Goal: Task Accomplishment & Management: Use online tool/utility

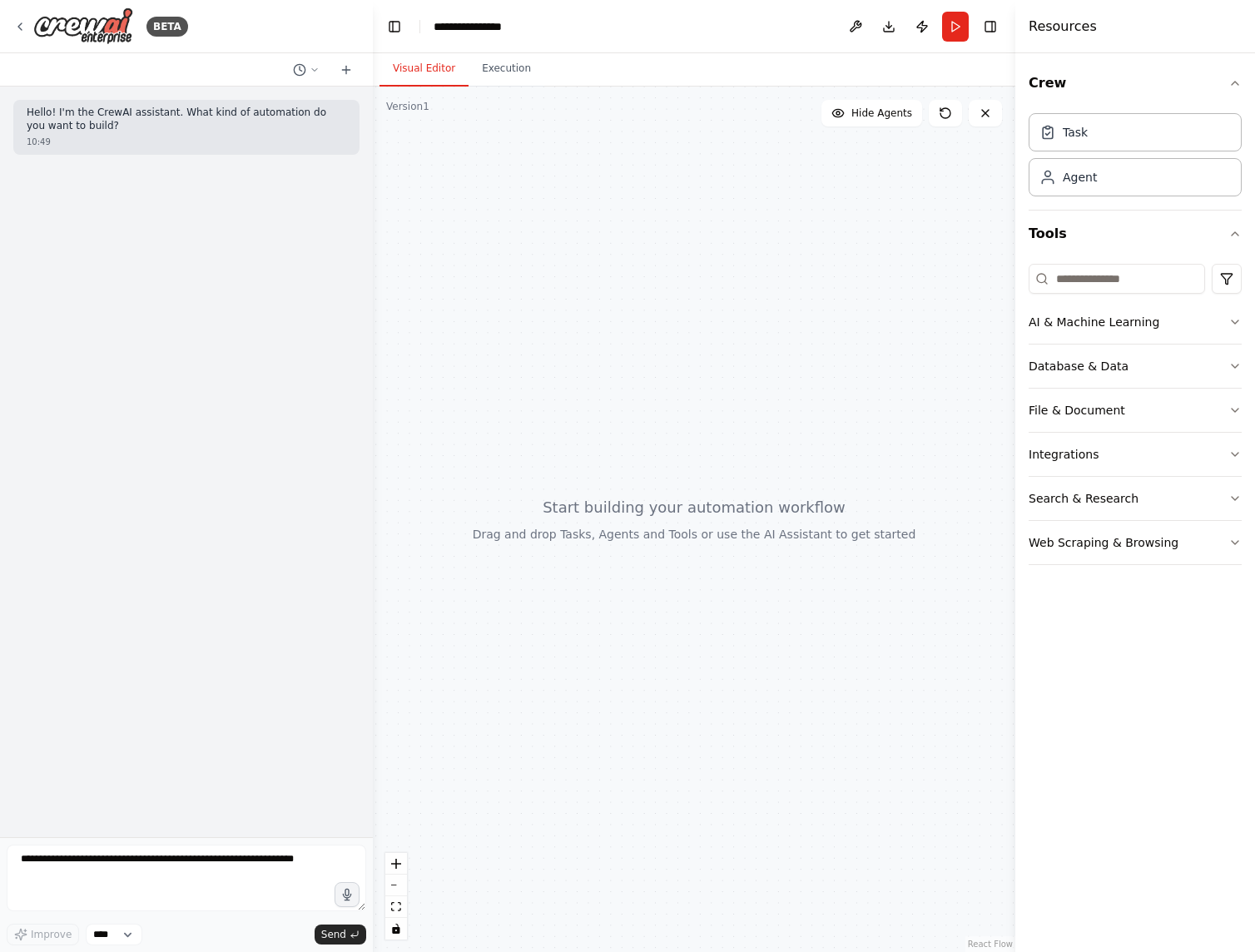
click at [23, 23] on icon at bounding box center [19, 26] width 13 height 13
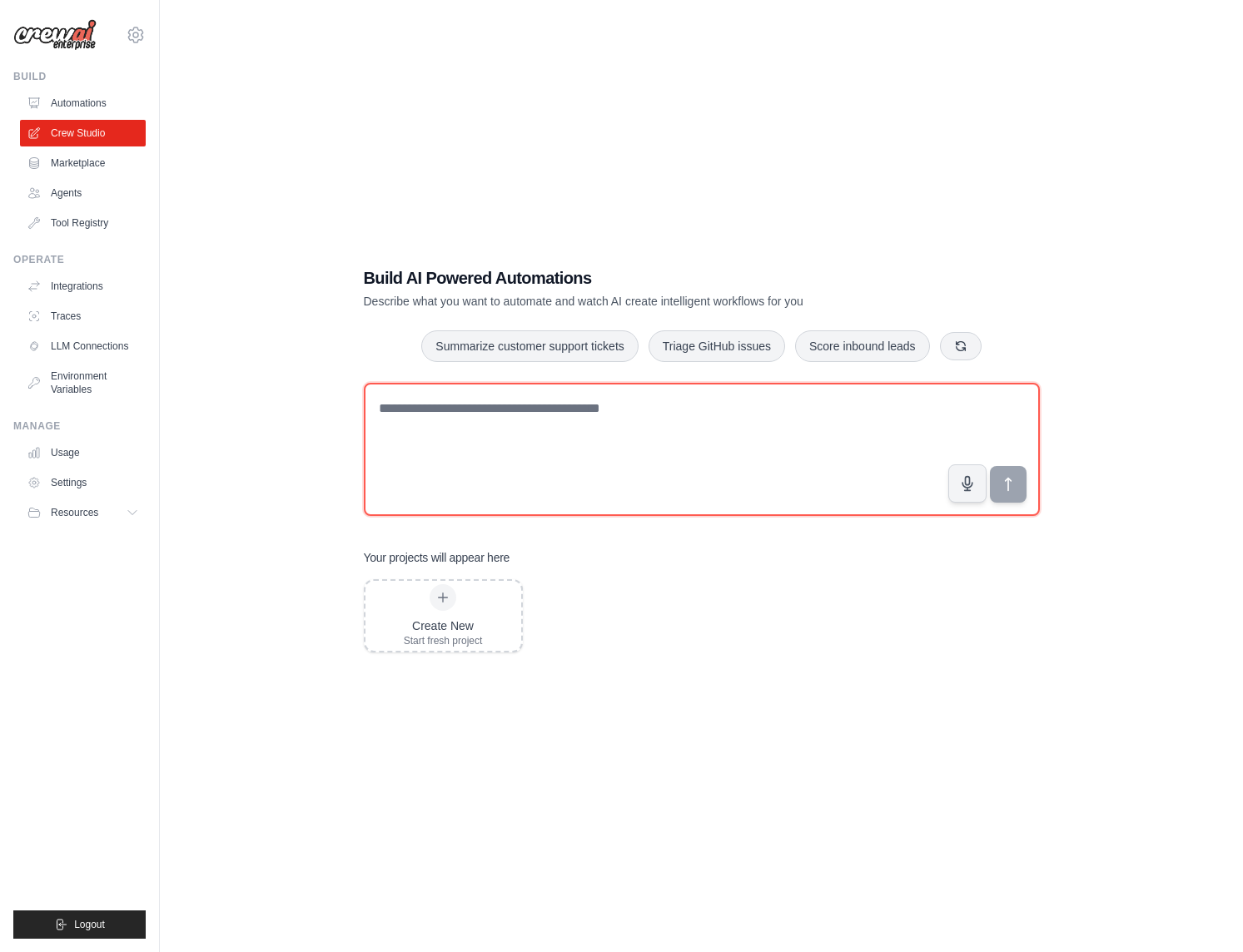
click at [488, 408] on textarea at bounding box center [702, 449] width 676 height 133
paste textarea "**********"
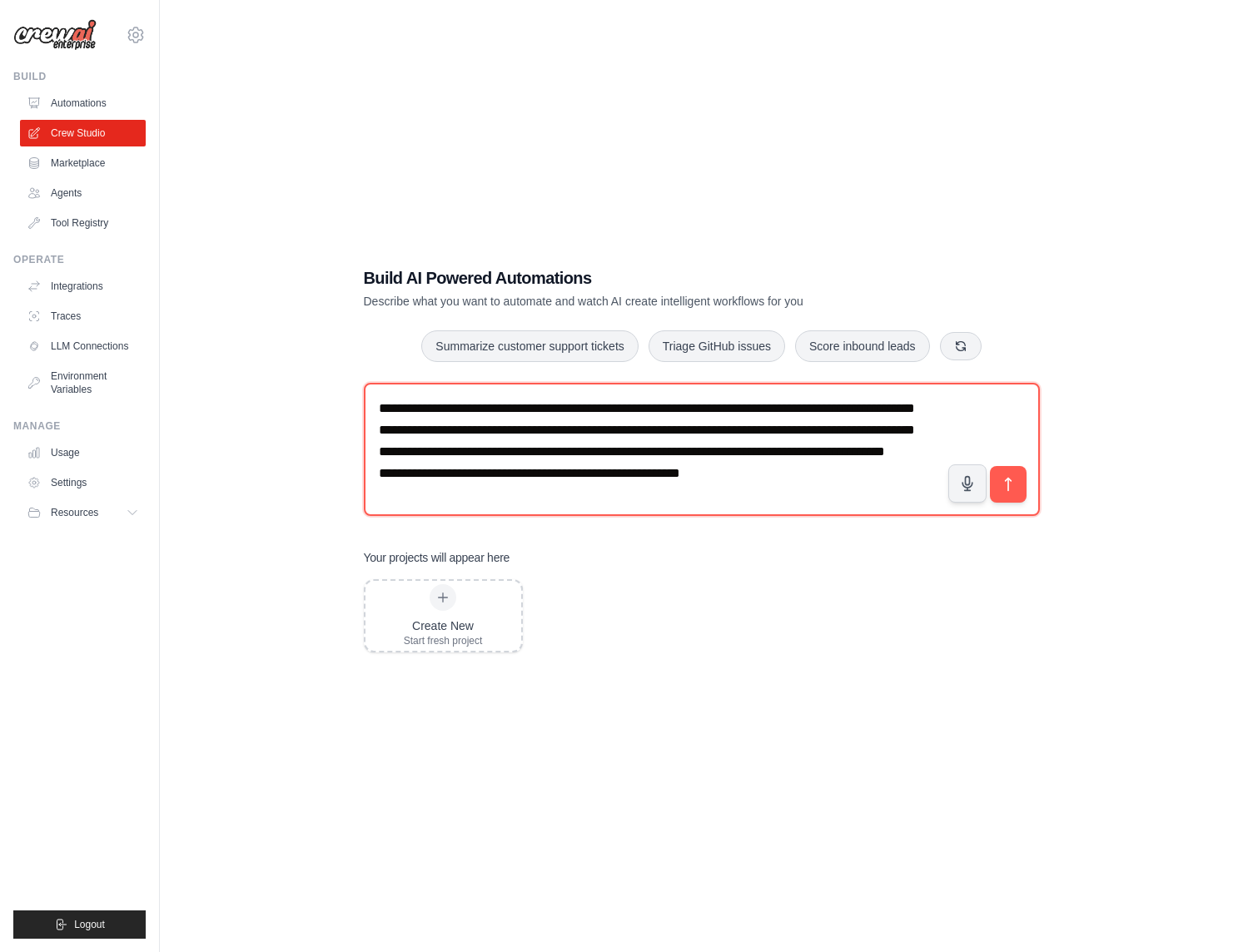
scroll to position [30, 0]
click at [450, 398] on textarea "**********" at bounding box center [702, 449] width 676 height 133
type textarea "**********"
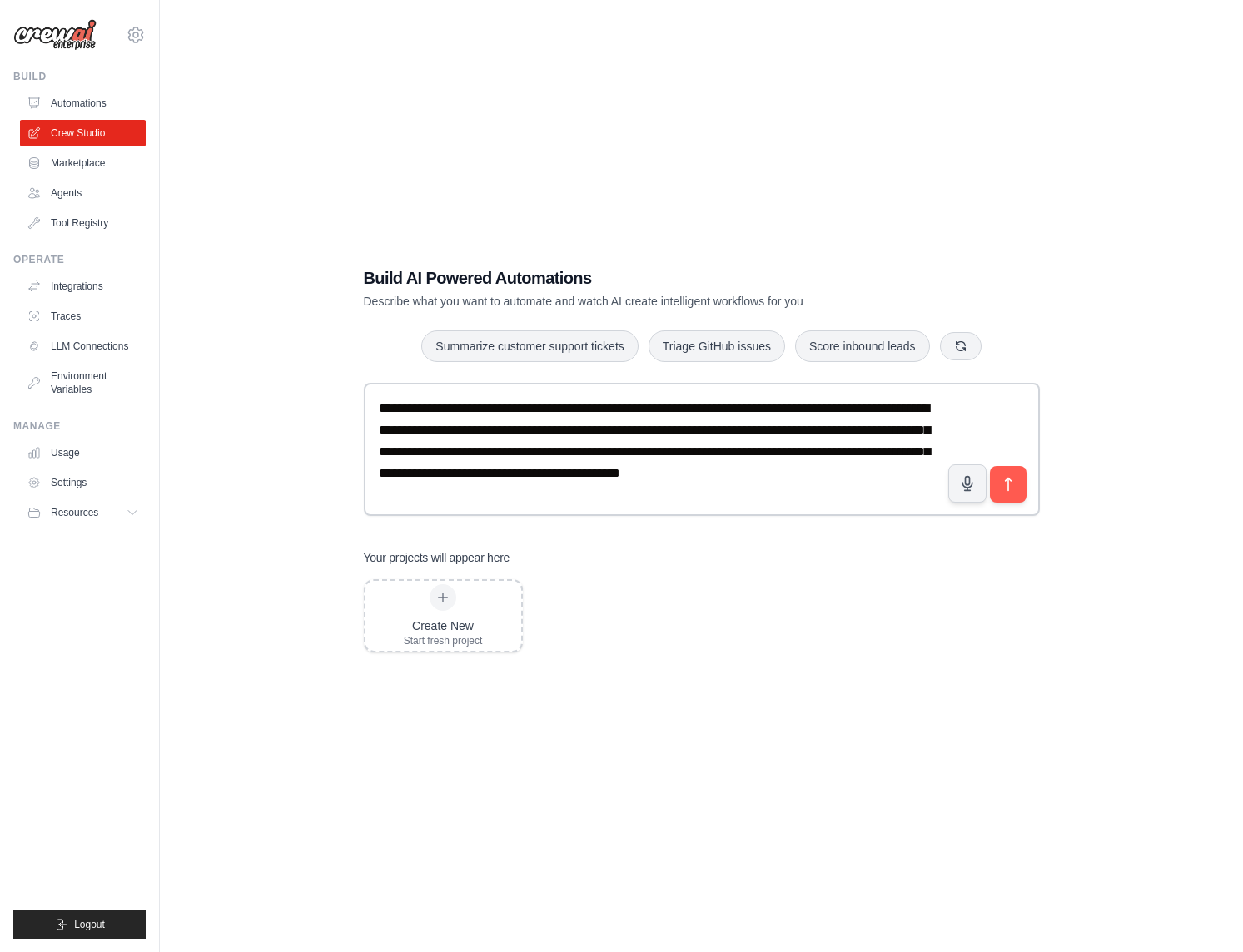
click at [1004, 485] on icon "submit" at bounding box center [1008, 484] width 17 height 17
click at [1015, 492] on icon "submit" at bounding box center [1008, 484] width 17 height 17
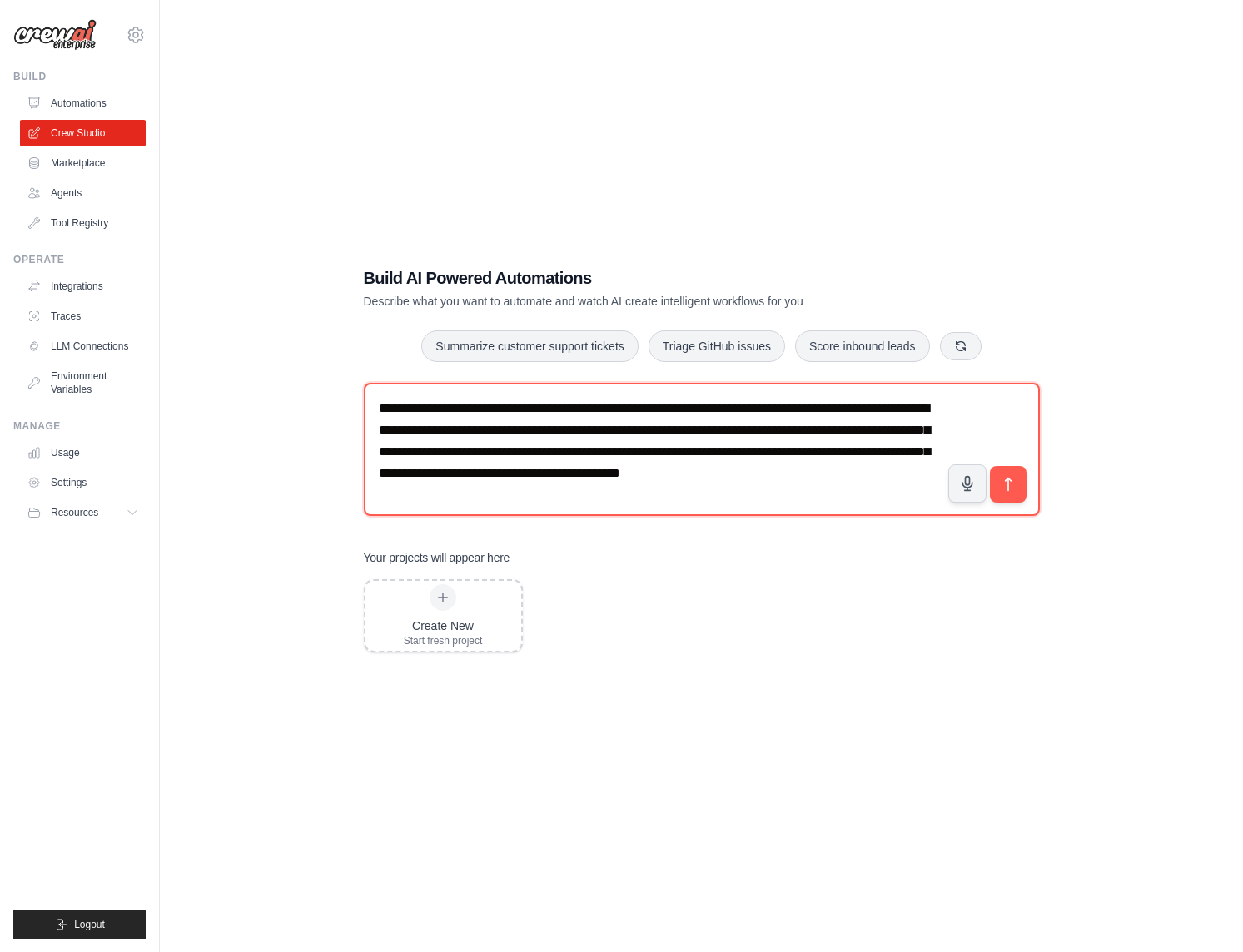
click at [712, 504] on textarea "**********" at bounding box center [702, 449] width 676 height 133
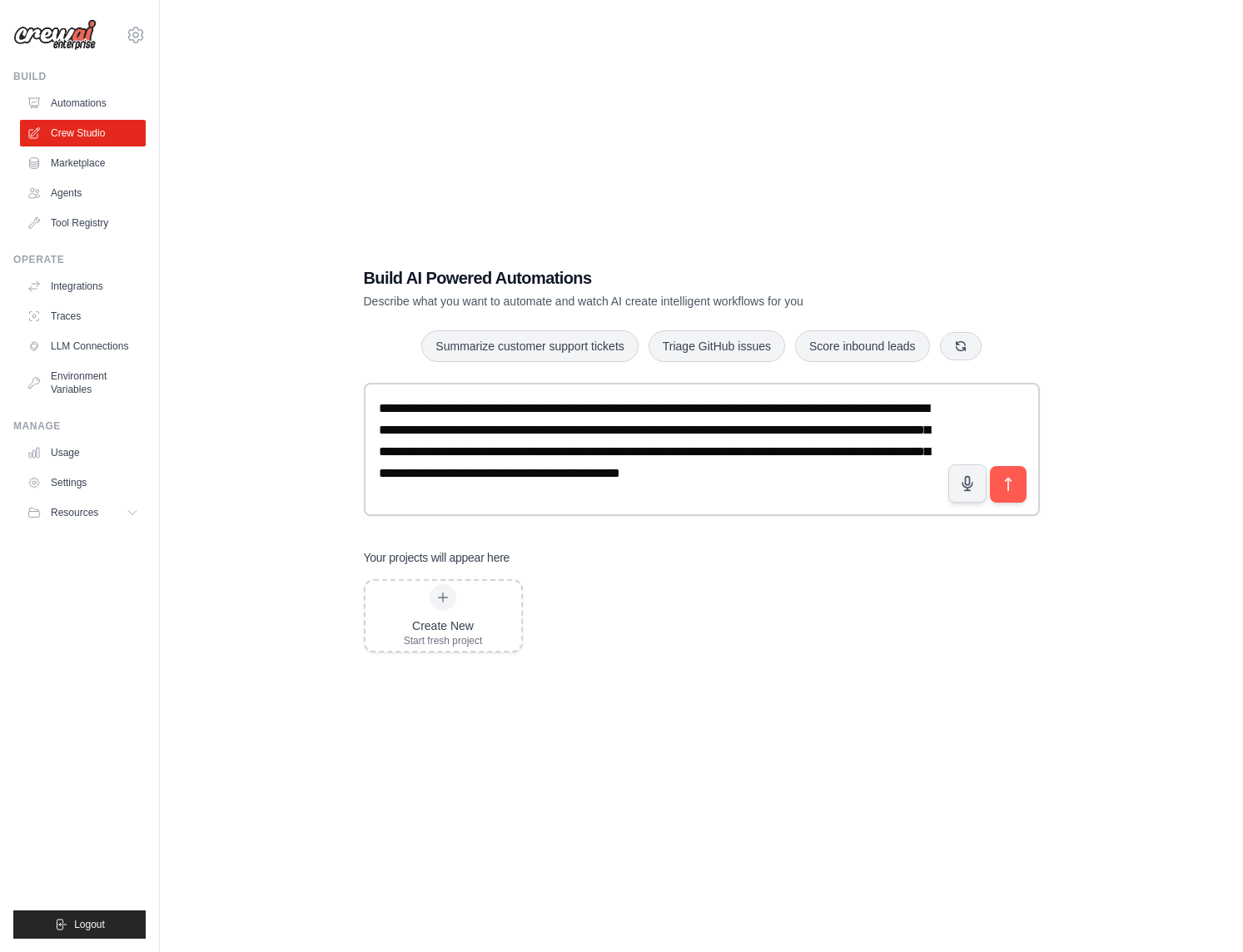
click at [1014, 491] on icon "submit" at bounding box center [1008, 484] width 17 height 17
click at [76, 42] on img at bounding box center [55, 35] width 84 height 31
click at [73, 127] on link "Crew Studio" at bounding box center [83, 133] width 125 height 27
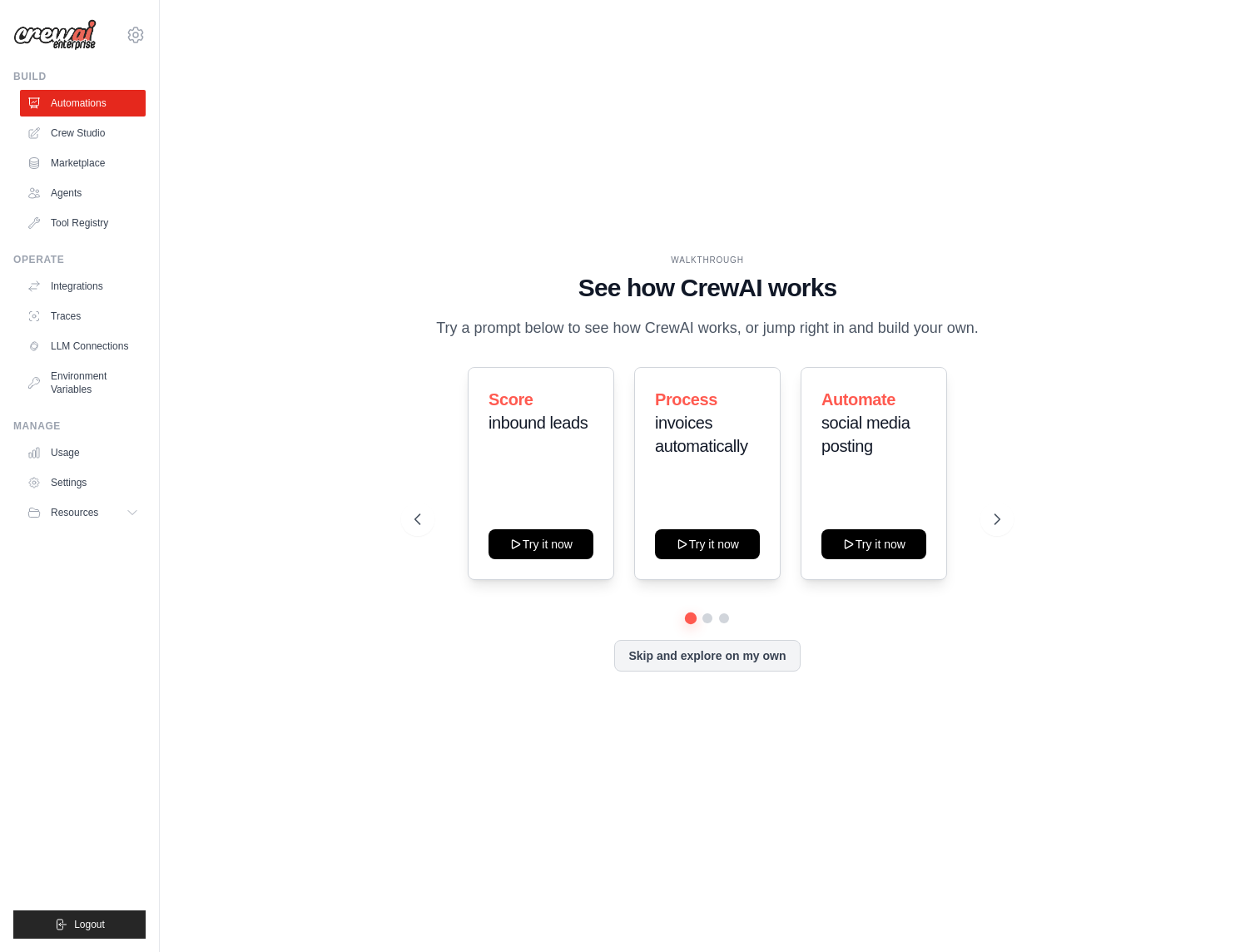
click at [72, 131] on link "Crew Studio" at bounding box center [83, 133] width 125 height 27
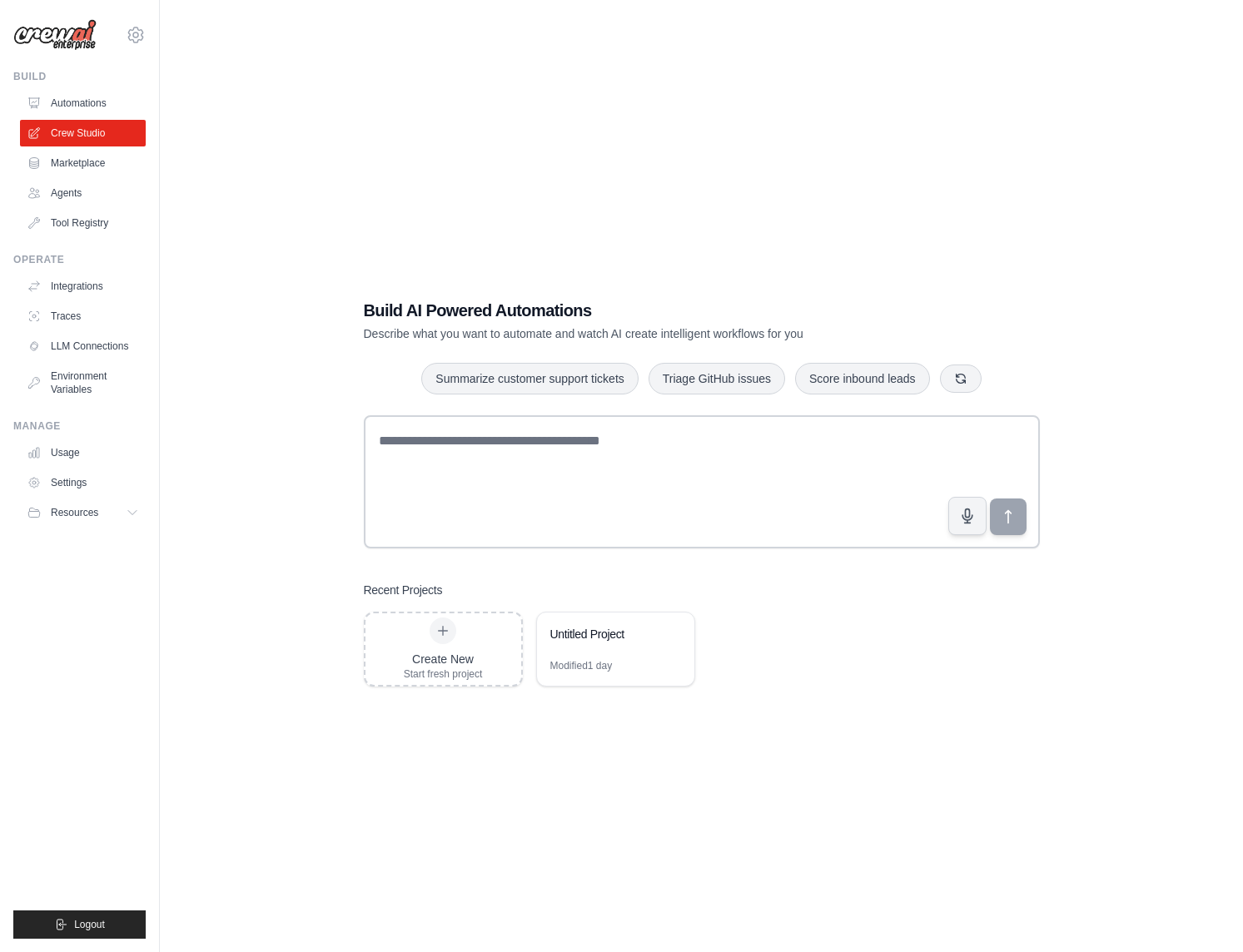
click at [60, 106] on link "Automations" at bounding box center [83, 103] width 125 height 27
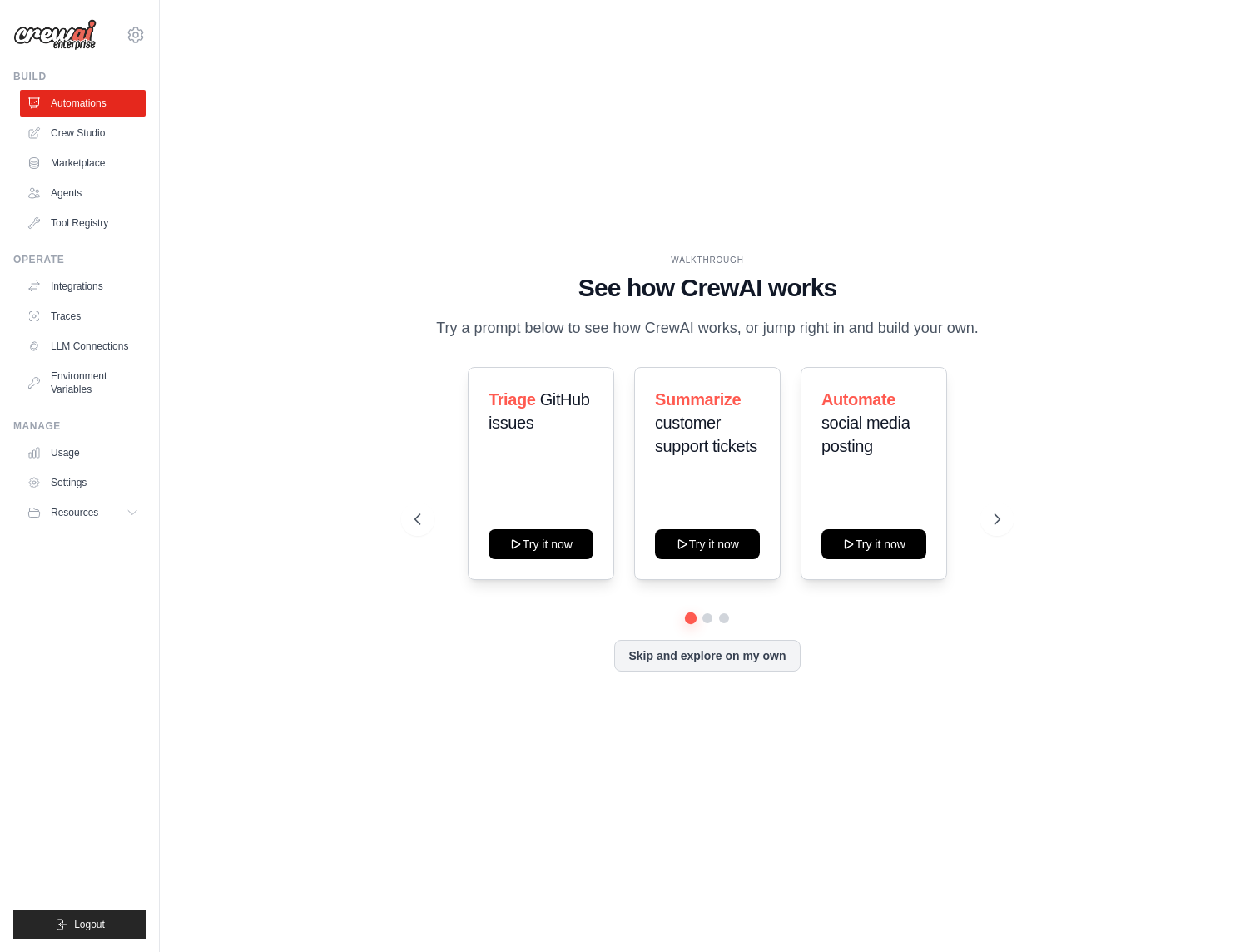
click at [992, 523] on icon at bounding box center [997, 519] width 17 height 17
click at [94, 133] on link "Crew Studio" at bounding box center [83, 133] width 125 height 27
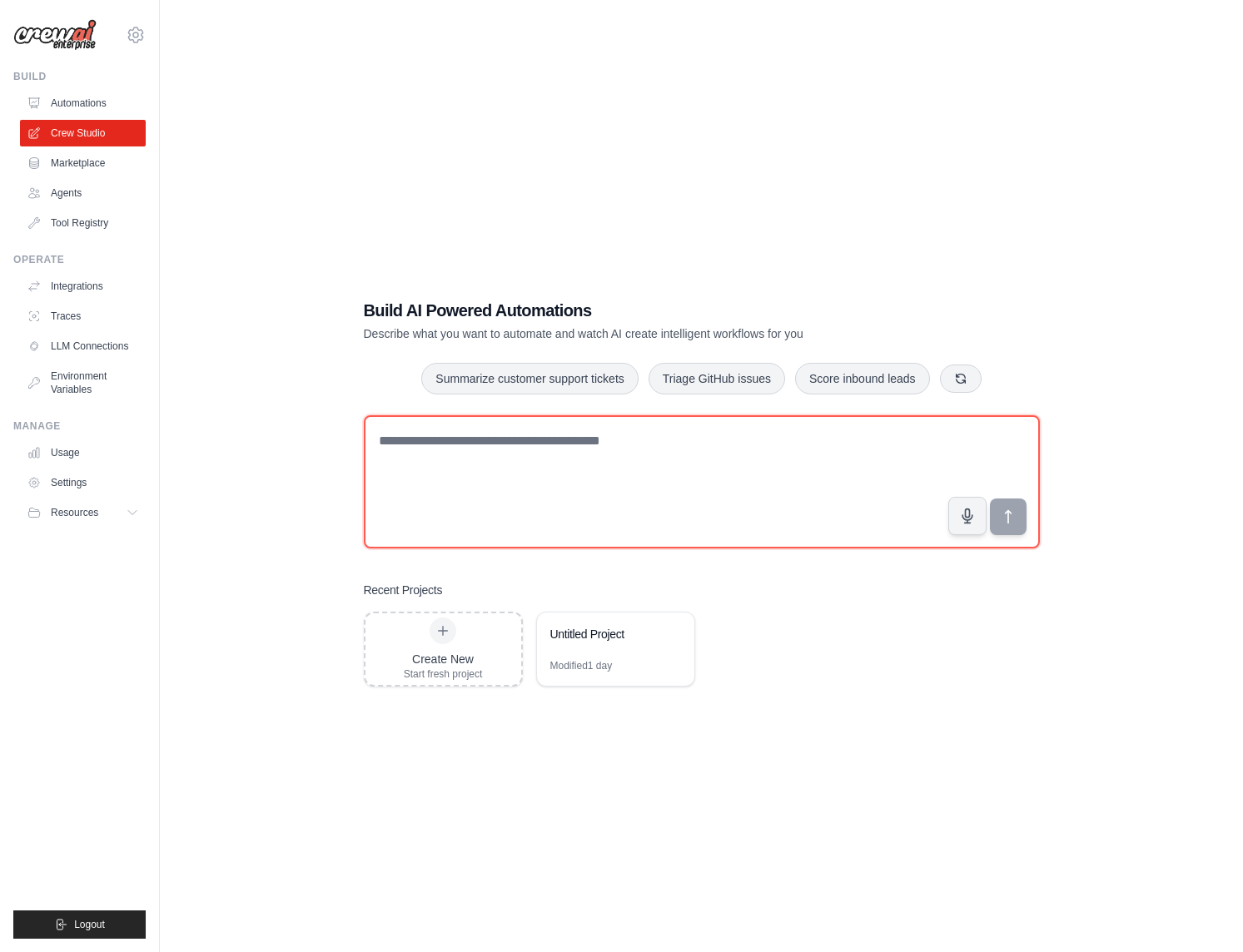
click at [435, 442] on textarea at bounding box center [702, 481] width 676 height 133
paste textarea "**********"
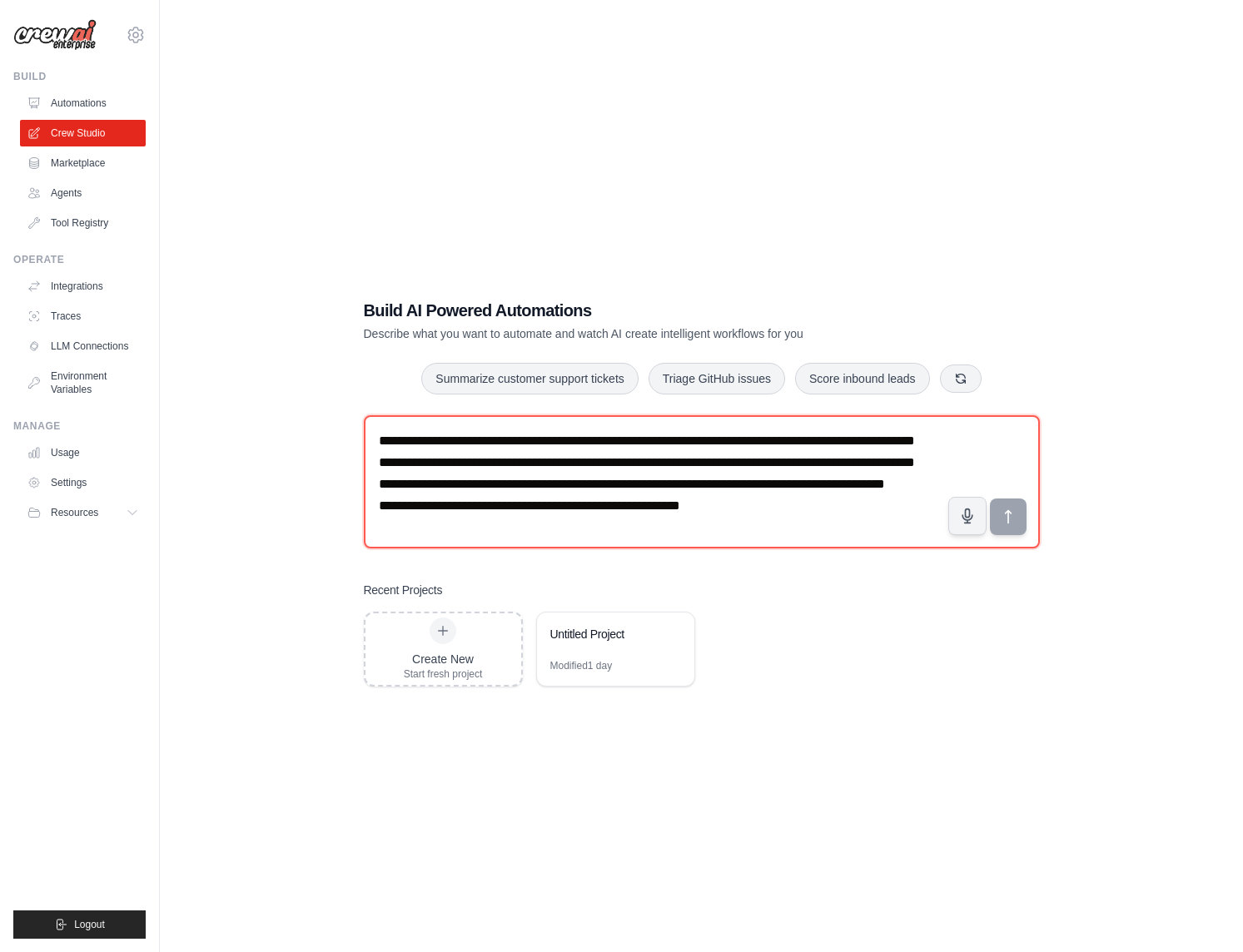
scroll to position [30, 0]
click at [447, 430] on textarea "**********" at bounding box center [702, 481] width 676 height 133
type textarea "**********"
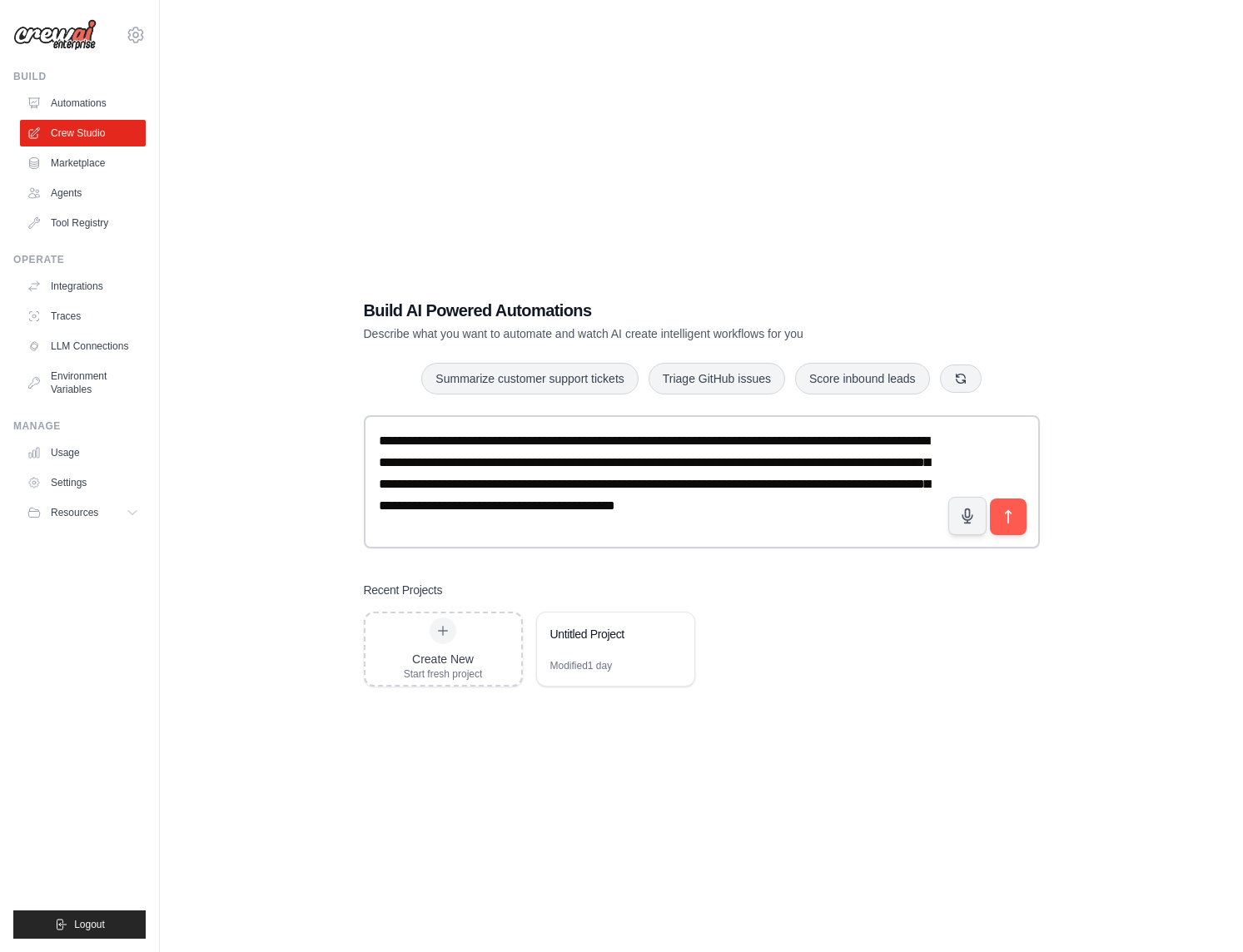
click at [1008, 517] on icon "submit" at bounding box center [1007, 517] width 6 height 12
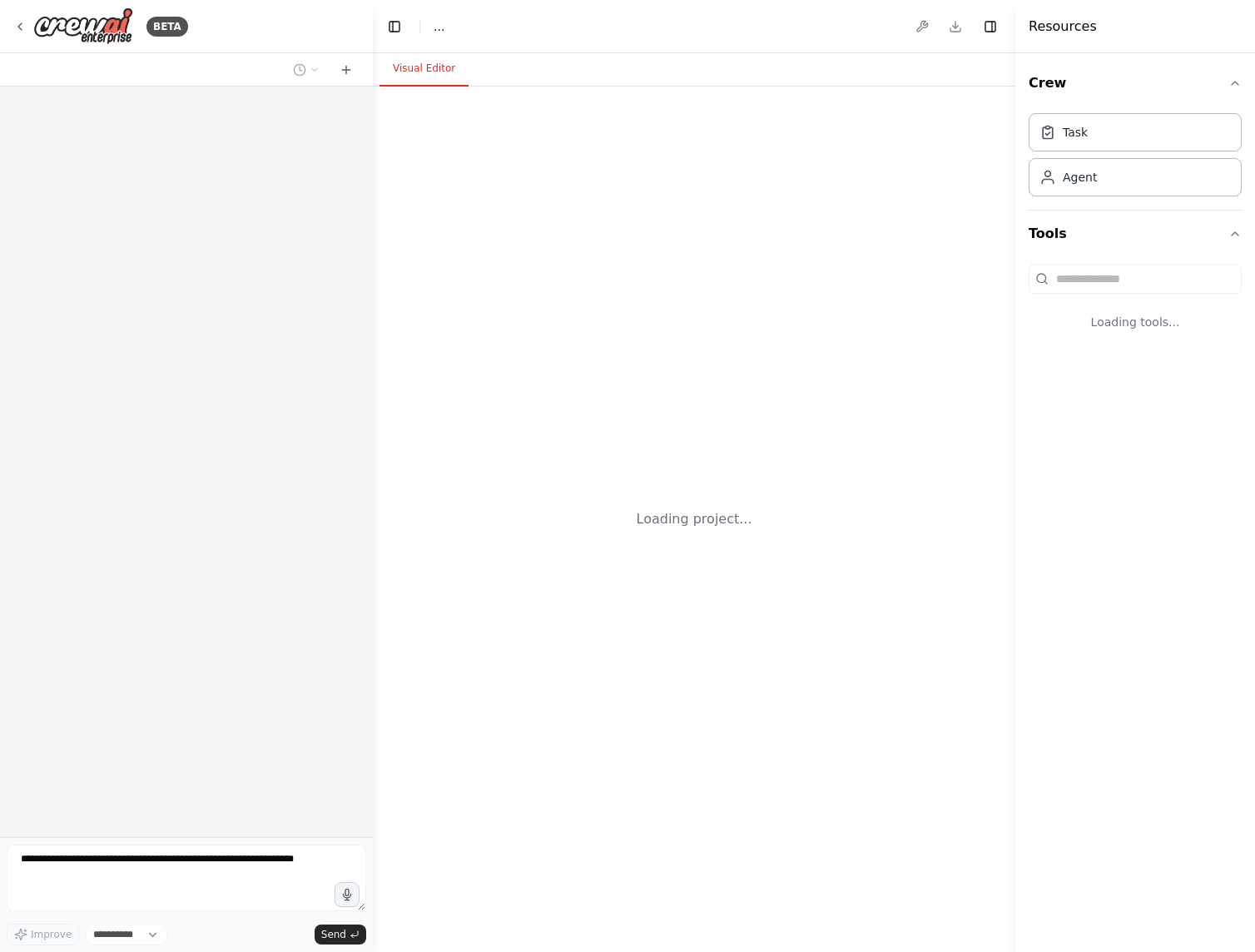
select select "****"
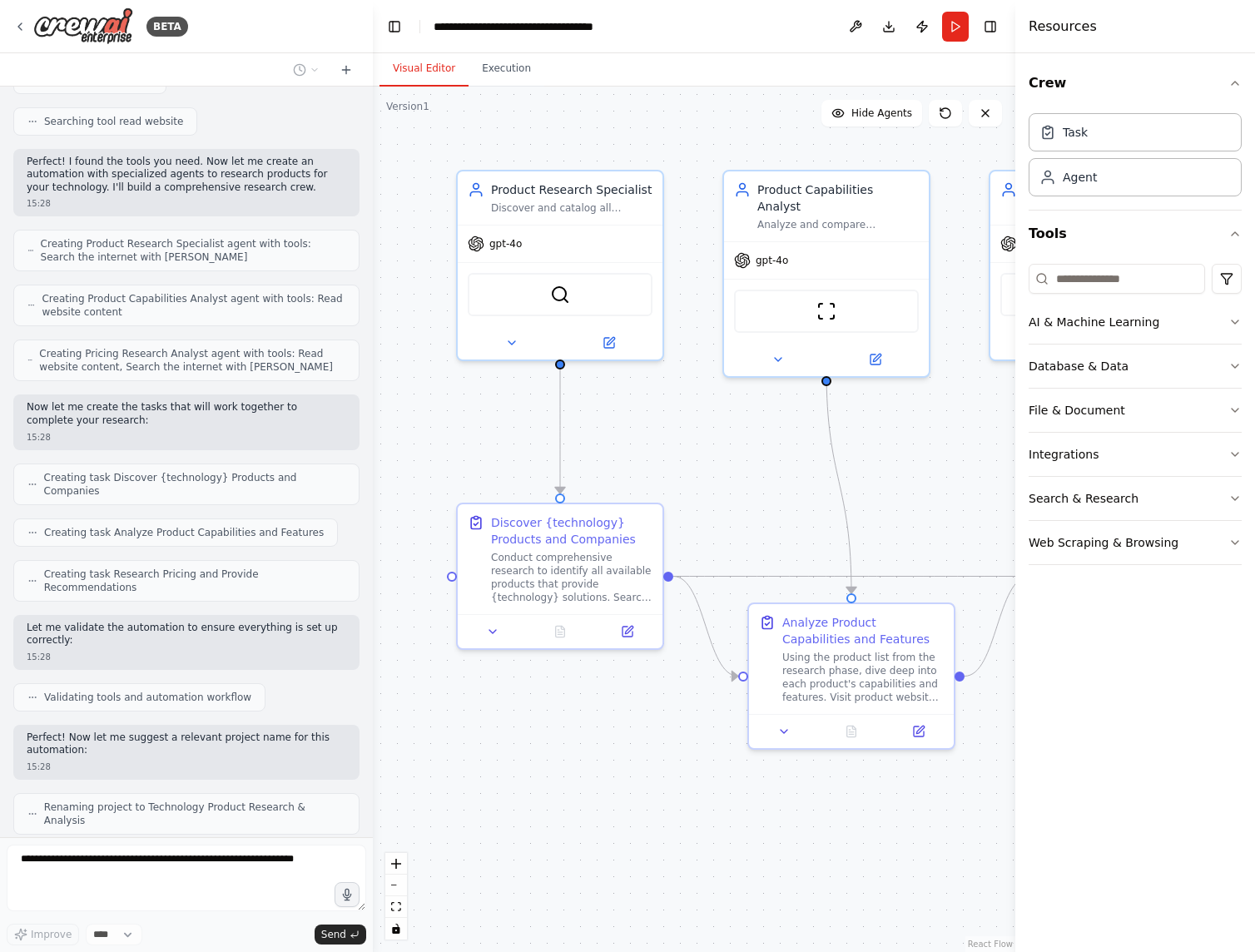
scroll to position [305, 0]
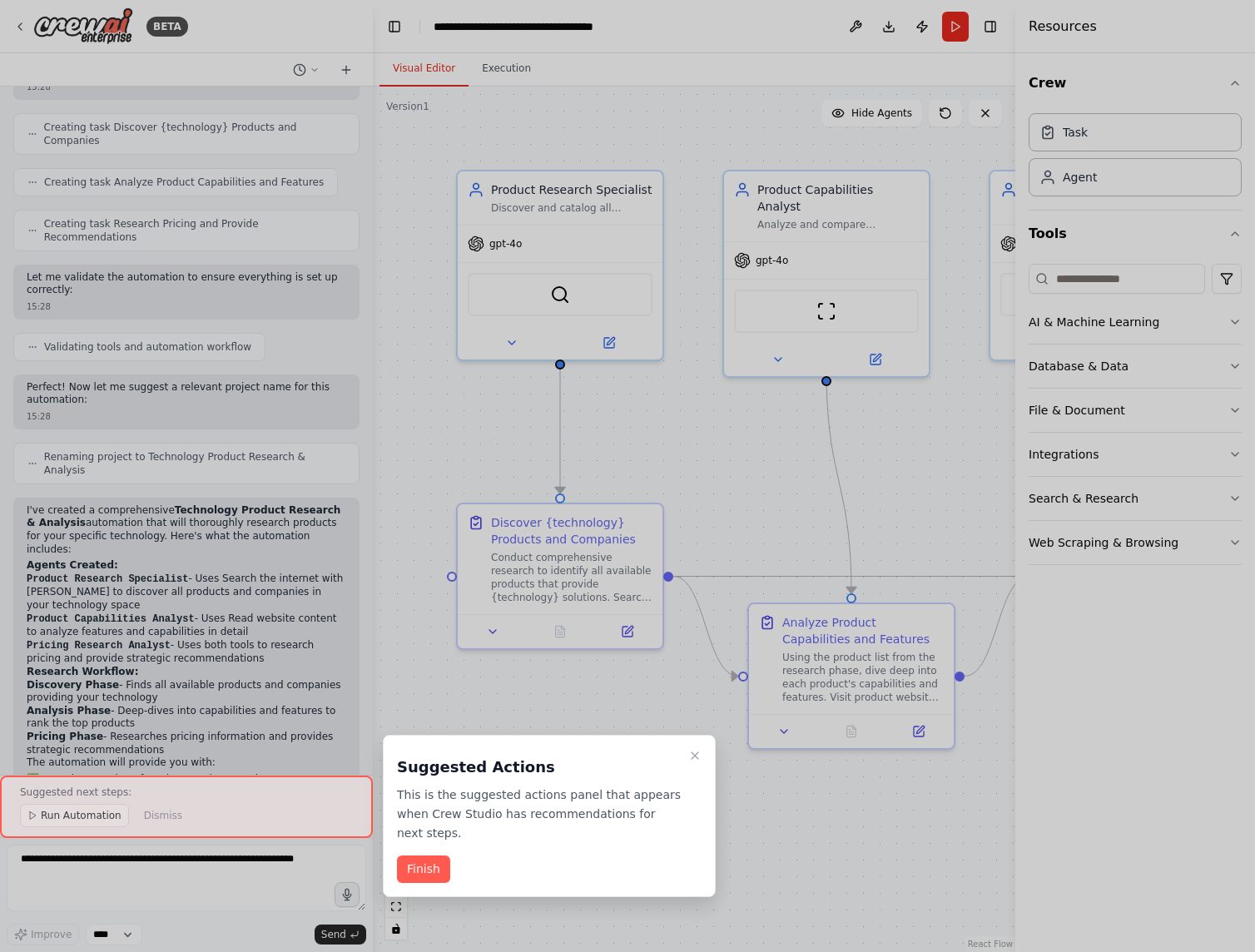
drag, startPoint x: 369, startPoint y: 530, endPoint x: 359, endPoint y: 231, distance: 299.2
click at [359, 233] on div at bounding box center [628, 476] width 1255 height 952
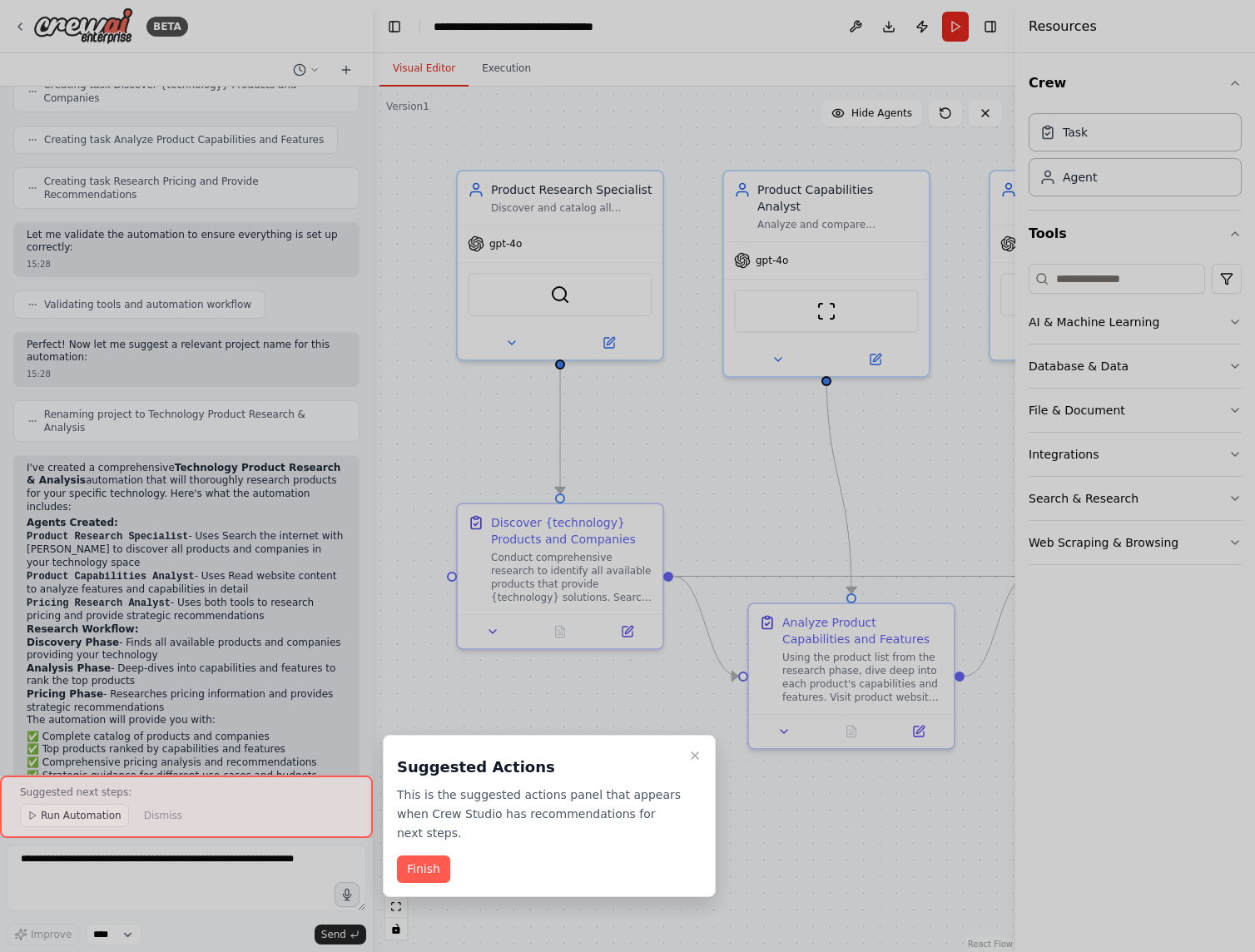
click at [362, 203] on div at bounding box center [628, 476] width 1255 height 952
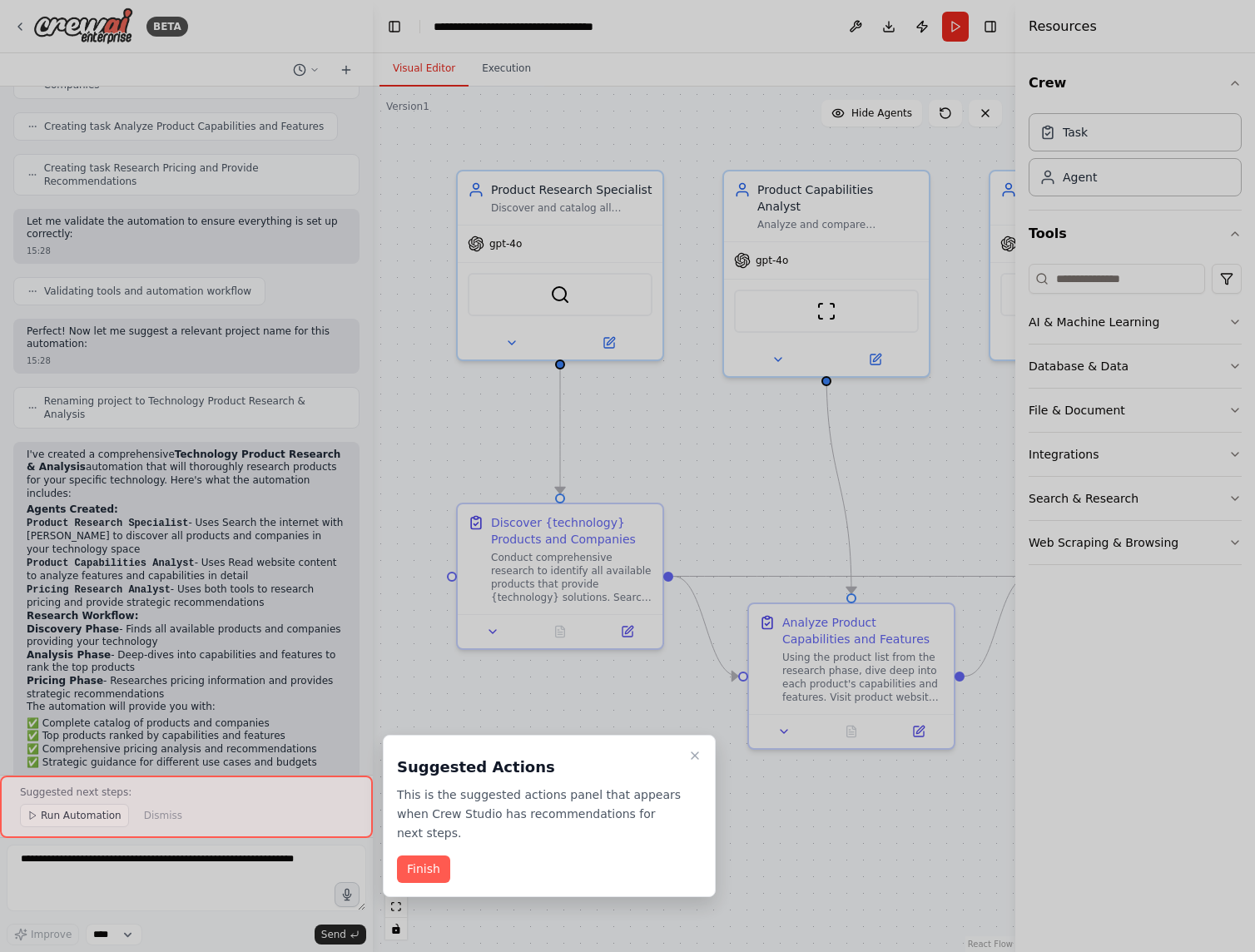
click at [362, 203] on div at bounding box center [628, 476] width 1255 height 952
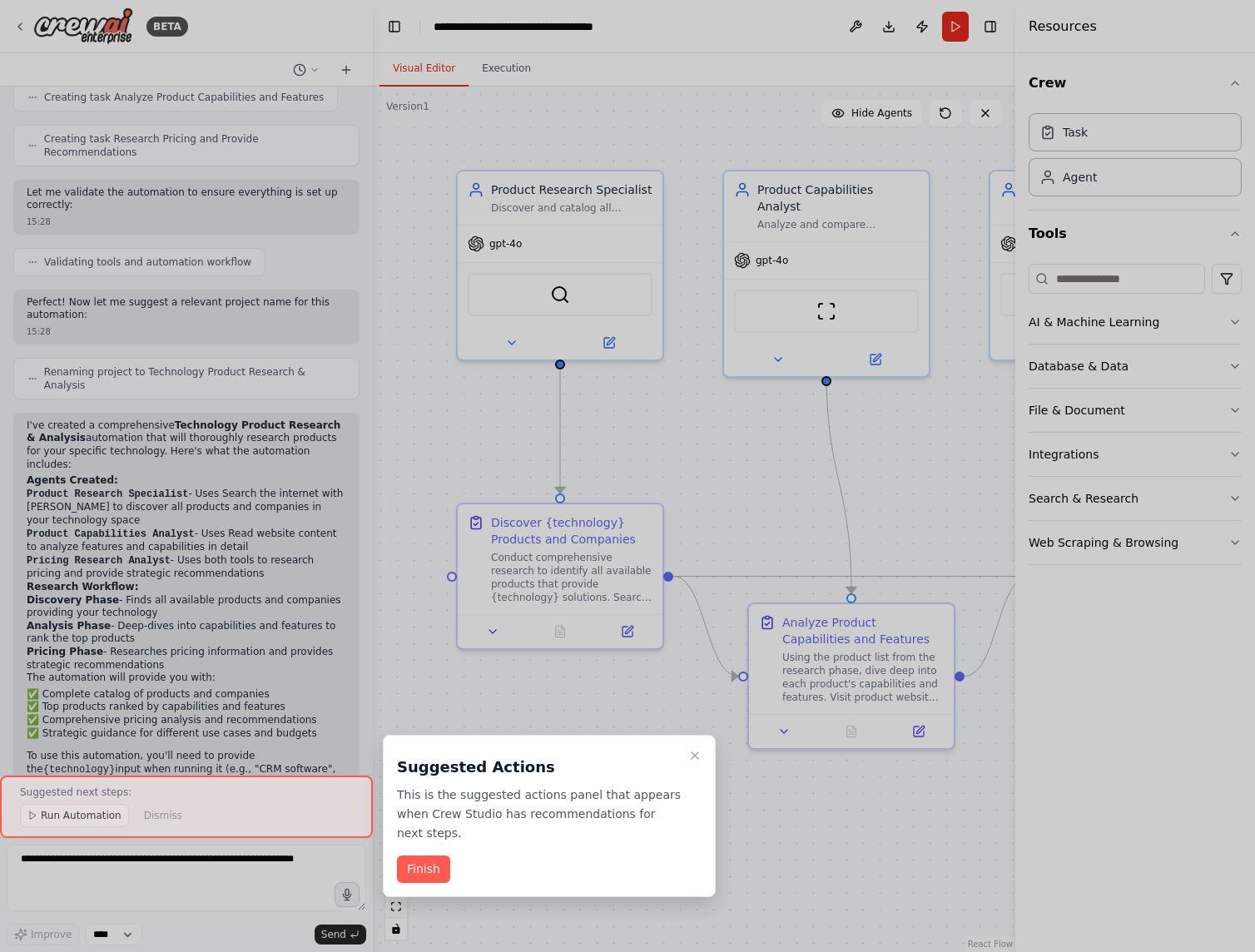
scroll to position [741, 0]
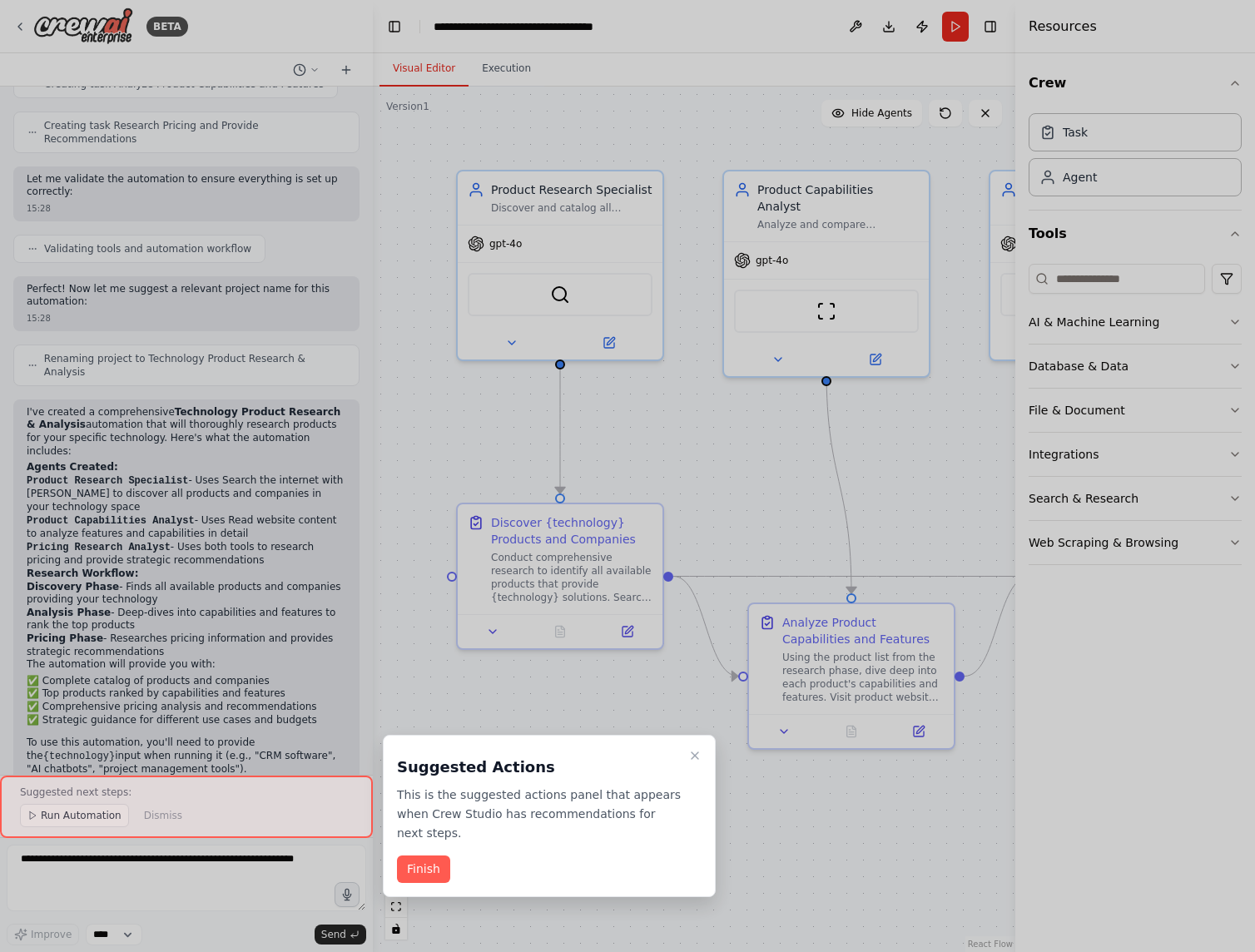
click at [367, 192] on div at bounding box center [628, 476] width 1255 height 952
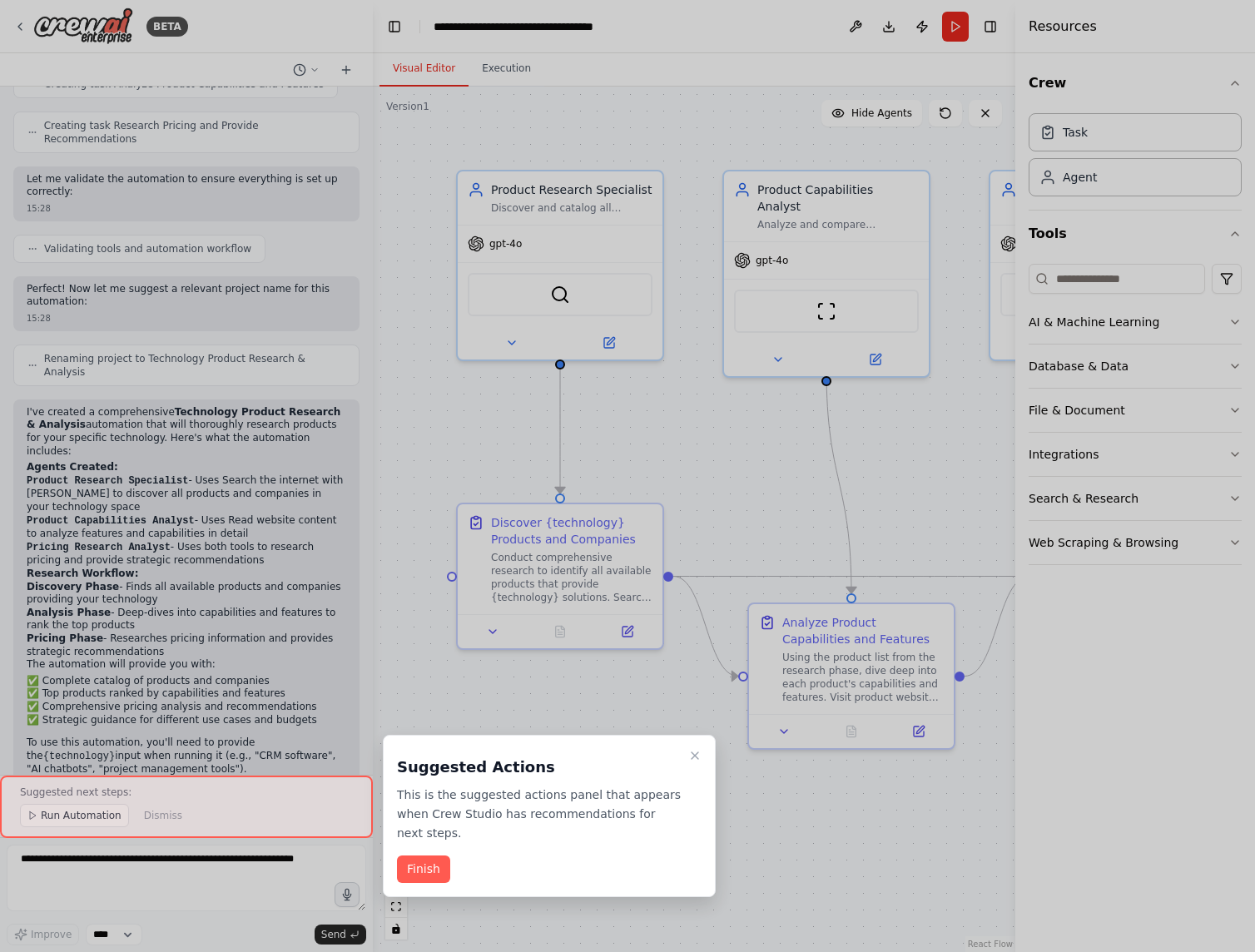
click at [690, 756] on icon "Close walkthrough" at bounding box center [695, 755] width 13 height 13
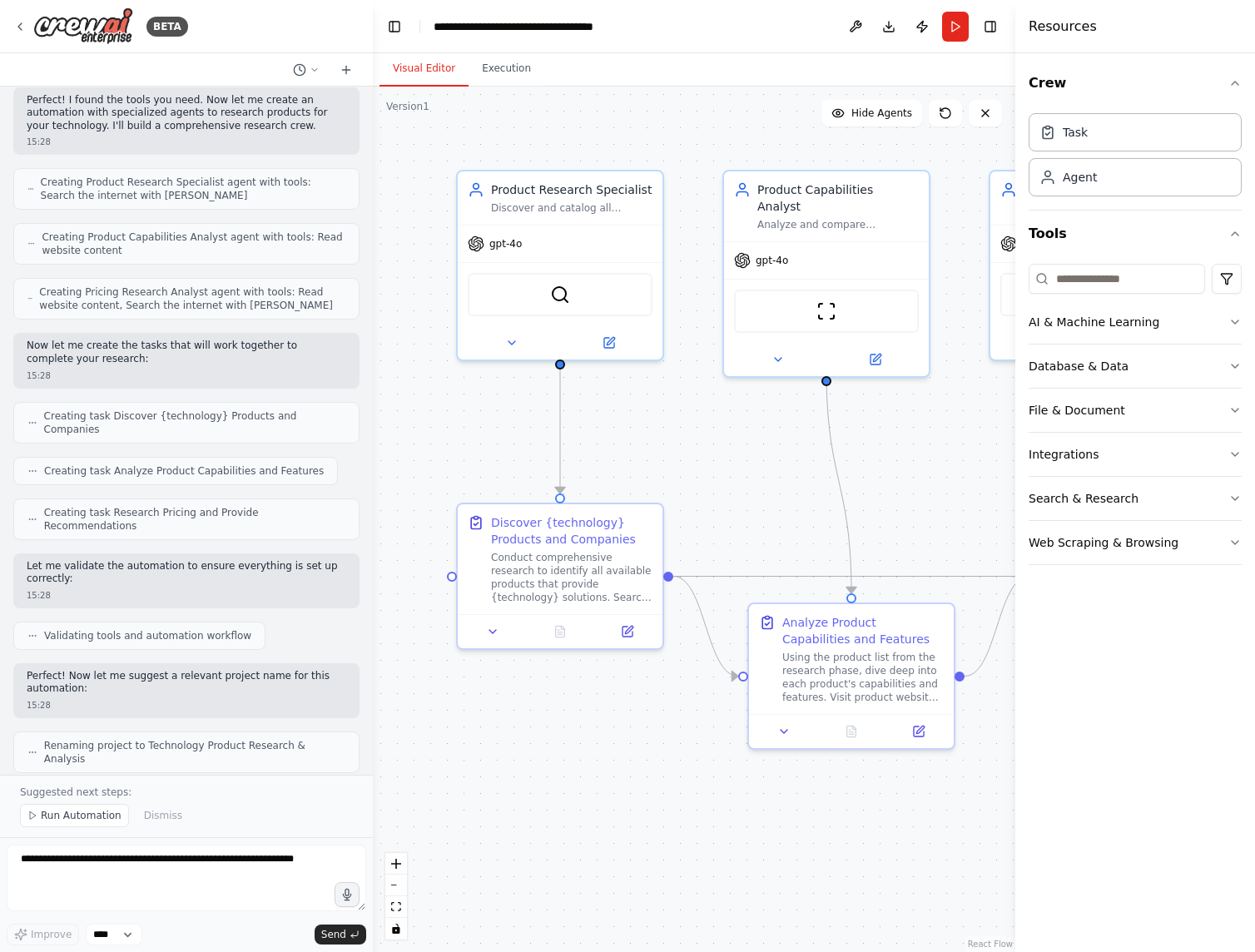
scroll to position [349, 0]
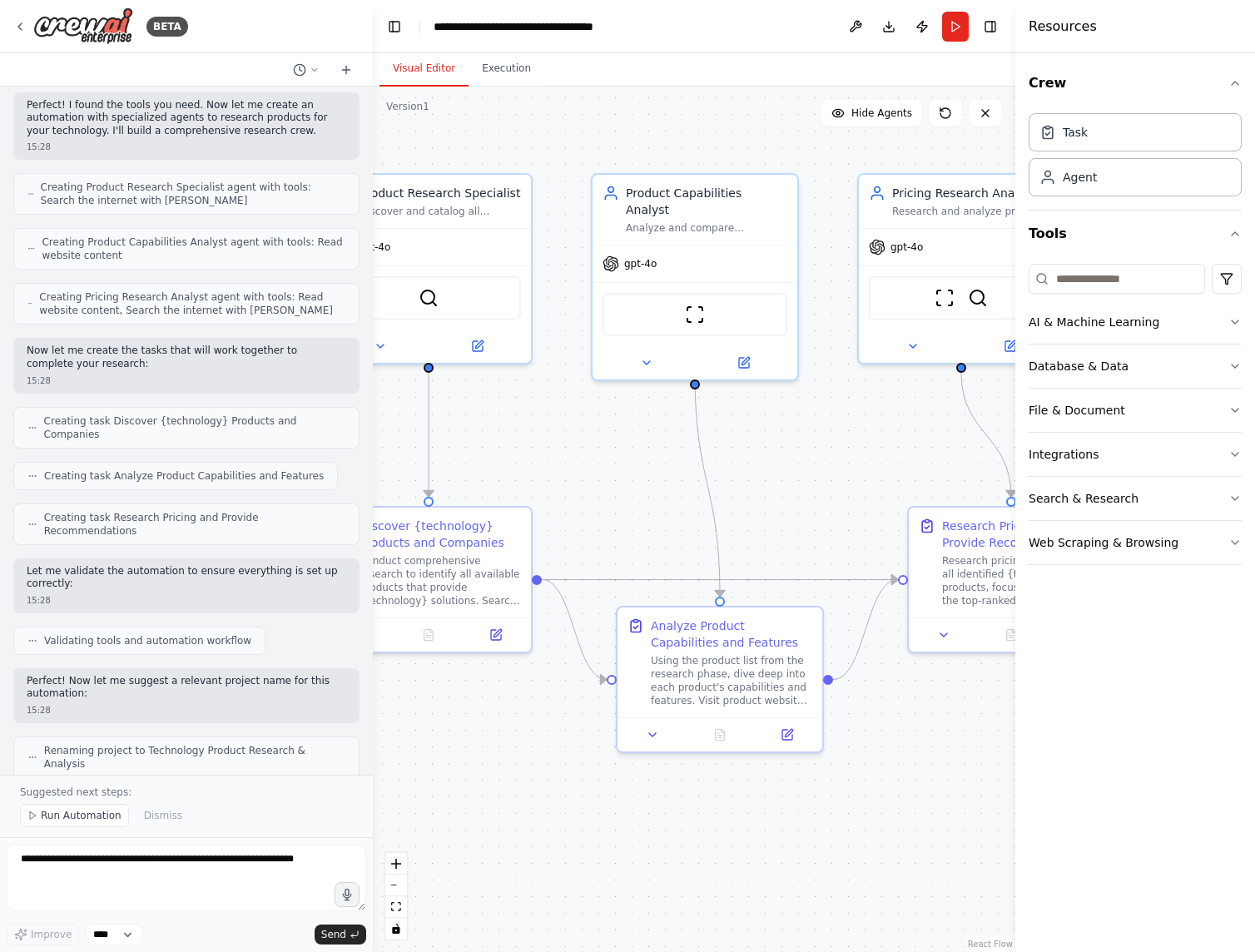
drag, startPoint x: 798, startPoint y: 489, endPoint x: 667, endPoint y: 493, distance: 131.1
click at [667, 493] on div ".deletable-edge-delete-btn { width: 20px; height: 20px; border: 0px solid #ffff…" at bounding box center [694, 519] width 642 height 866
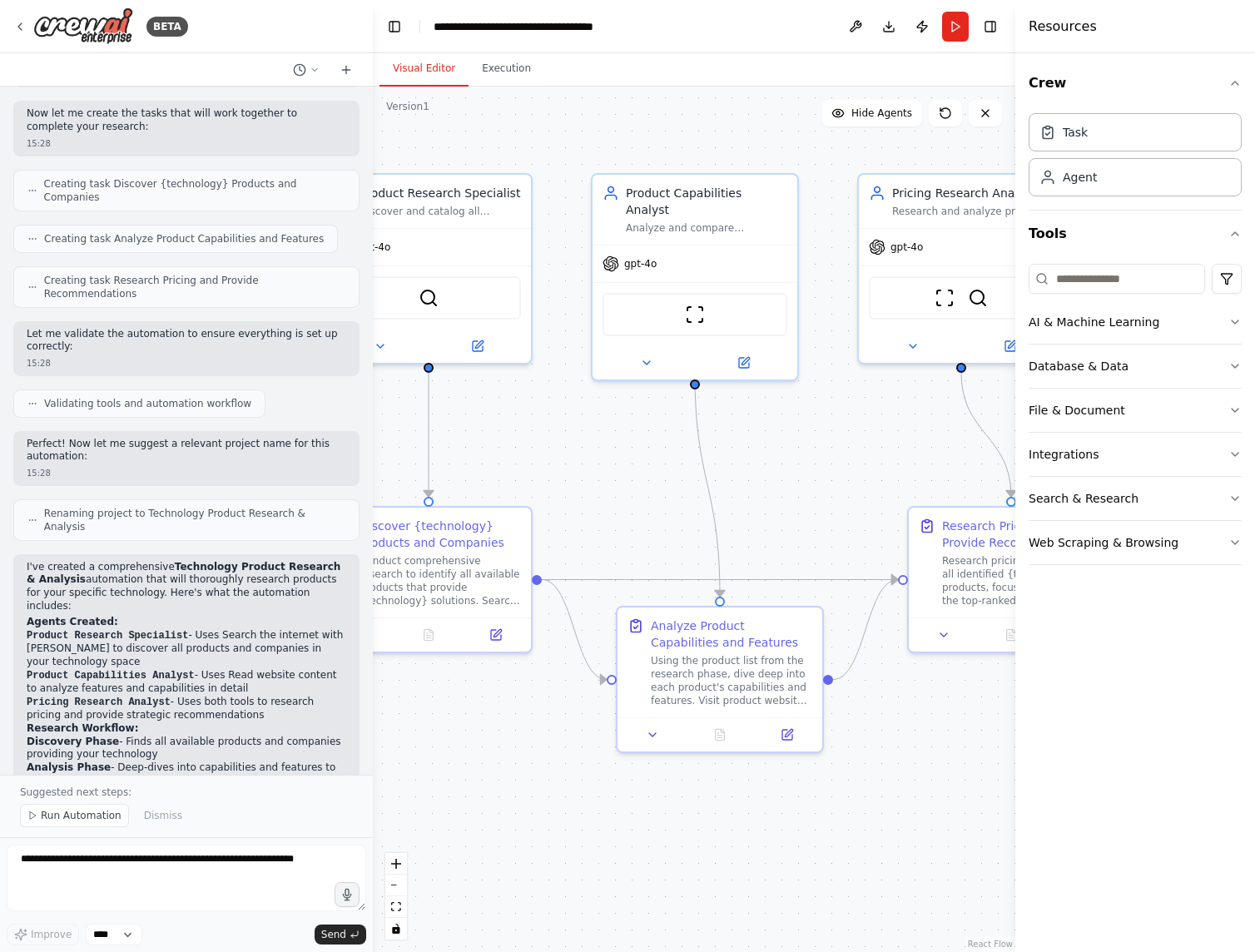
scroll to position [587, 0]
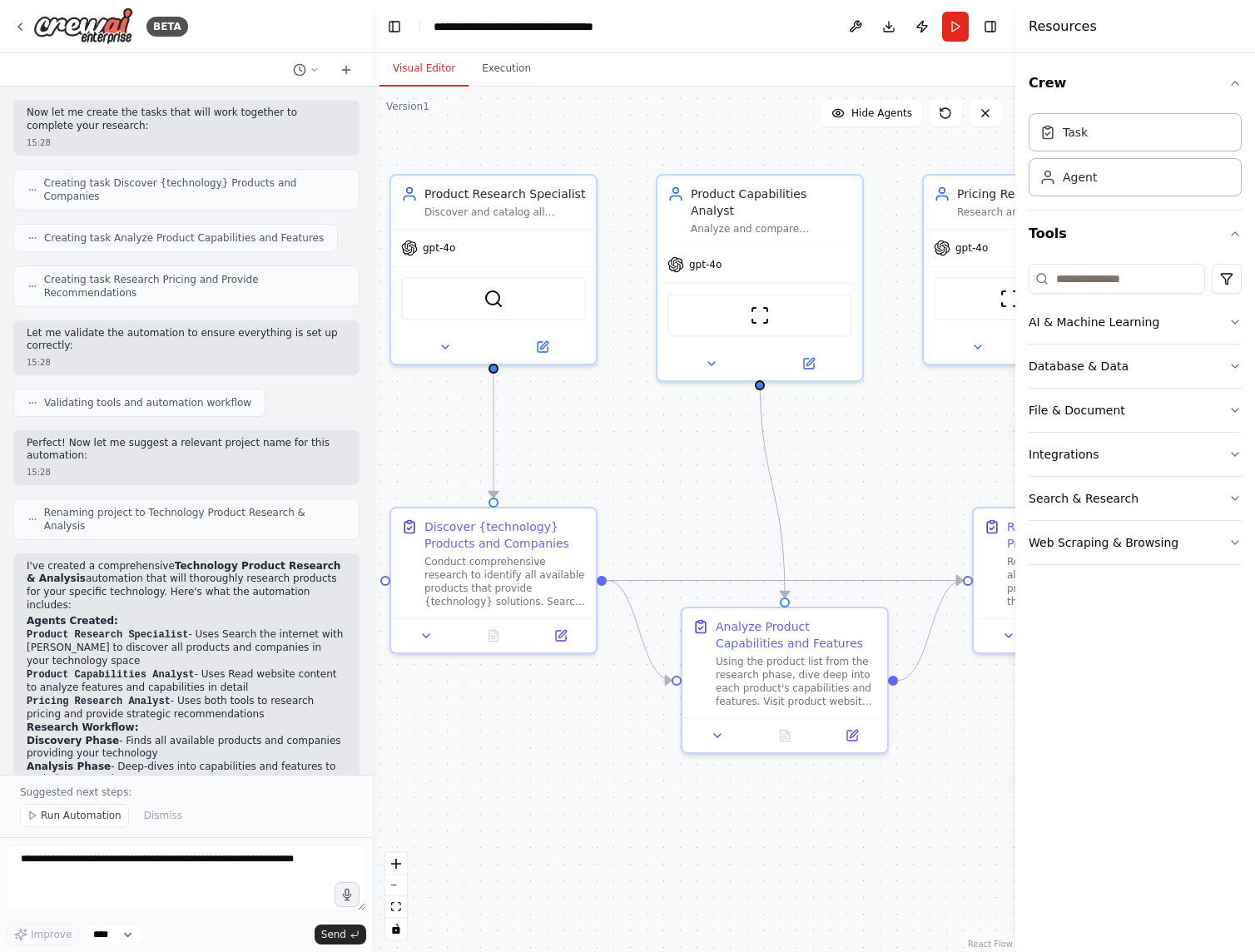
drag, startPoint x: 520, startPoint y: 759, endPoint x: 585, endPoint y: 759, distance: 65.0
click at [585, 759] on div ".deletable-edge-delete-btn { width: 20px; height: 20px; border: 0px solid #ffff…" at bounding box center [694, 519] width 642 height 866
click at [451, 346] on icon at bounding box center [445, 345] width 13 height 13
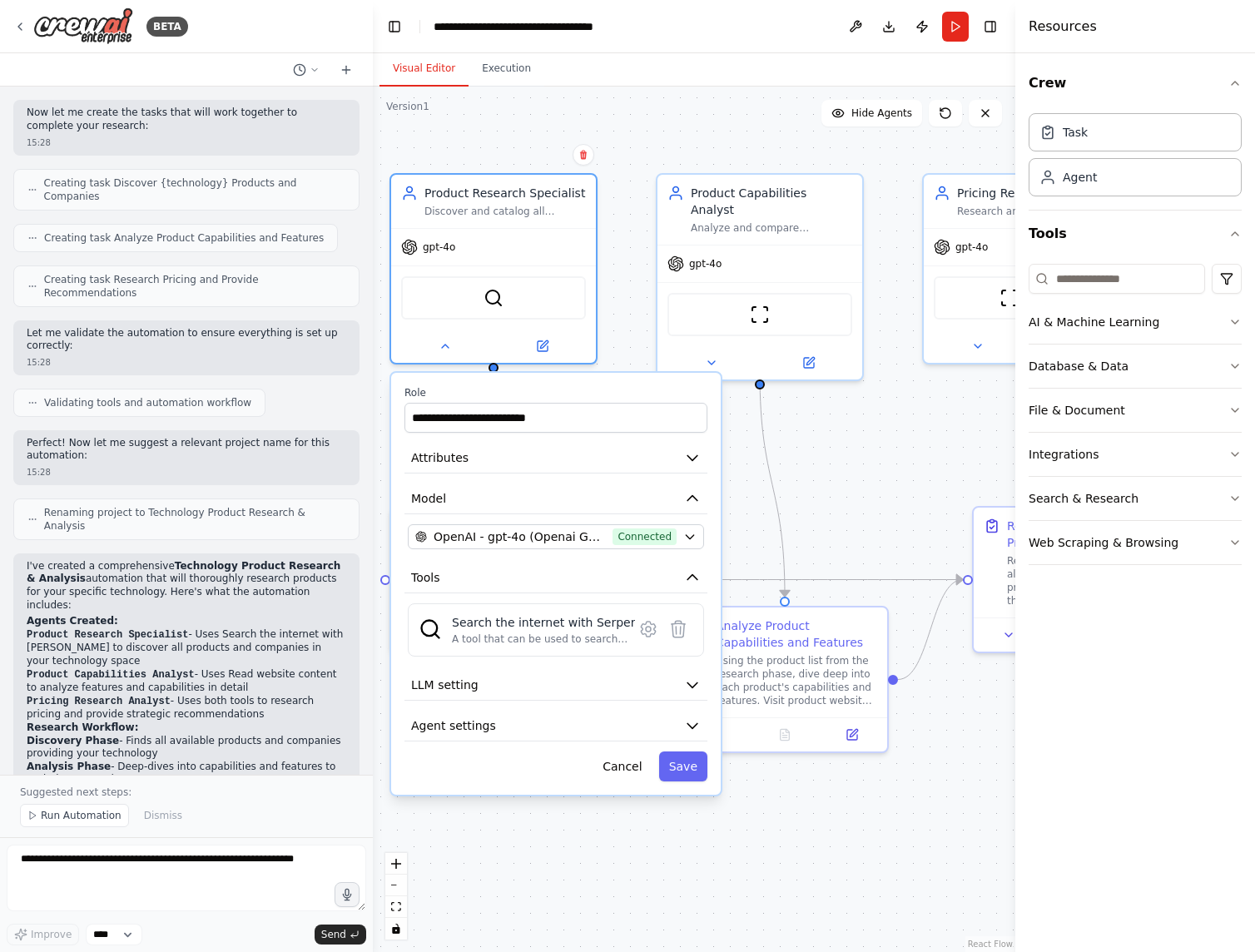
click at [697, 458] on icon "button" at bounding box center [692, 457] width 17 height 17
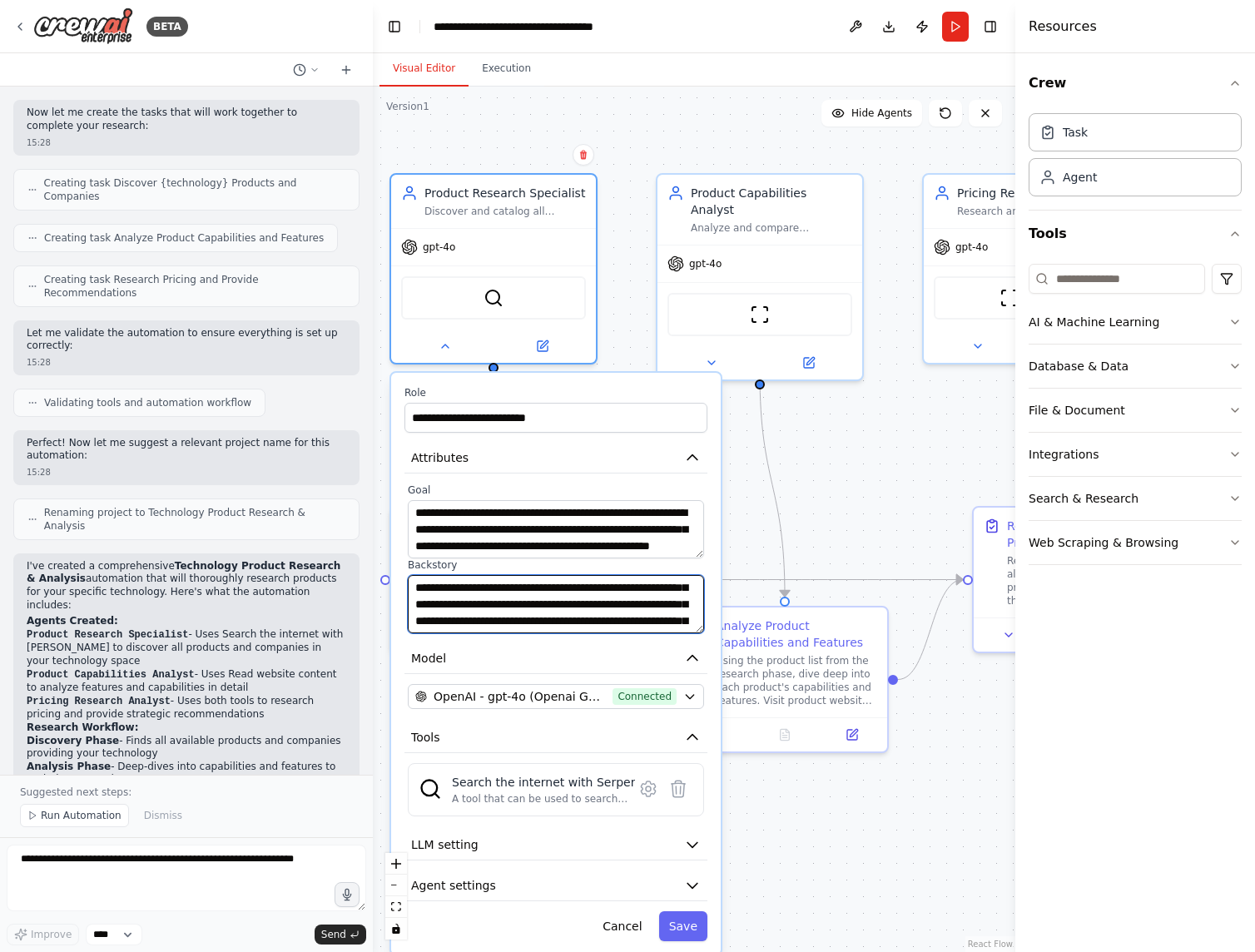
scroll to position [84, 0]
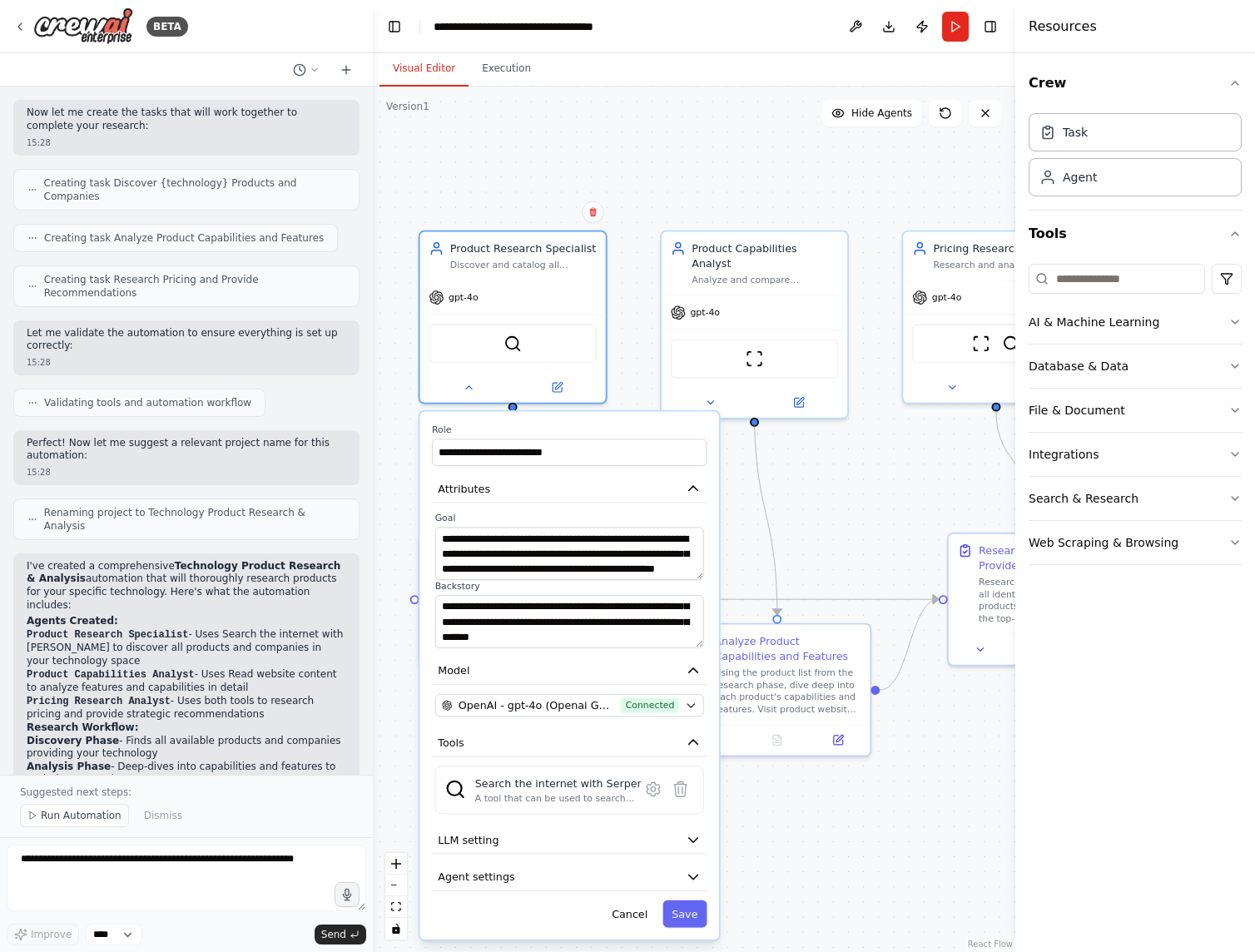
click at [696, 745] on icon "button" at bounding box center [693, 741] width 15 height 15
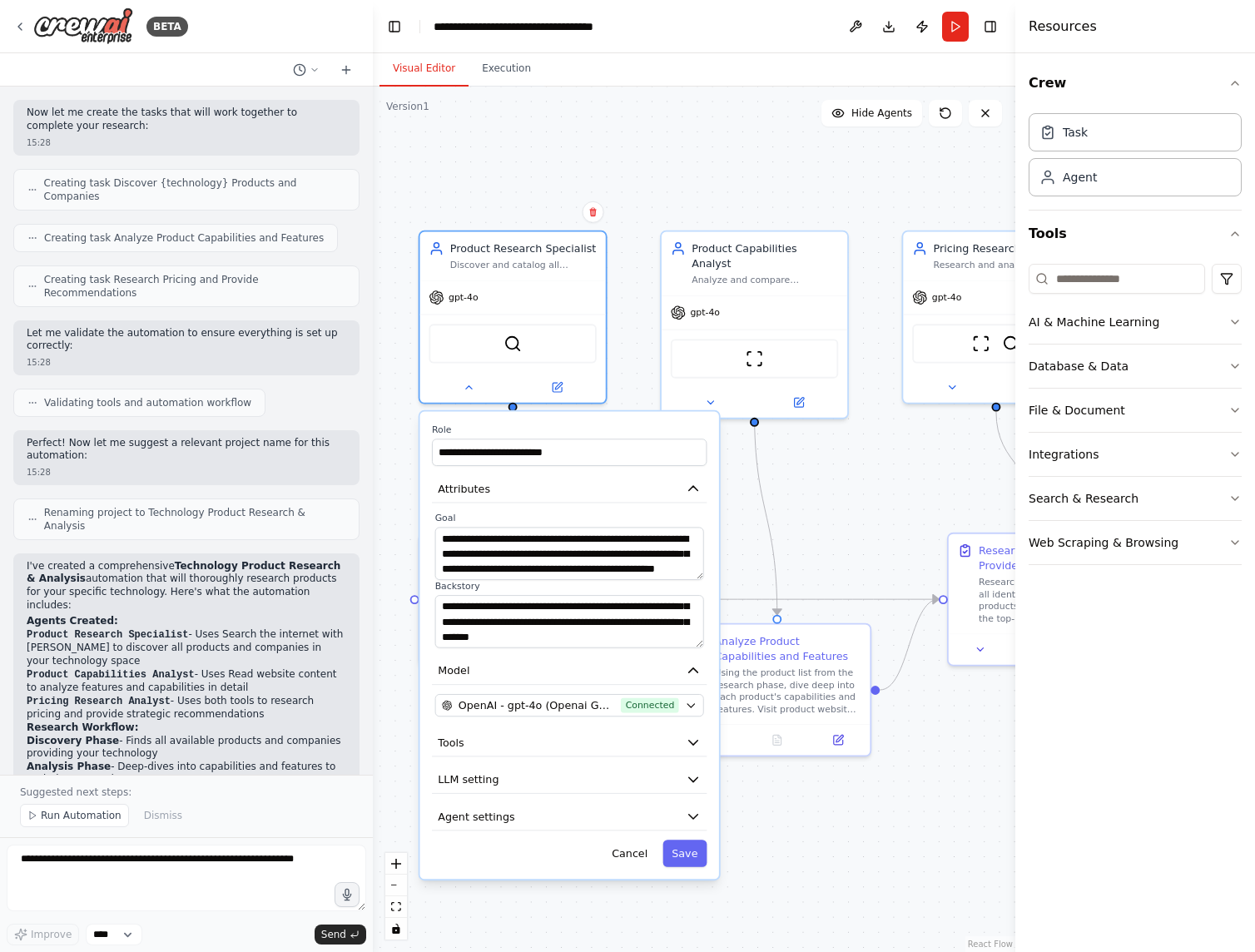
click at [696, 745] on icon "button" at bounding box center [693, 741] width 15 height 15
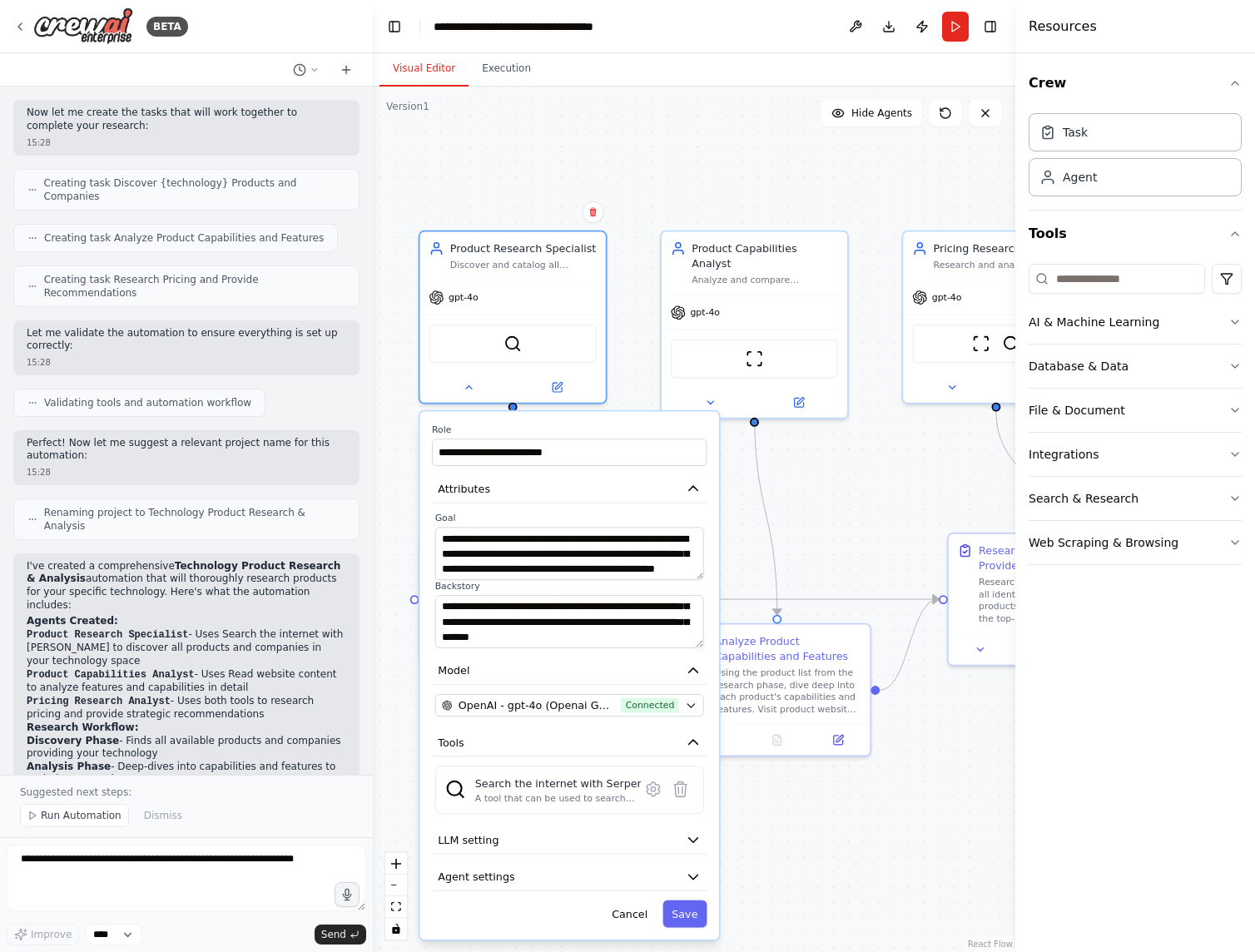
click at [692, 848] on icon "button" at bounding box center [693, 839] width 15 height 15
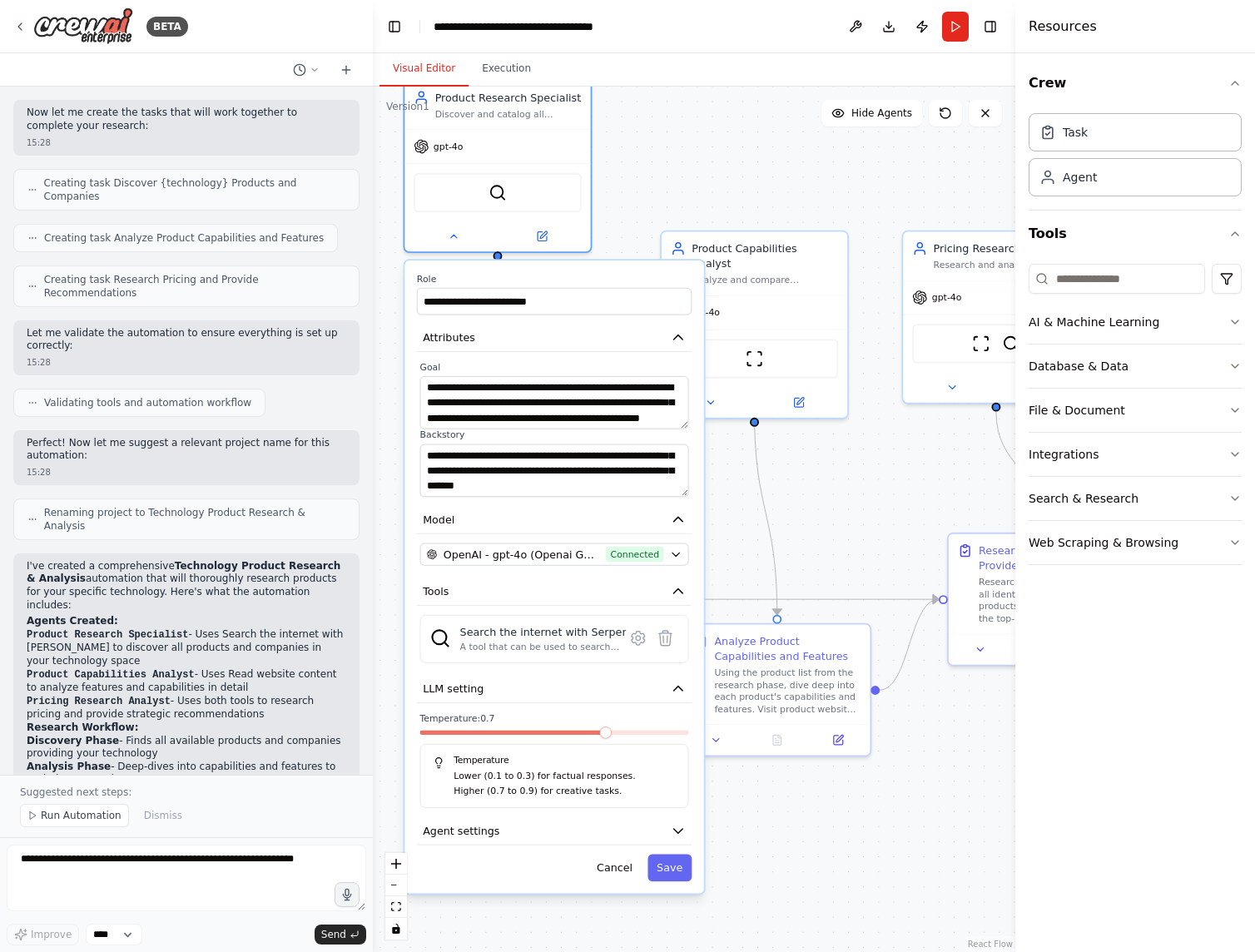
drag, startPoint x: 642, startPoint y: 861, endPoint x: 627, endPoint y: 715, distance: 146.8
click at [627, 715] on div "**********" at bounding box center [554, 577] width 299 height 634
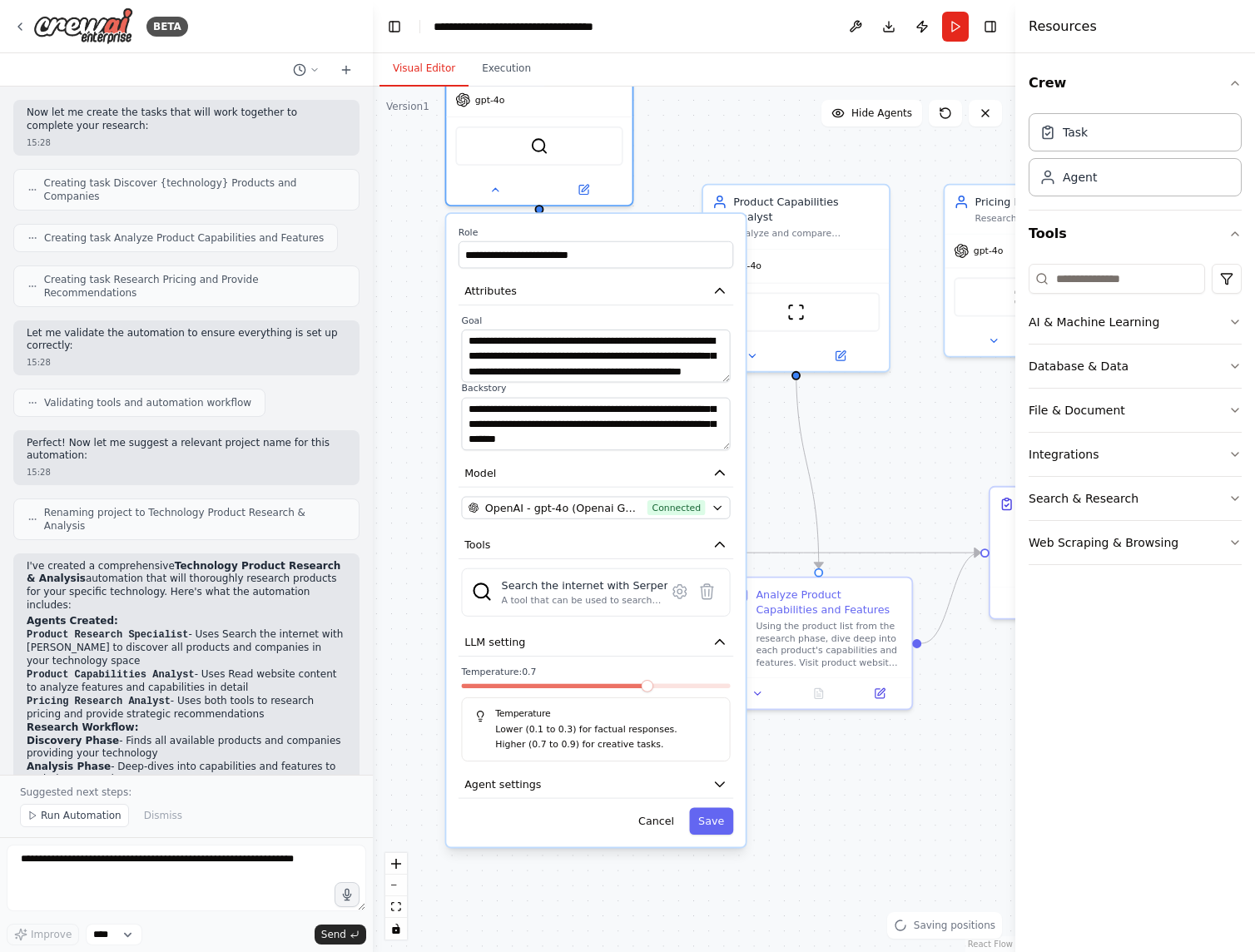
drag, startPoint x: 822, startPoint y: 824, endPoint x: 864, endPoint y: 777, distance: 63.0
click at [864, 777] on div ".deletable-edge-delete-btn { width: 20px; height: 20px; border: 0px solid #ffff…" at bounding box center [694, 519] width 642 height 866
click at [688, 688] on span at bounding box center [595, 686] width 269 height 4
click at [654, 690] on span at bounding box center [647, 686] width 12 height 12
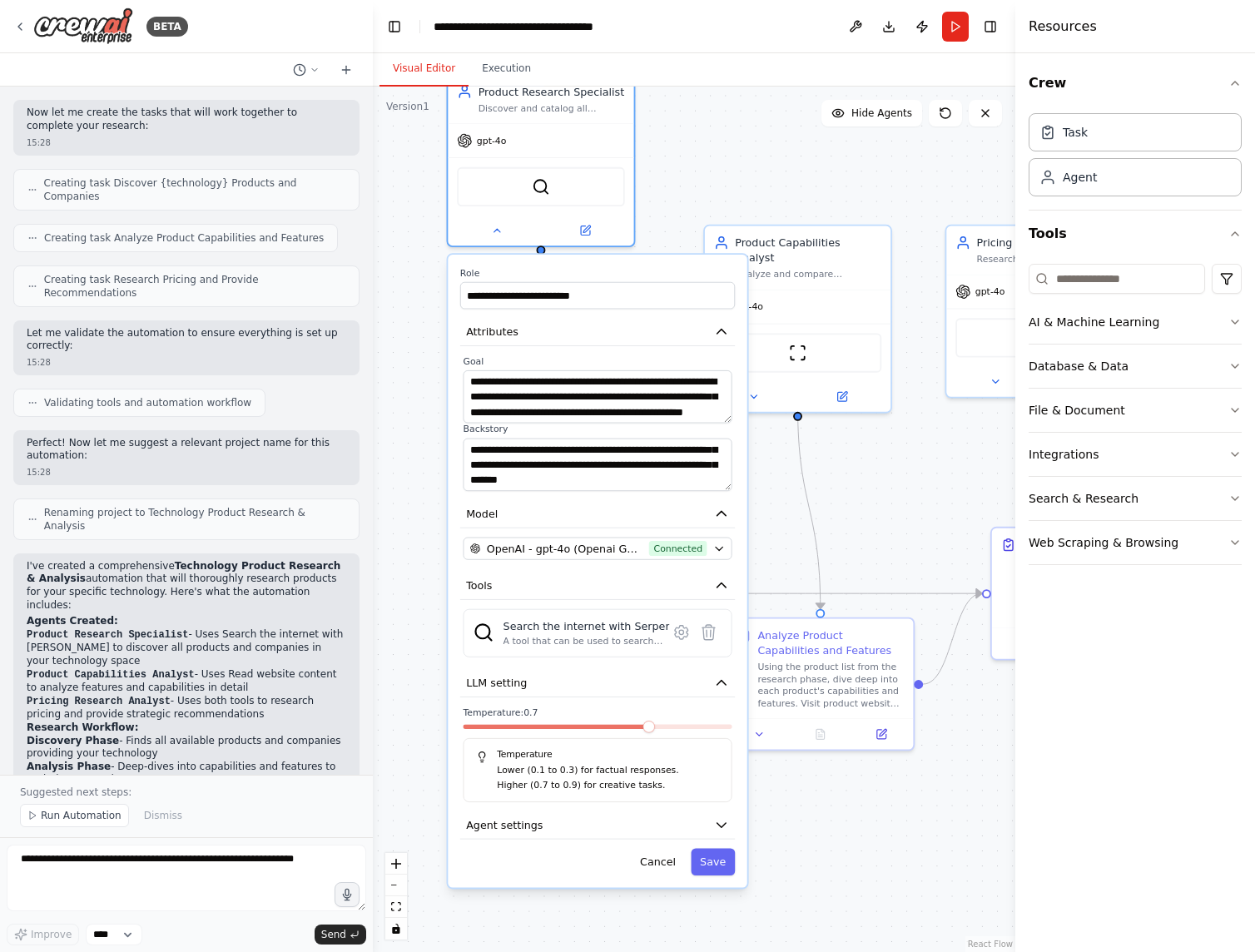
drag, startPoint x: 419, startPoint y: 640, endPoint x: 421, endPoint y: 680, distance: 40.0
click at [421, 680] on div ".deletable-edge-delete-btn { width: 20px; height: 20px; border: 0px solid #ffff…" at bounding box center [694, 519] width 642 height 866
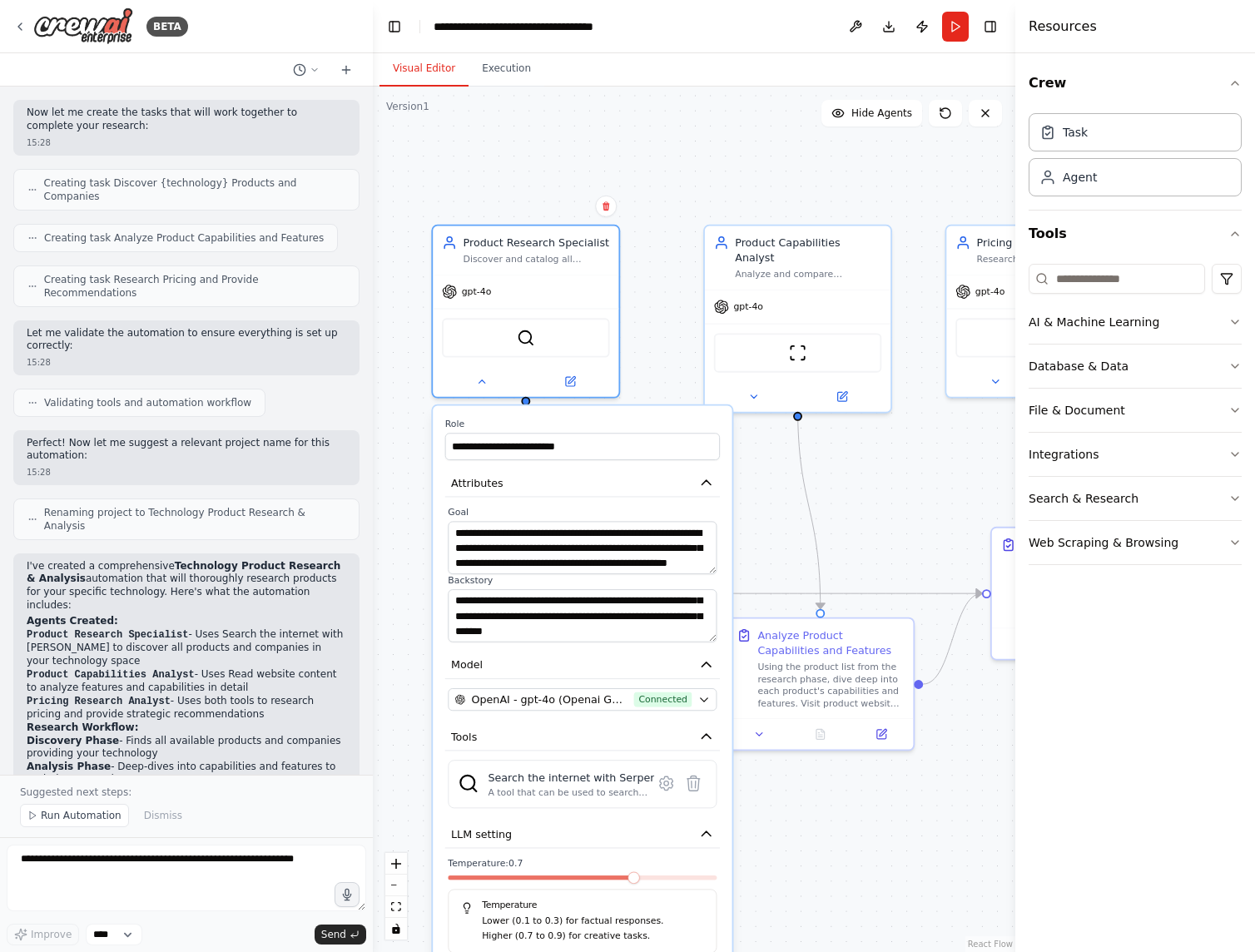
drag, startPoint x: 635, startPoint y: 136, endPoint x: 621, endPoint y: 291, distance: 155.6
click at [621, 291] on div "Product Research Specialist Discover and catalog all products that provide {tec…" at bounding box center [525, 312] width 189 height 174
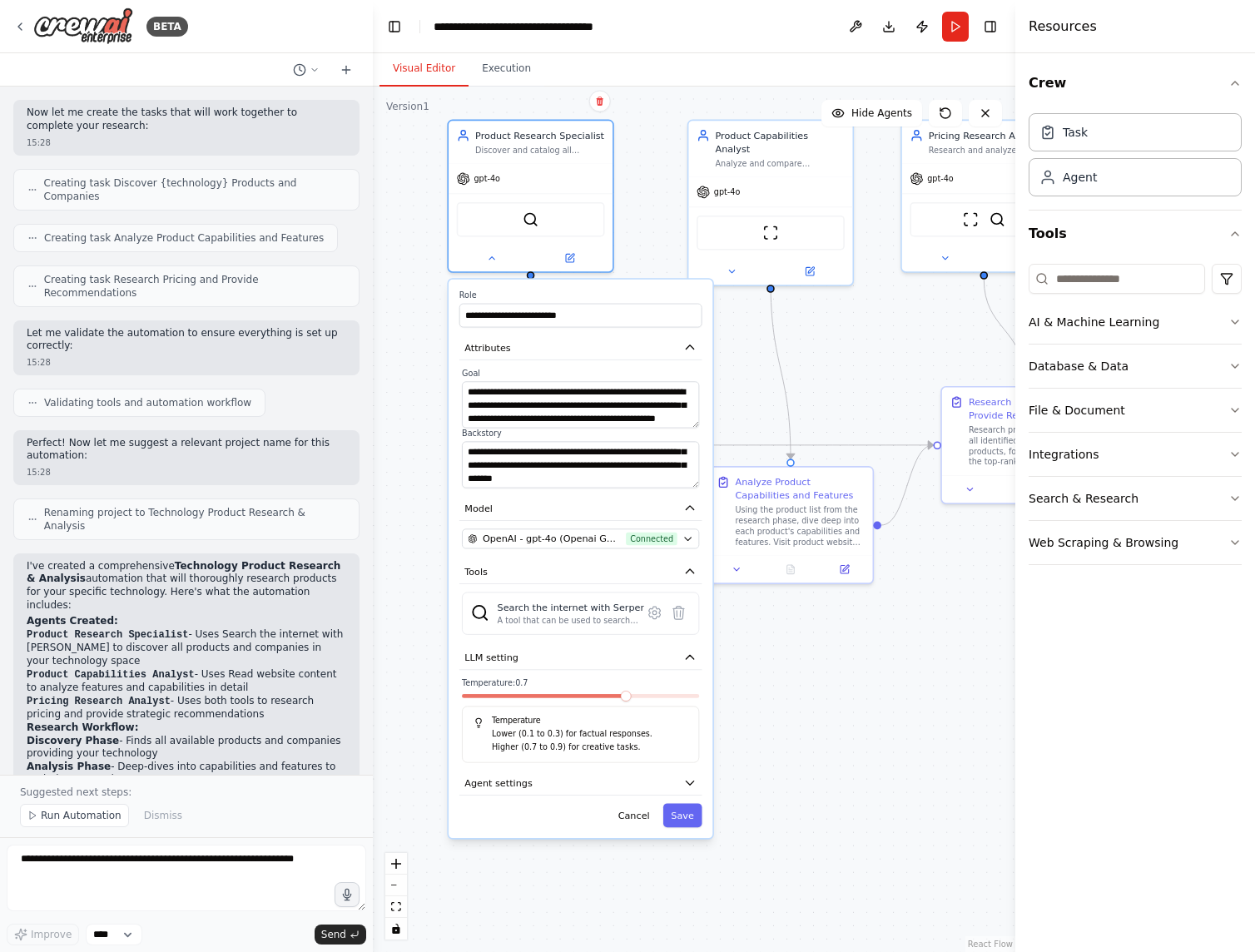
drag, startPoint x: 879, startPoint y: 486, endPoint x: 842, endPoint y: 350, distance: 140.9
click at [842, 350] on div ".deletable-edge-delete-btn { width: 20px; height: 20px; border: 0px solid #ffff…" at bounding box center [694, 519] width 642 height 866
click at [688, 346] on icon "button" at bounding box center [689, 346] width 13 height 13
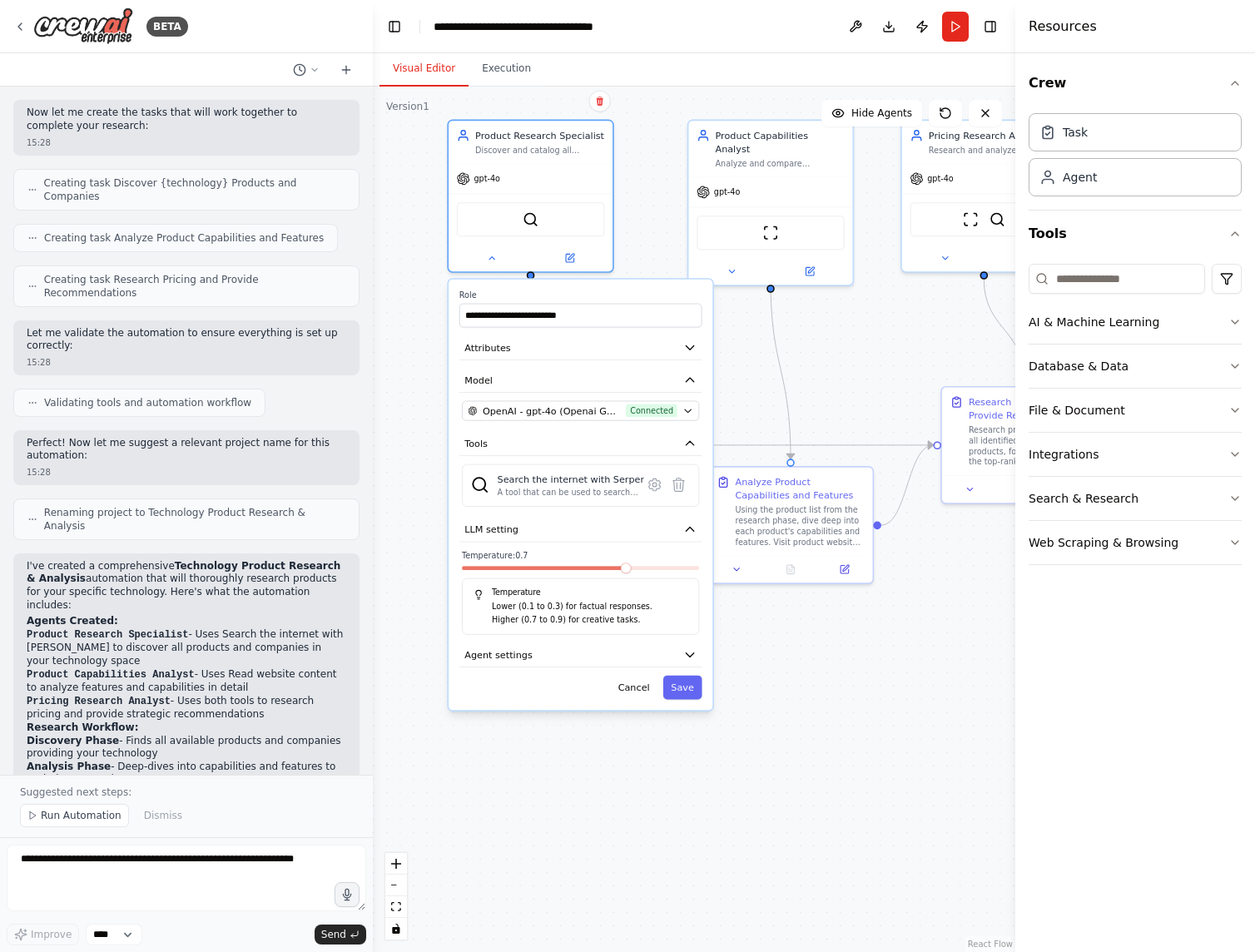
click at [690, 532] on icon "button" at bounding box center [689, 529] width 13 height 13
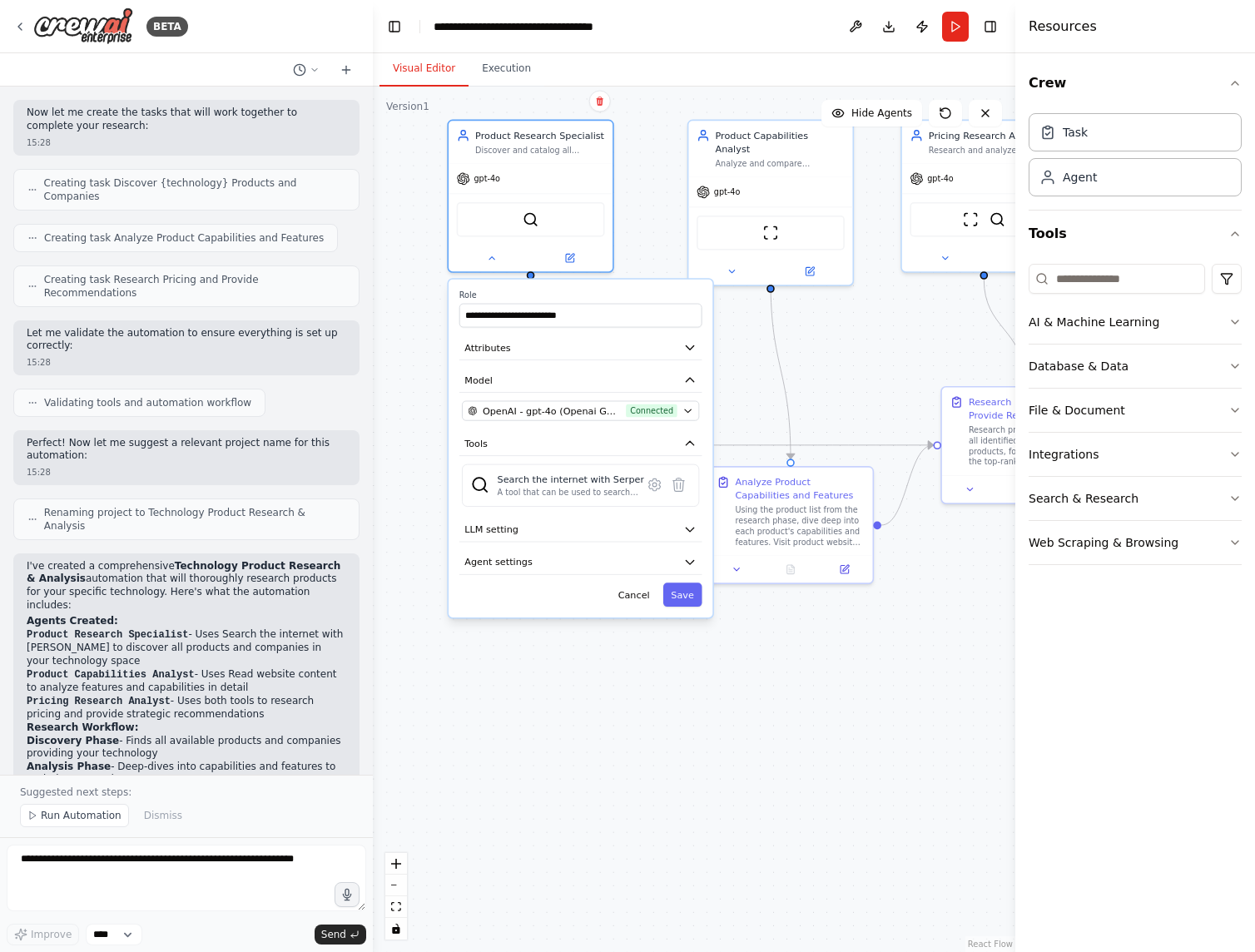
click at [688, 560] on icon "button" at bounding box center [689, 561] width 13 height 13
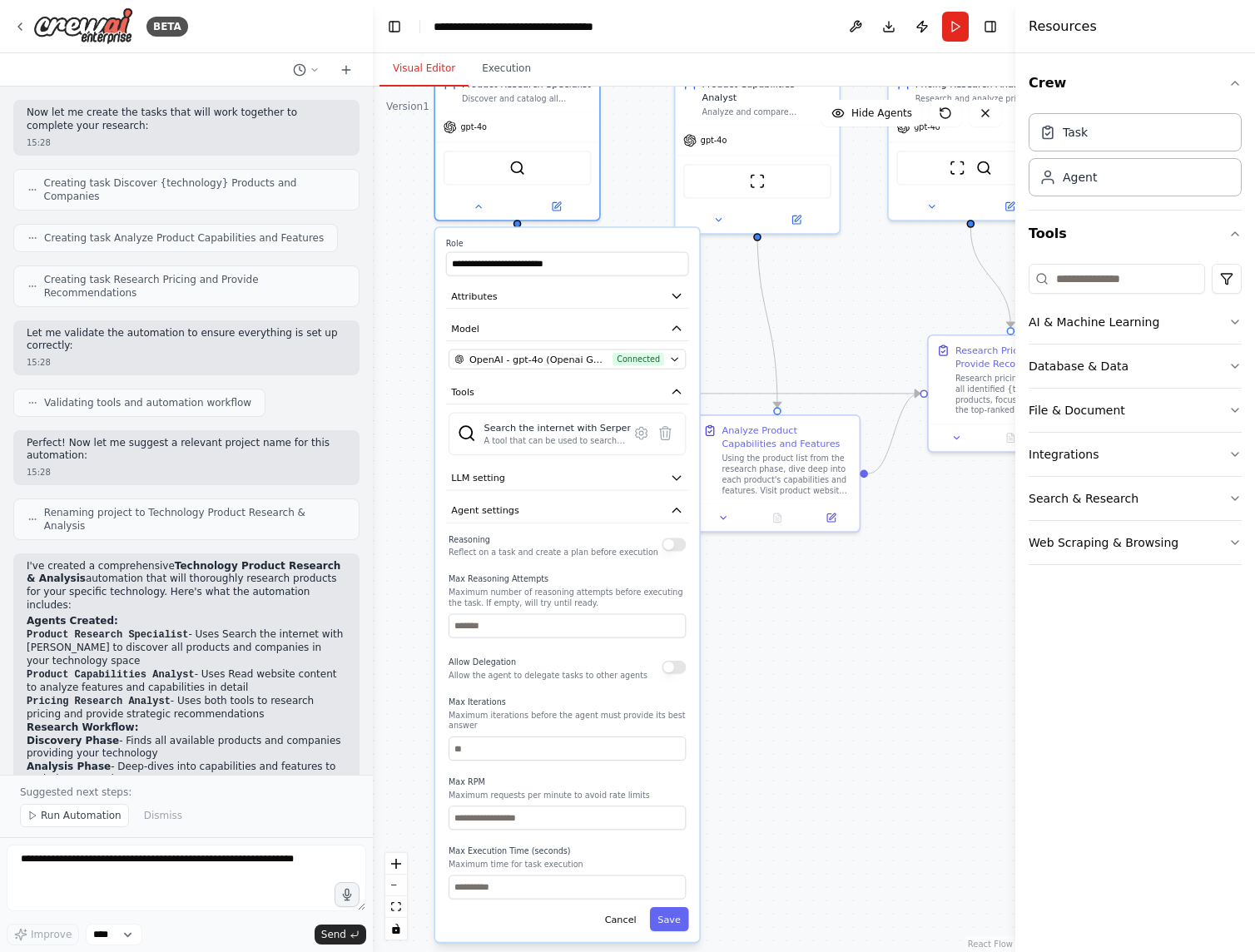
drag, startPoint x: 806, startPoint y: 820, endPoint x: 792, endPoint y: 768, distance: 53.9
click at [792, 768] on div ".deletable-edge-delete-btn { width: 20px; height: 20px; border: 0px solid #ffff…" at bounding box center [694, 519] width 642 height 866
click at [476, 201] on icon at bounding box center [478, 206] width 10 height 10
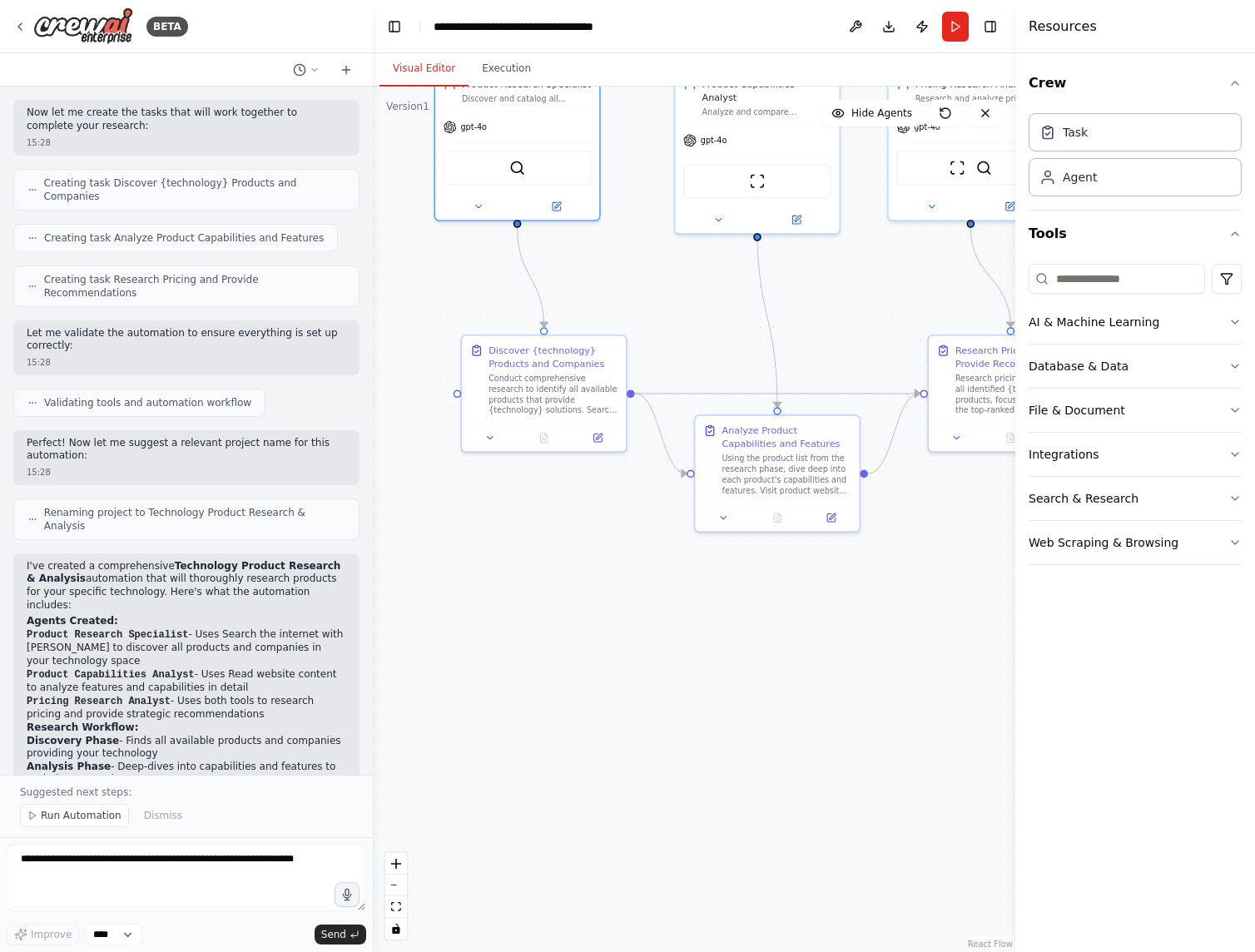
click at [491, 437] on icon at bounding box center [491, 438] width 10 height 10
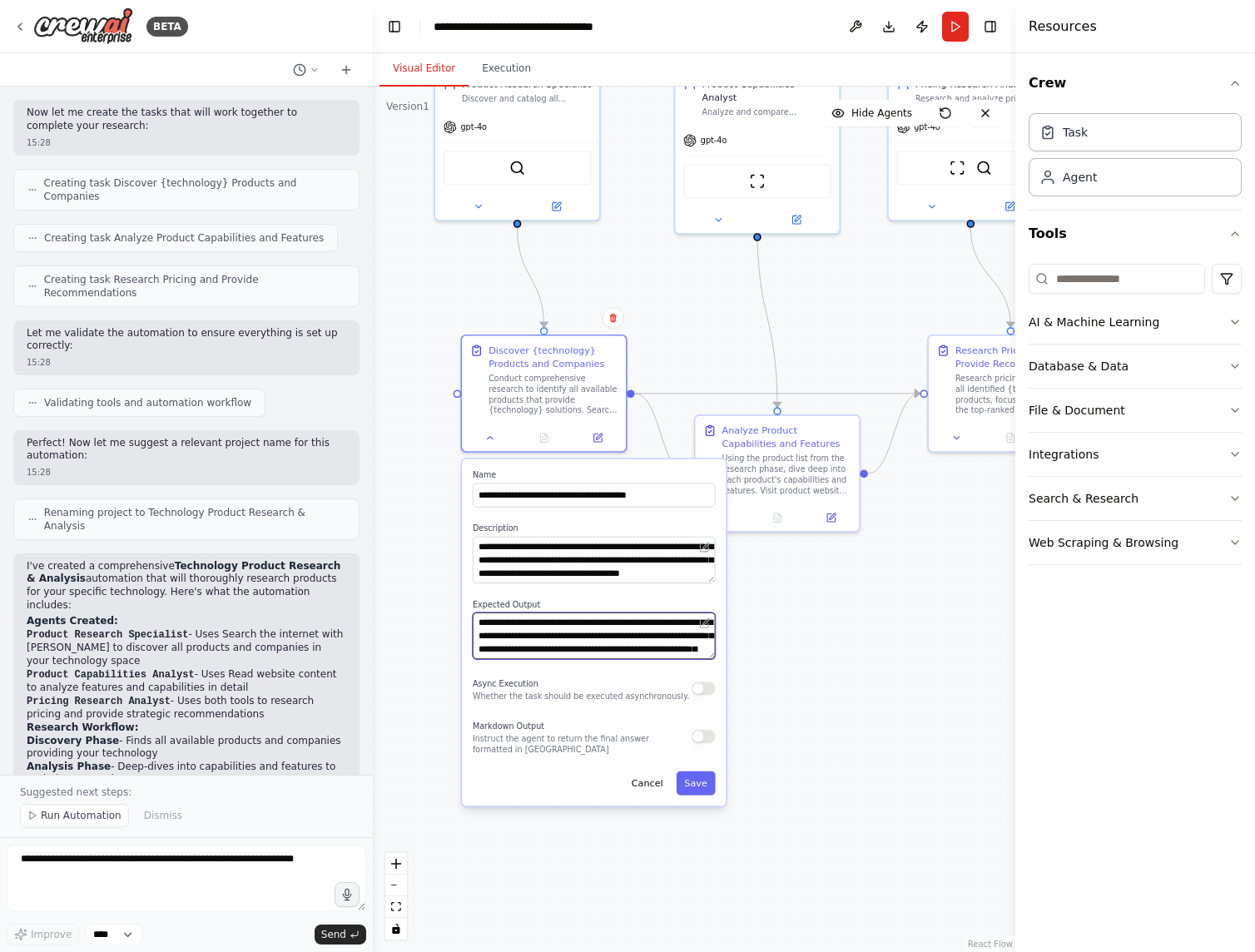
scroll to position [33, 0]
click at [495, 440] on icon at bounding box center [491, 438] width 10 height 10
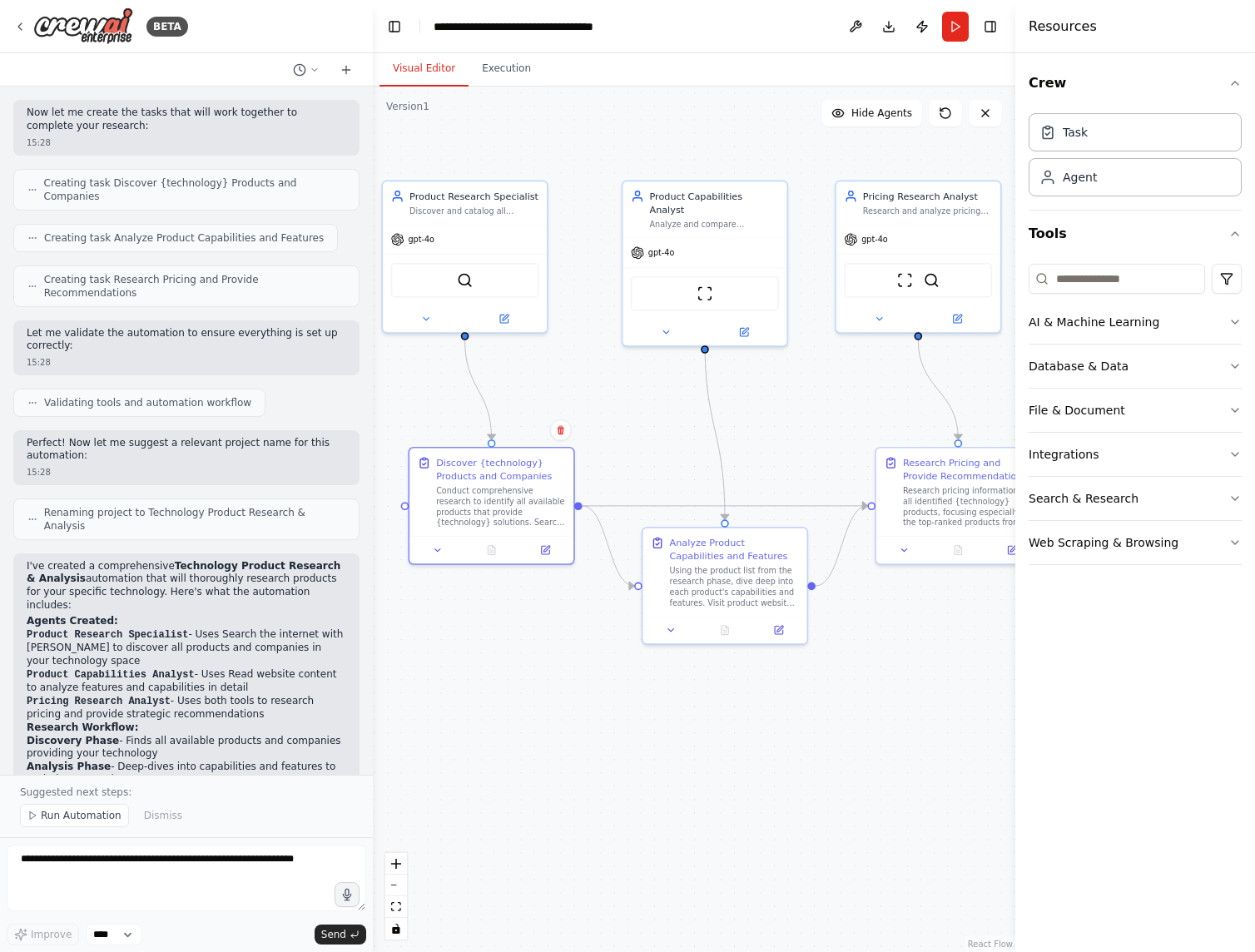
drag, startPoint x: 707, startPoint y: 281, endPoint x: 654, endPoint y: 393, distance: 123.9
click at [654, 393] on div ".deletable-edge-delete-btn { width: 20px; height: 20px; border: 0px solid #ffff…" at bounding box center [694, 519] width 642 height 866
click at [668, 332] on icon at bounding box center [666, 332] width 5 height 3
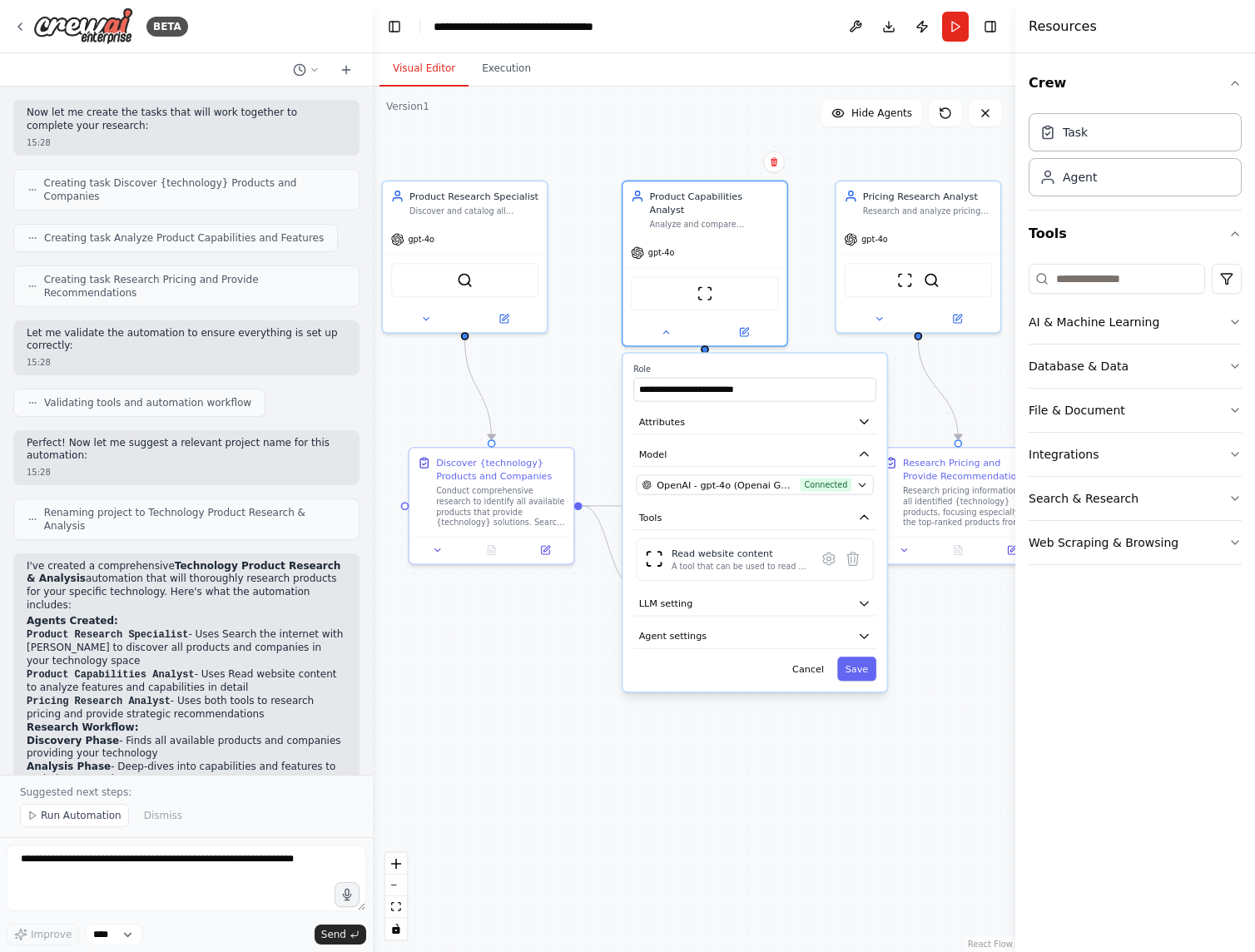
click at [869, 415] on icon "button" at bounding box center [863, 421] width 13 height 13
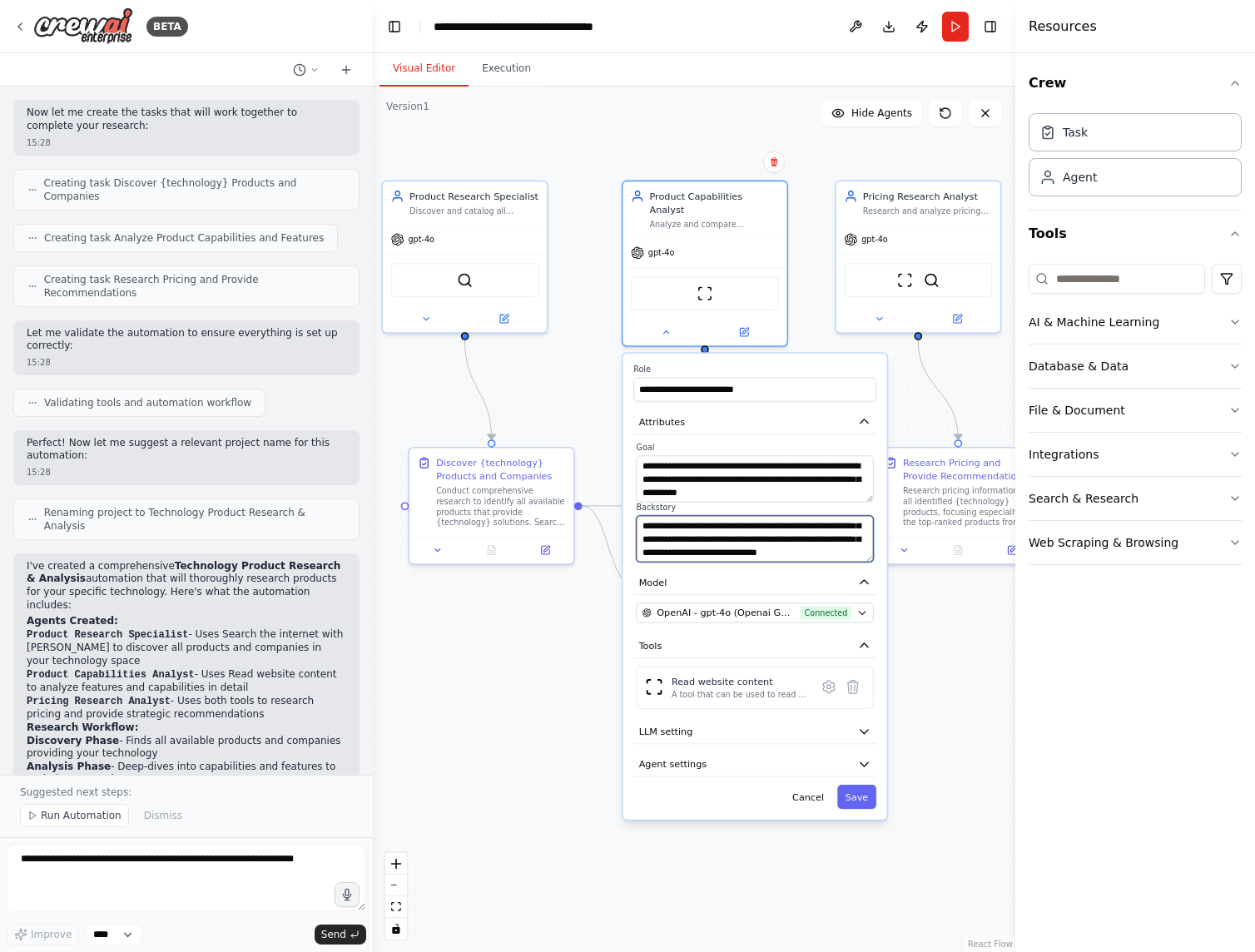
scroll to position [100, 0]
click at [670, 327] on icon at bounding box center [666, 332] width 10 height 10
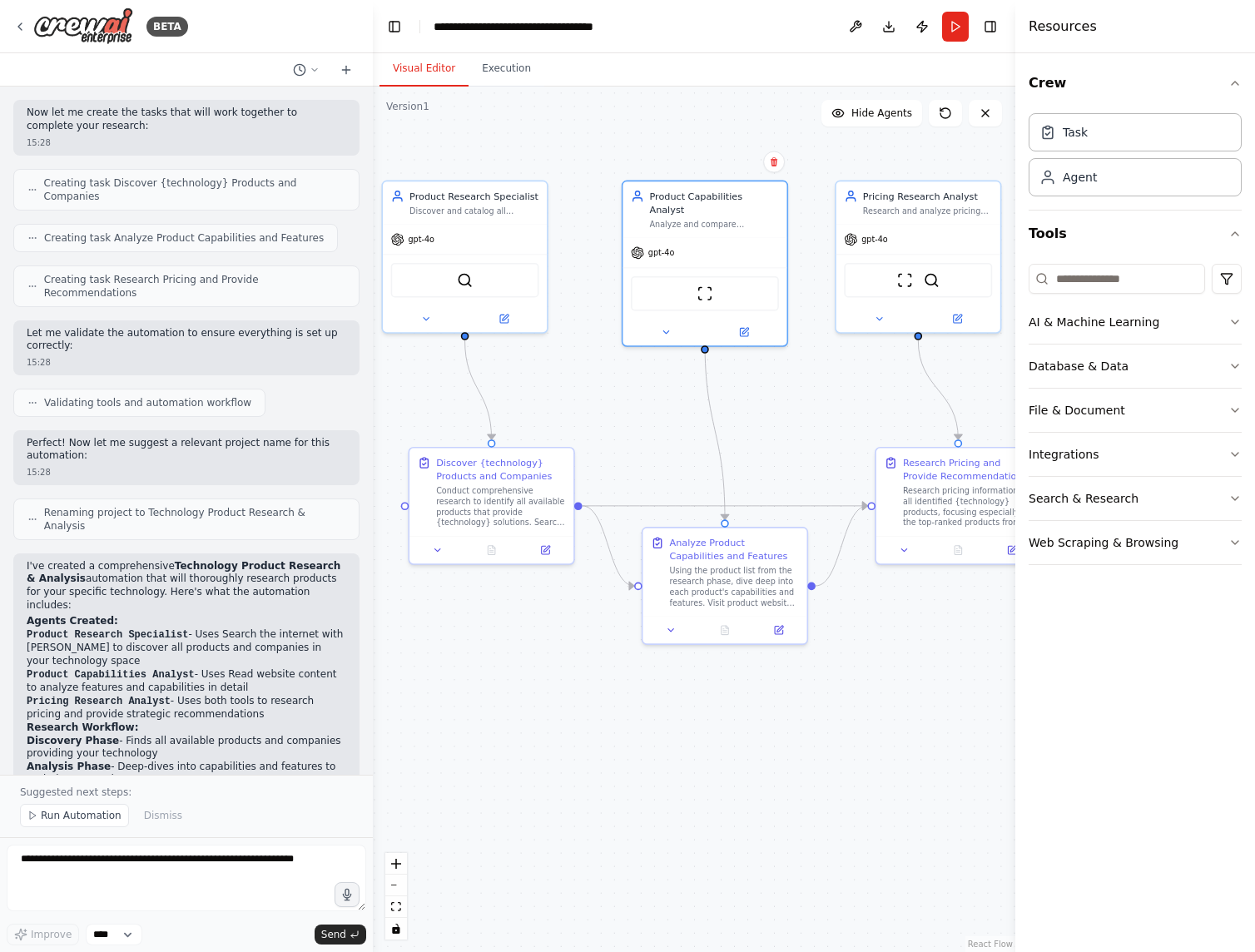
click at [674, 625] on icon at bounding box center [671, 630] width 10 height 10
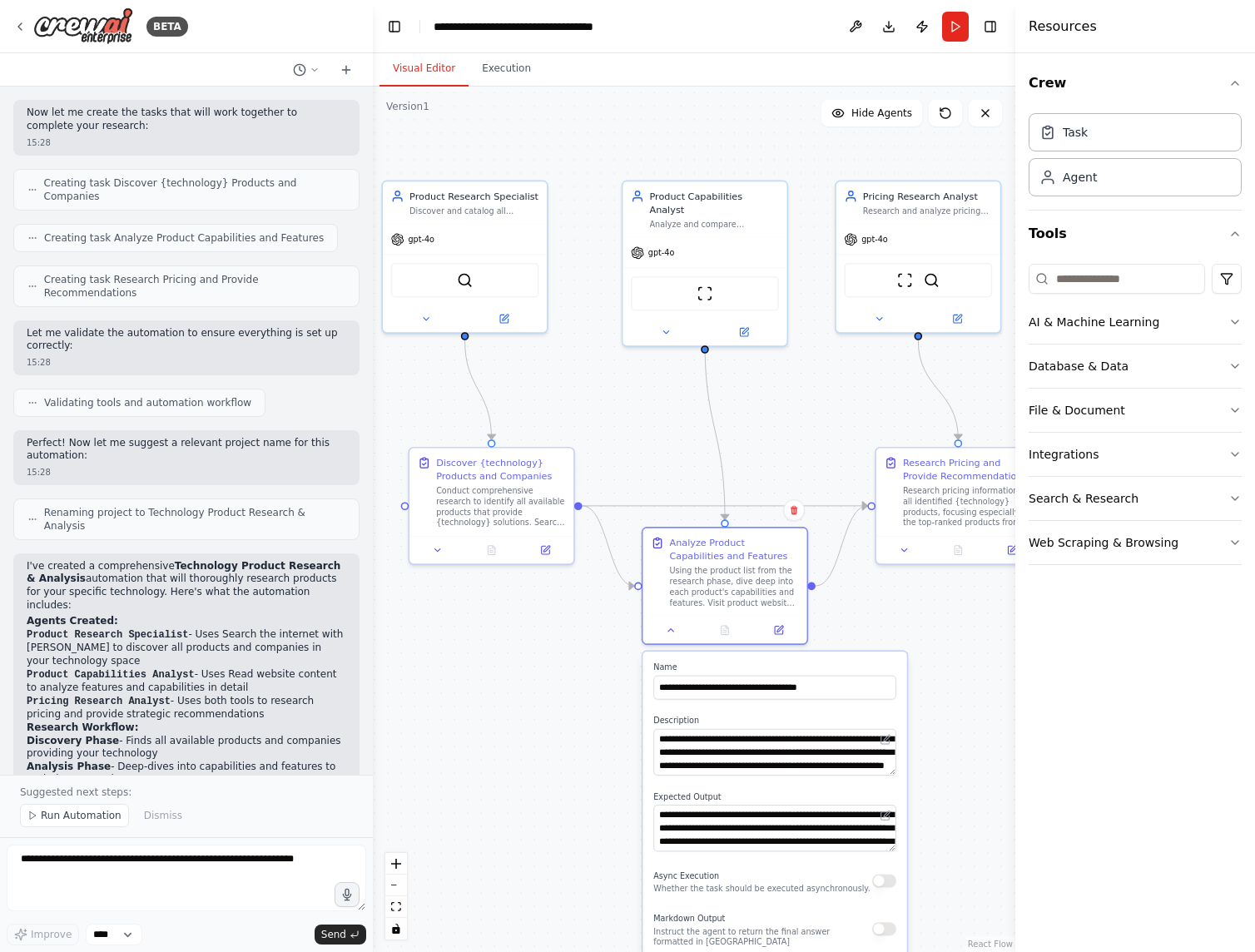
click at [447, 556] on div at bounding box center [492, 550] width 164 height 28
click at [442, 549] on icon at bounding box center [438, 550] width 10 height 10
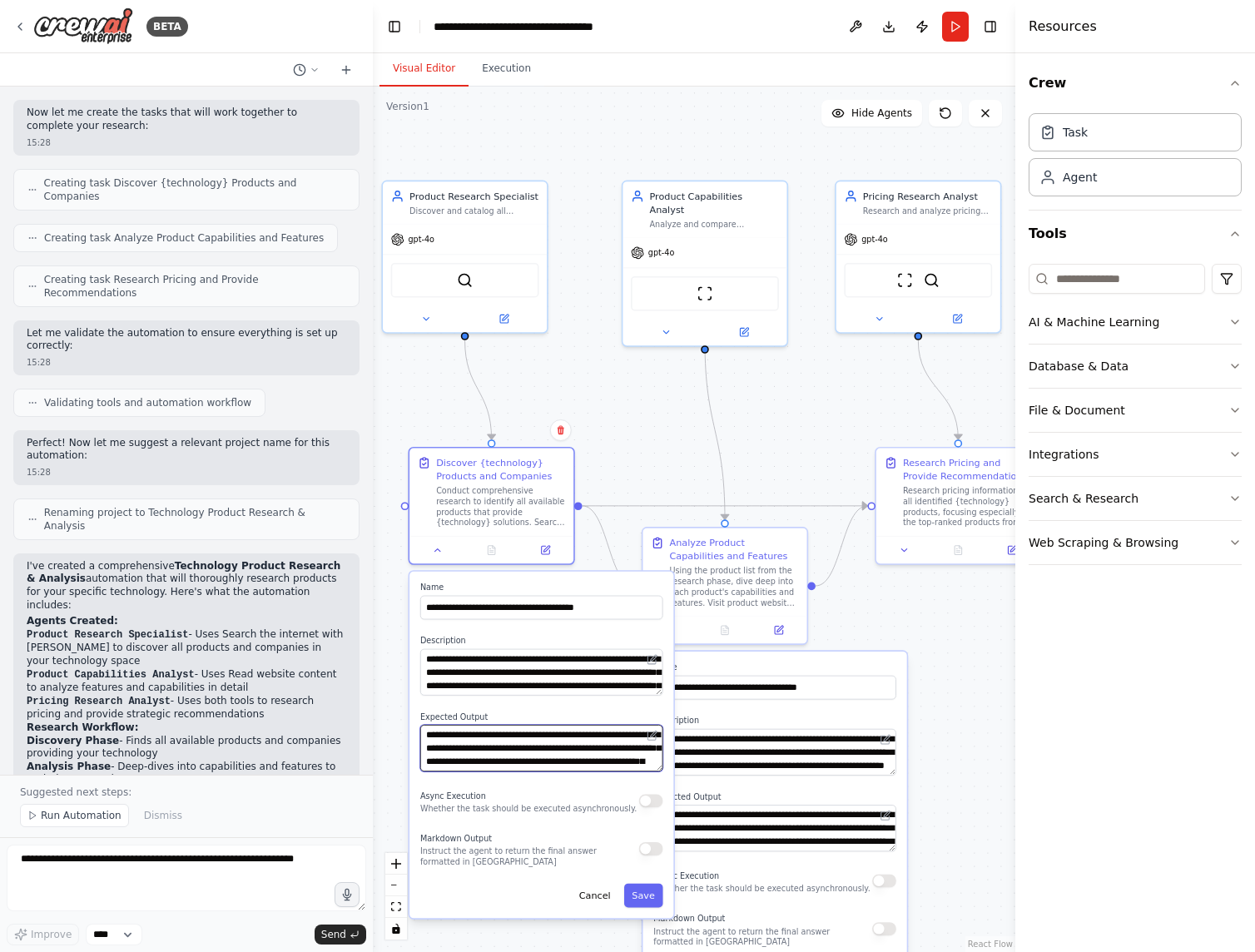
scroll to position [33, 0]
click at [940, 633] on div ".deletable-edge-delete-btn { width: 20px; height: 20px; border: 0px solid #ffff…" at bounding box center [694, 519] width 642 height 866
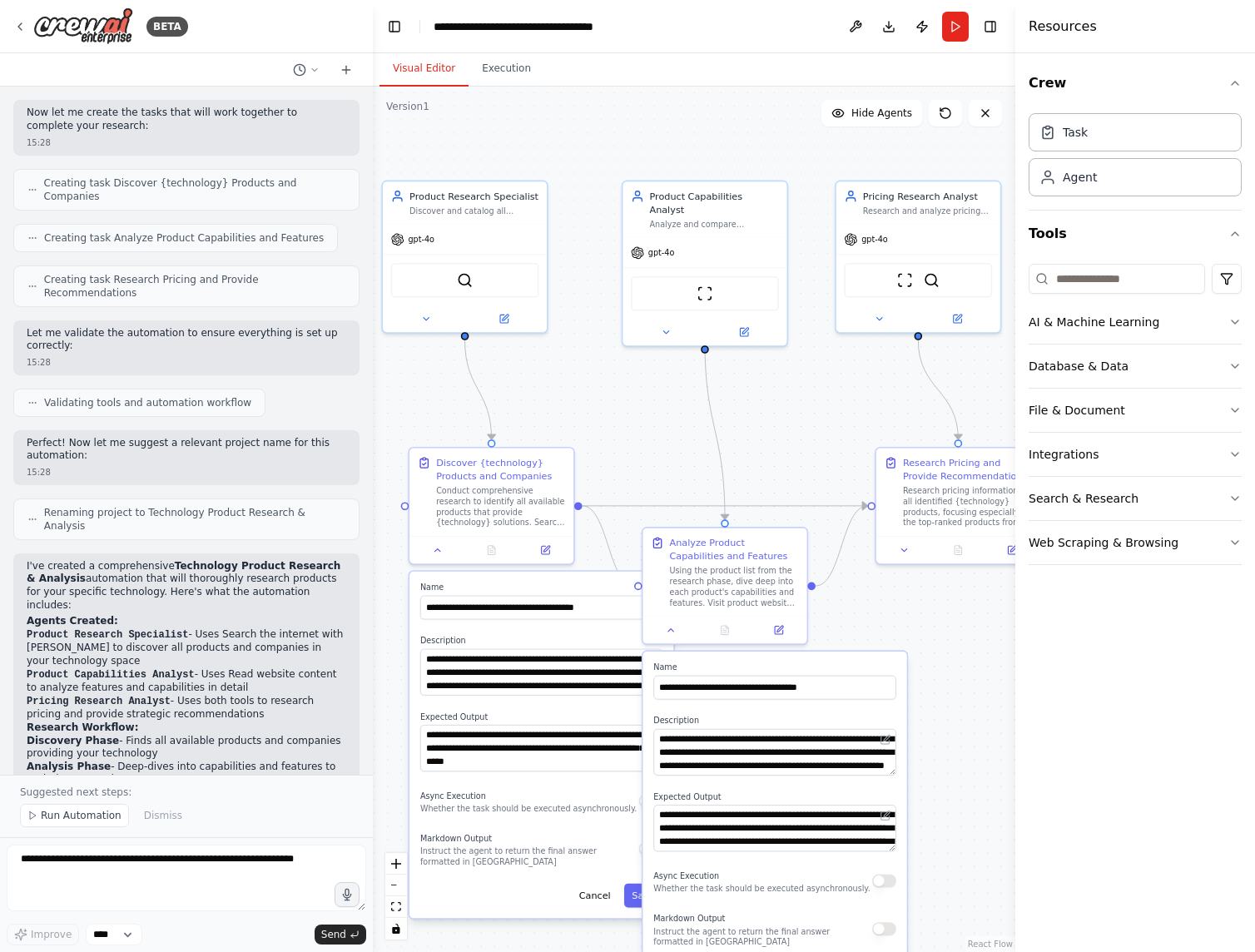
click at [439, 549] on icon at bounding box center [438, 550] width 5 height 3
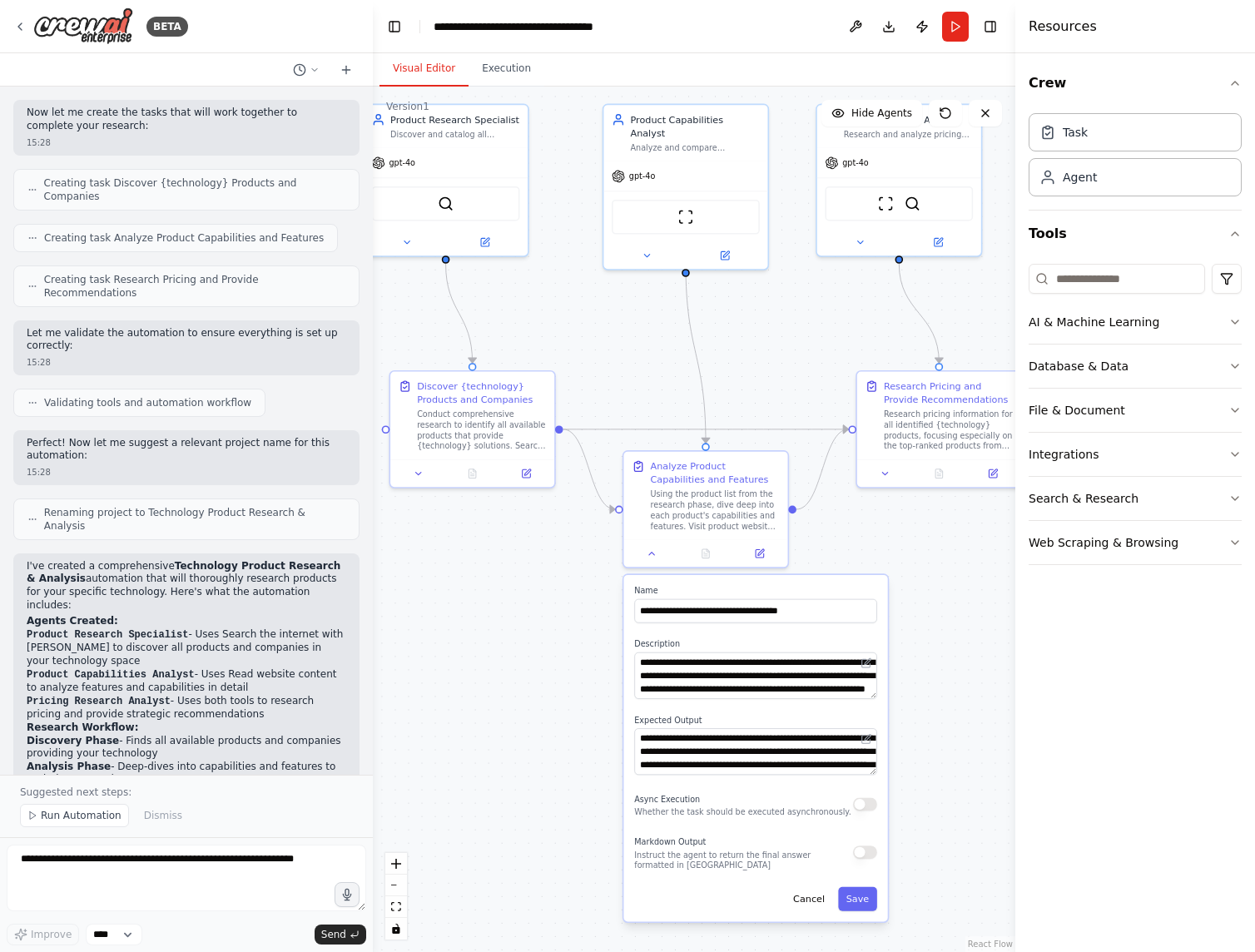
drag, startPoint x: 962, startPoint y: 786, endPoint x: 943, endPoint y: 709, distance: 79.3
click at [943, 709] on div ".deletable-edge-delete-btn { width: 20px; height: 20px; border: 0px solid #ffff…" at bounding box center [694, 519] width 642 height 866
click at [872, 735] on button at bounding box center [866, 739] width 16 height 16
click at [872, 735] on icon at bounding box center [873, 740] width 9 height 9
click at [884, 727] on div "**********" at bounding box center [762, 748] width 264 height 347
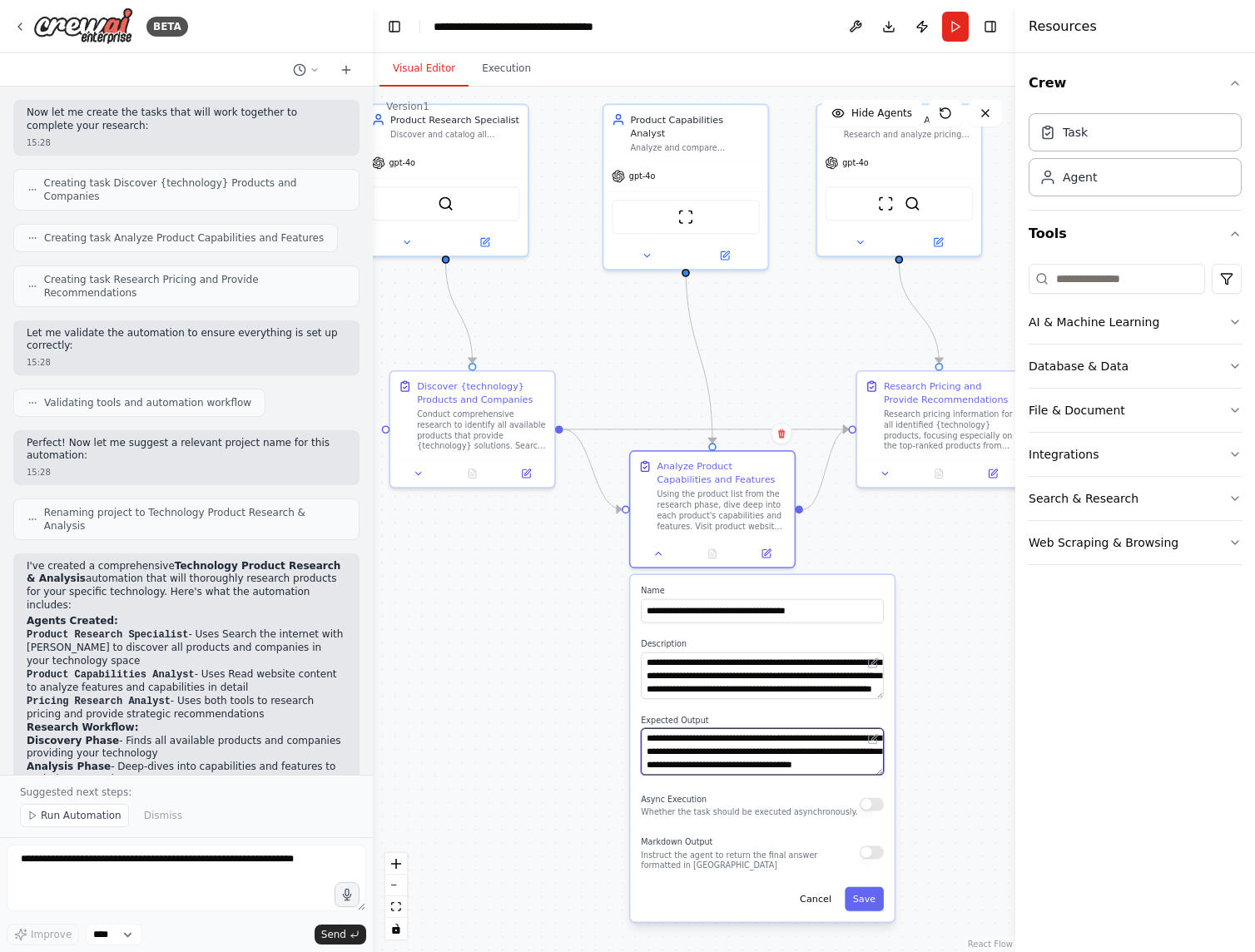
click at [798, 738] on textarea "**********" at bounding box center [762, 752] width 243 height 47
click at [659, 554] on icon at bounding box center [659, 553] width 10 height 10
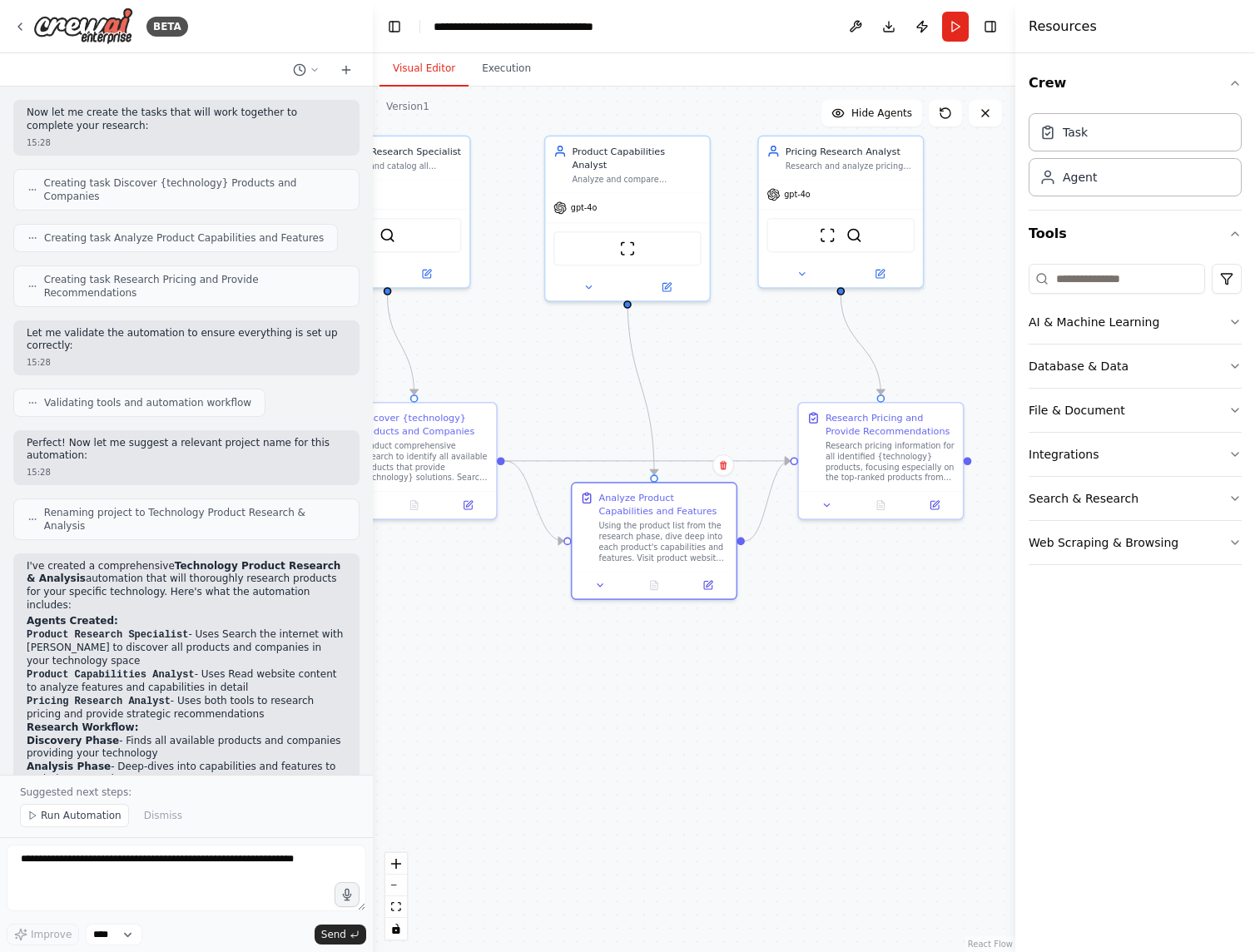
drag, startPoint x: 926, startPoint y: 648, endPoint x: 869, endPoint y: 680, distance: 65.4
click at [869, 680] on div ".deletable-edge-delete-btn { width: 20px; height: 20px; border: 0px solid #ffff…" at bounding box center [694, 519] width 642 height 866
click at [804, 274] on icon at bounding box center [802, 274] width 10 height 10
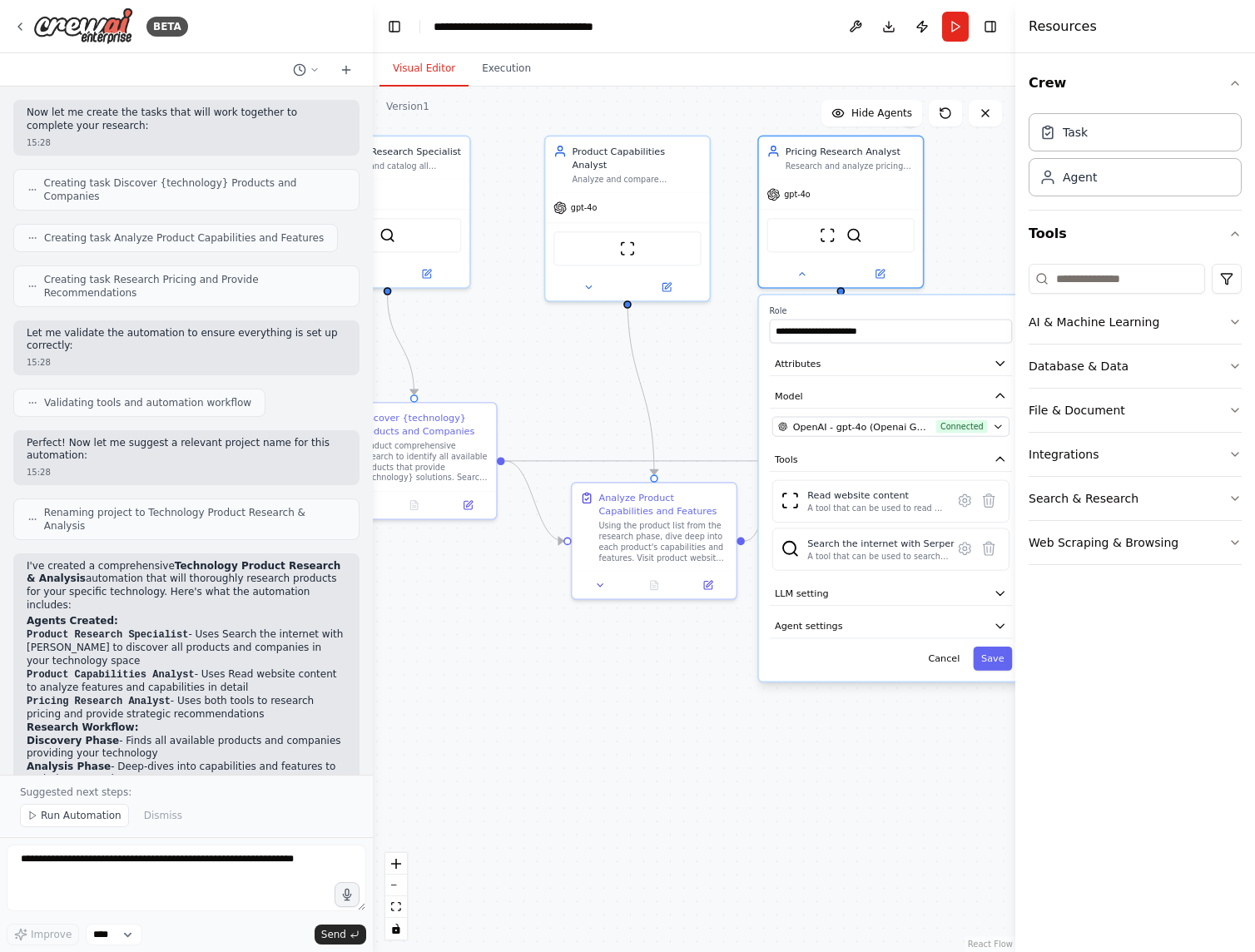
click at [1002, 367] on icon "button" at bounding box center [1000, 362] width 13 height 13
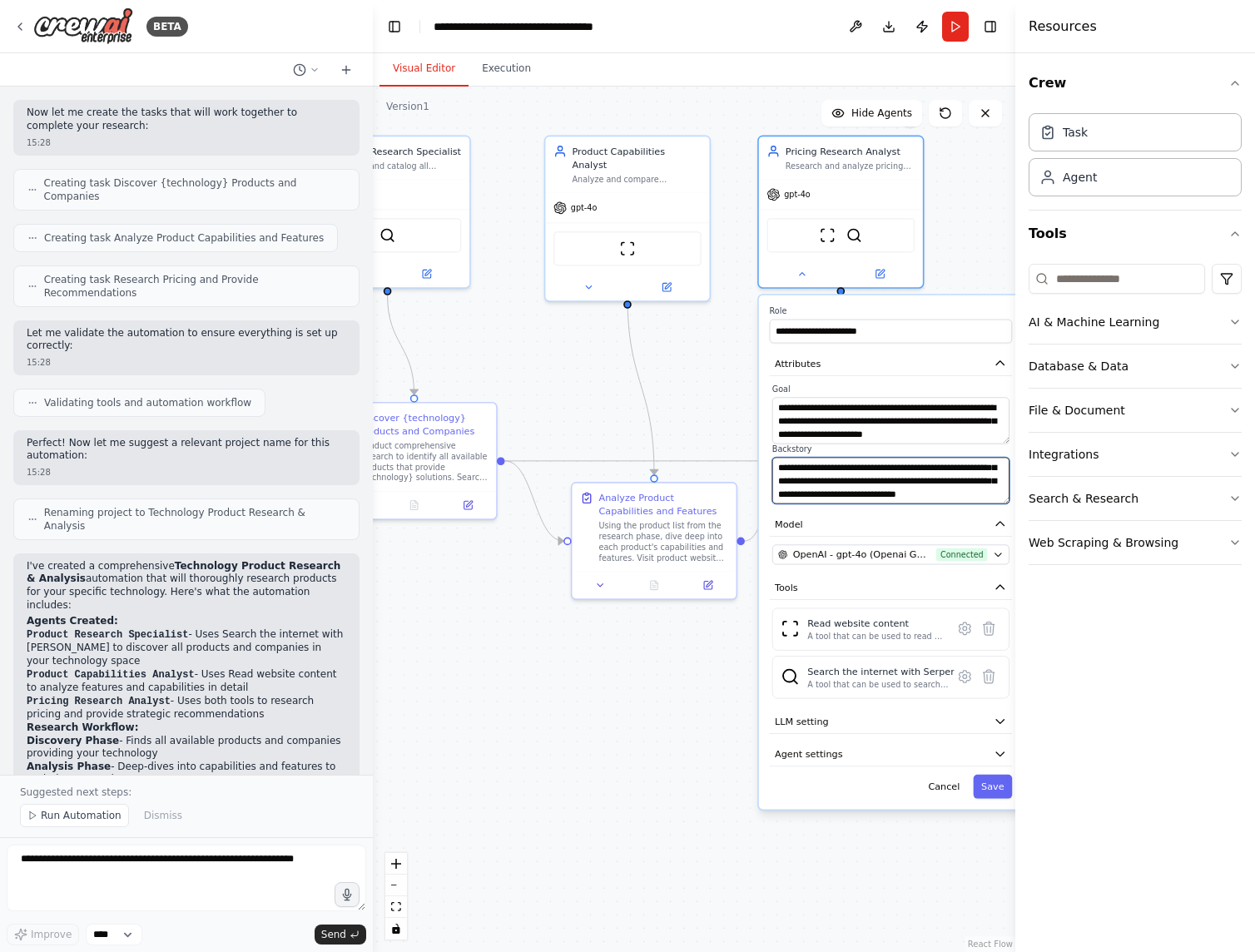
scroll to position [100, 0]
click at [810, 277] on button at bounding box center [802, 274] width 76 height 16
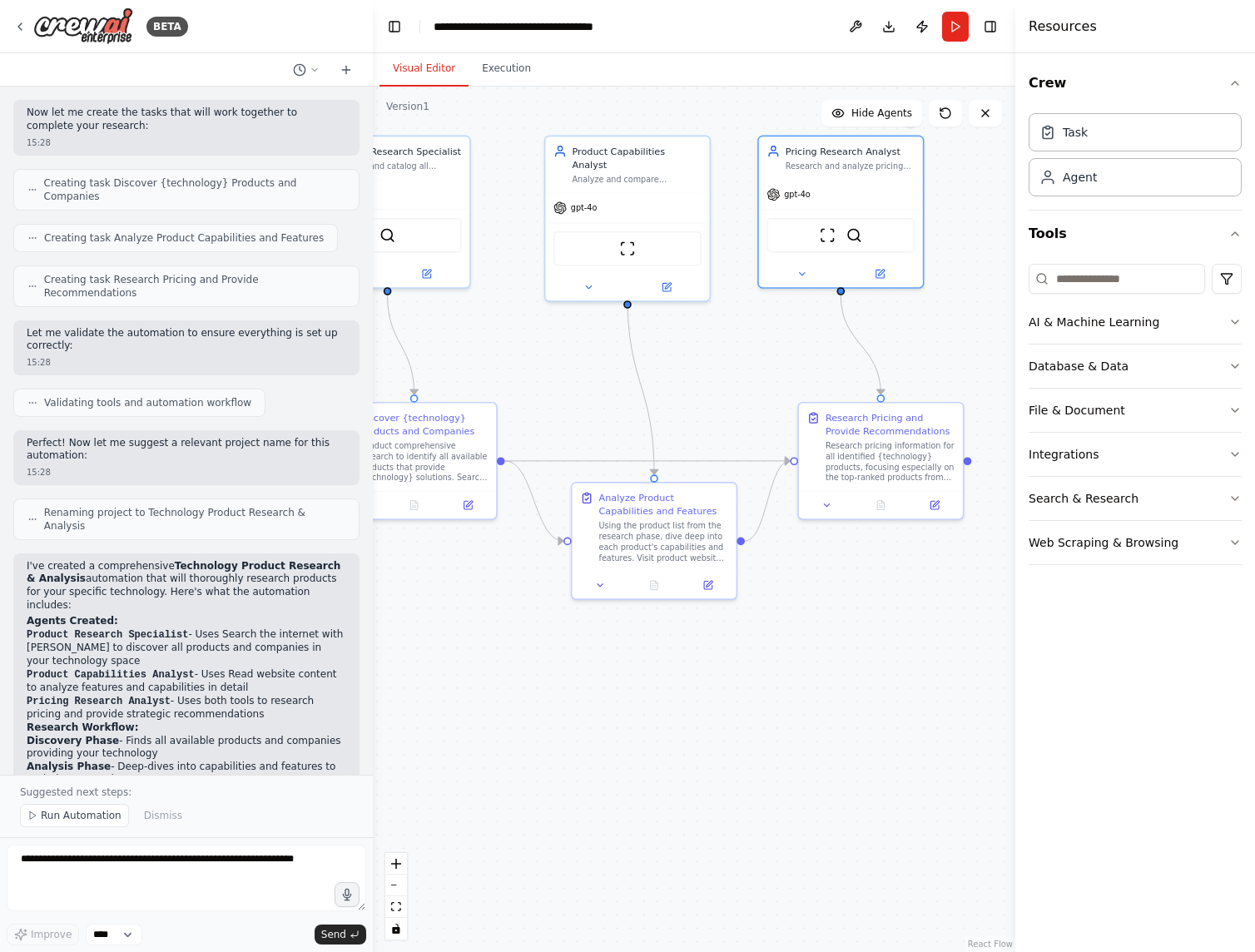
click at [822, 509] on button at bounding box center [827, 506] width 46 height 16
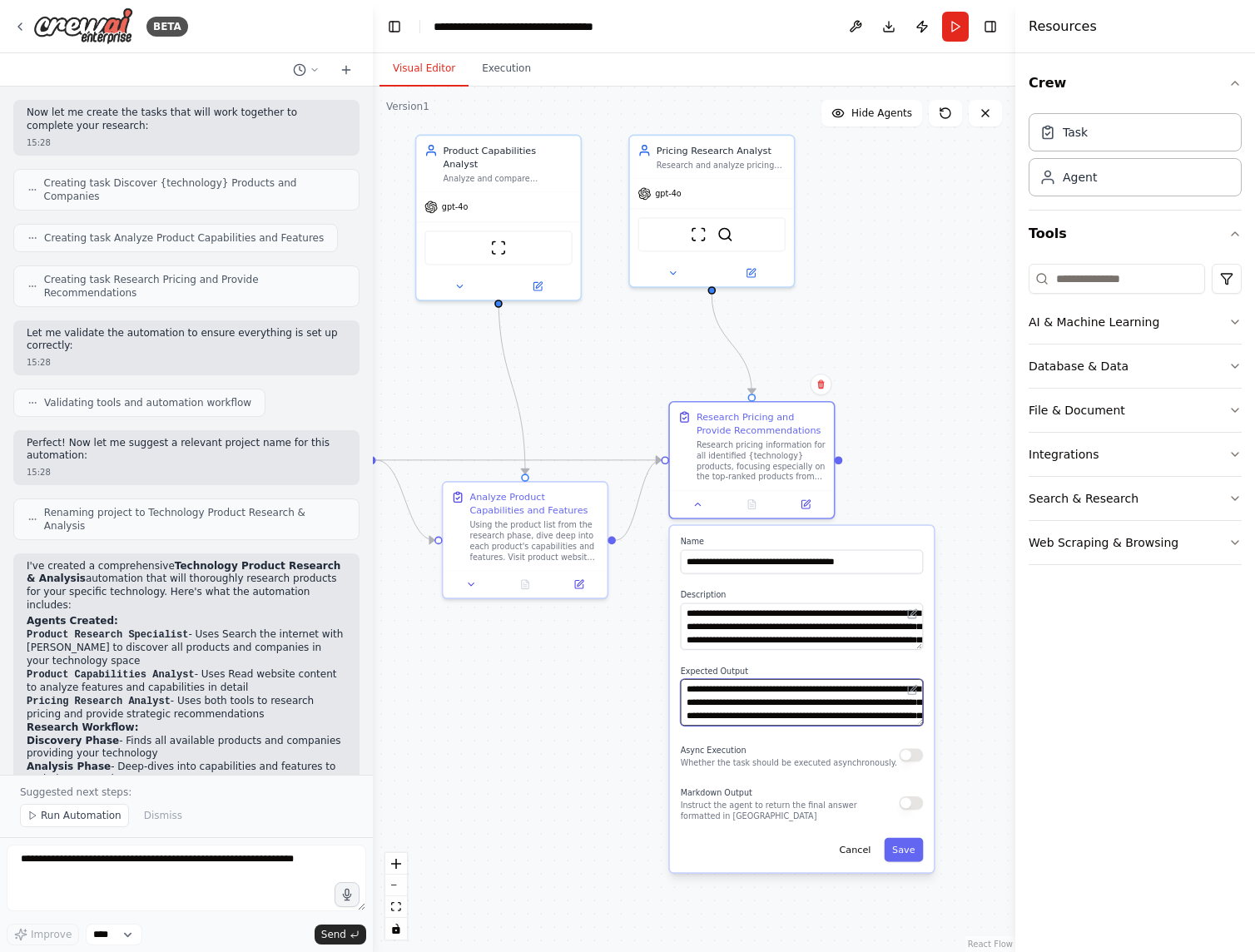
drag, startPoint x: 718, startPoint y: 686, endPoint x: 580, endPoint y: 685, distance: 138.0
click at [580, 685] on div ".deletable-edge-delete-btn { width: 20px; height: 20px; border: 0px solid #ffff…" at bounding box center [694, 519] width 642 height 866
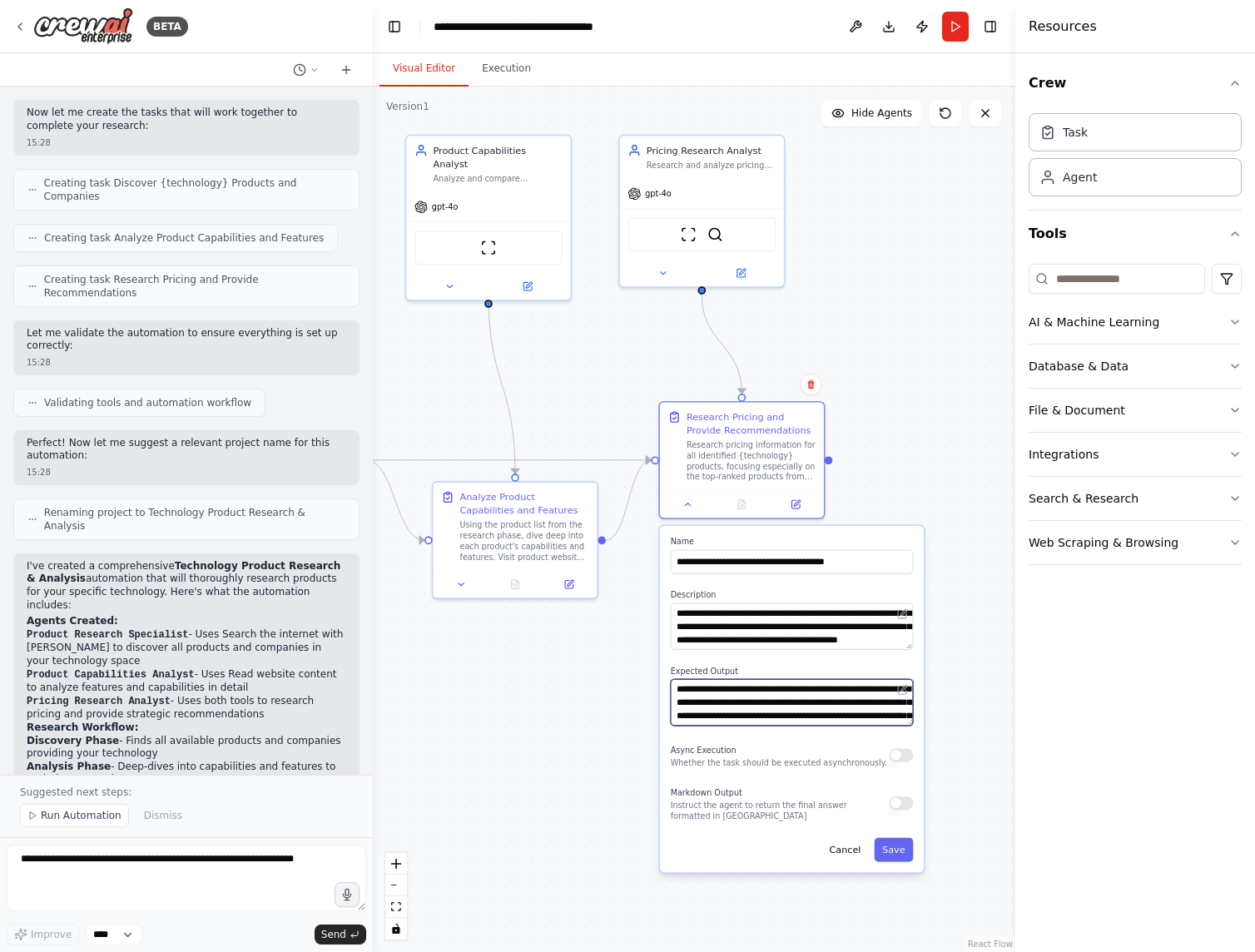
scroll to position [33, 0]
click at [799, 688] on textarea "**********" at bounding box center [792, 702] width 243 height 47
click at [695, 499] on button at bounding box center [688, 505] width 46 height 16
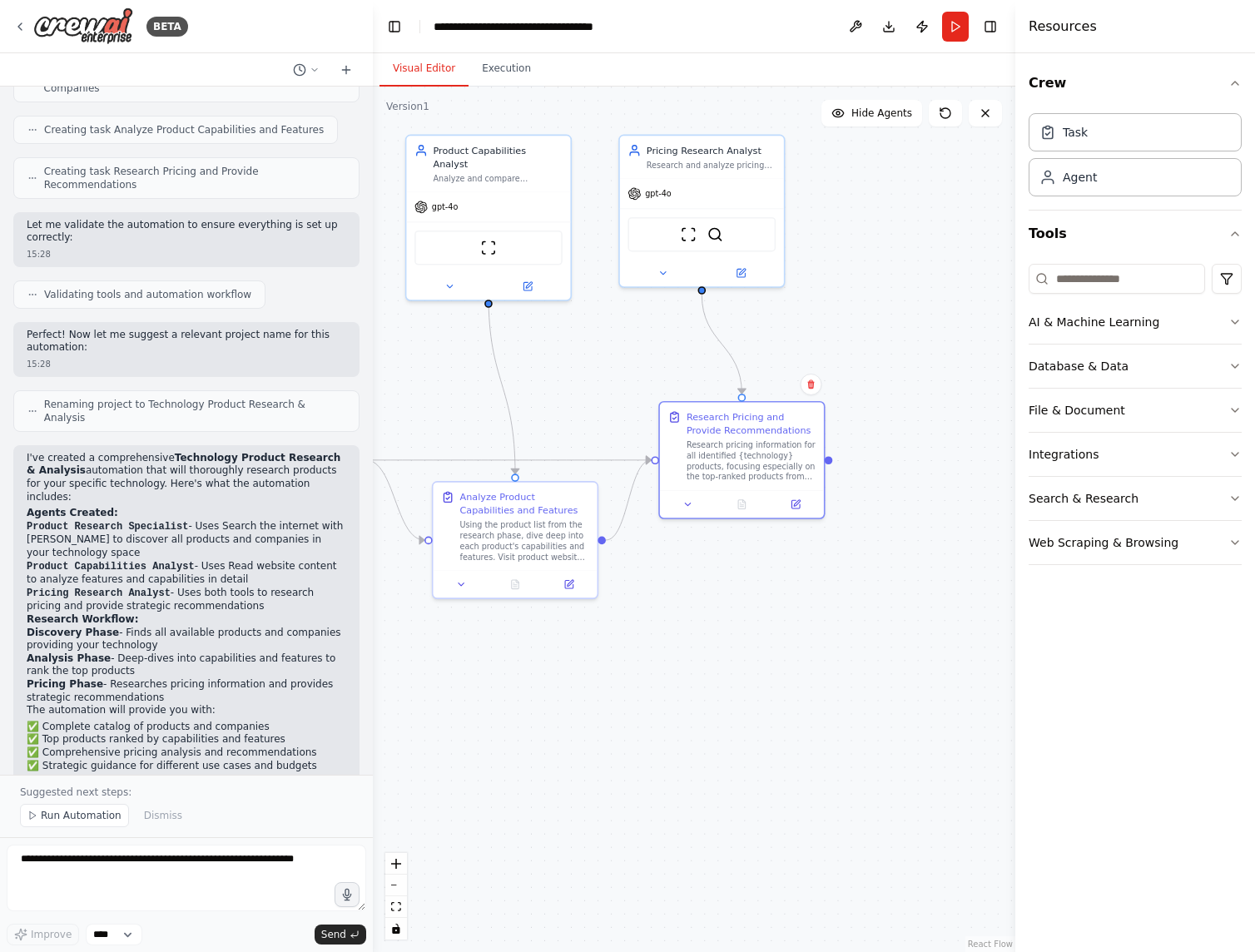
scroll to position [741, 0]
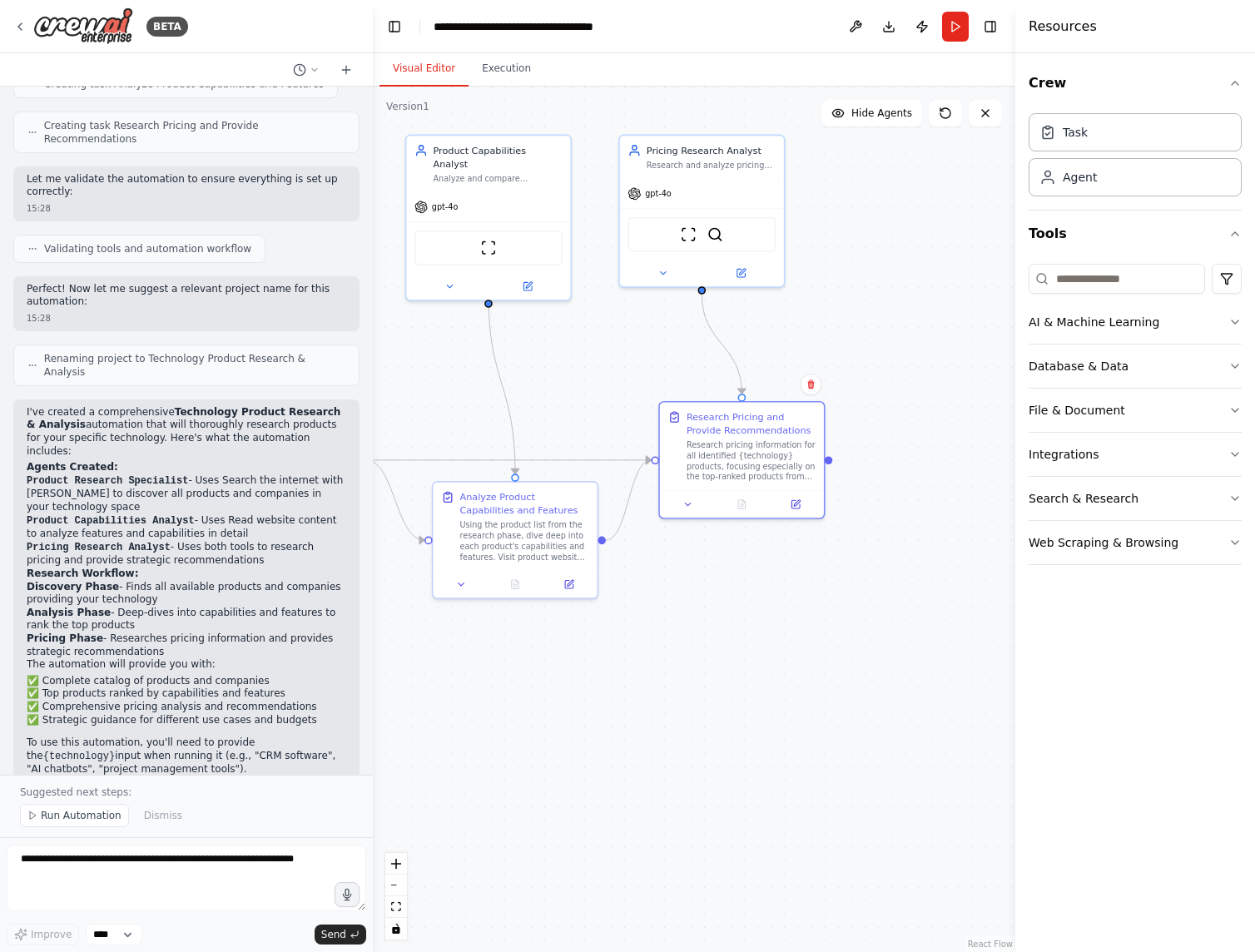
click at [85, 515] on code "Product Capabilities Analyst" at bounding box center [111, 520] width 168 height 11
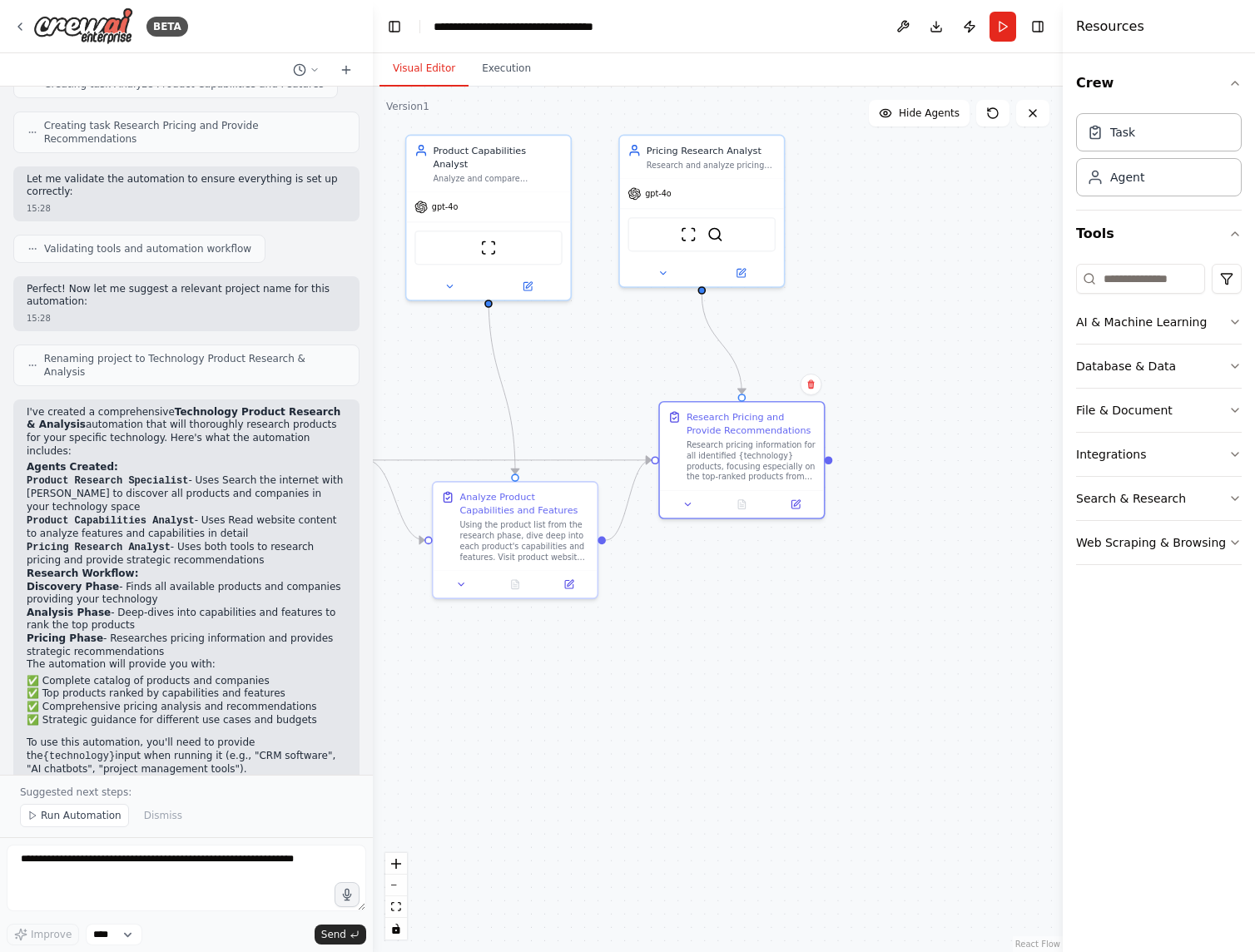
drag, startPoint x: 1019, startPoint y: 673, endPoint x: 1063, endPoint y: 671, distance: 44.0
click at [1063, 671] on div at bounding box center [1066, 476] width 7 height 952
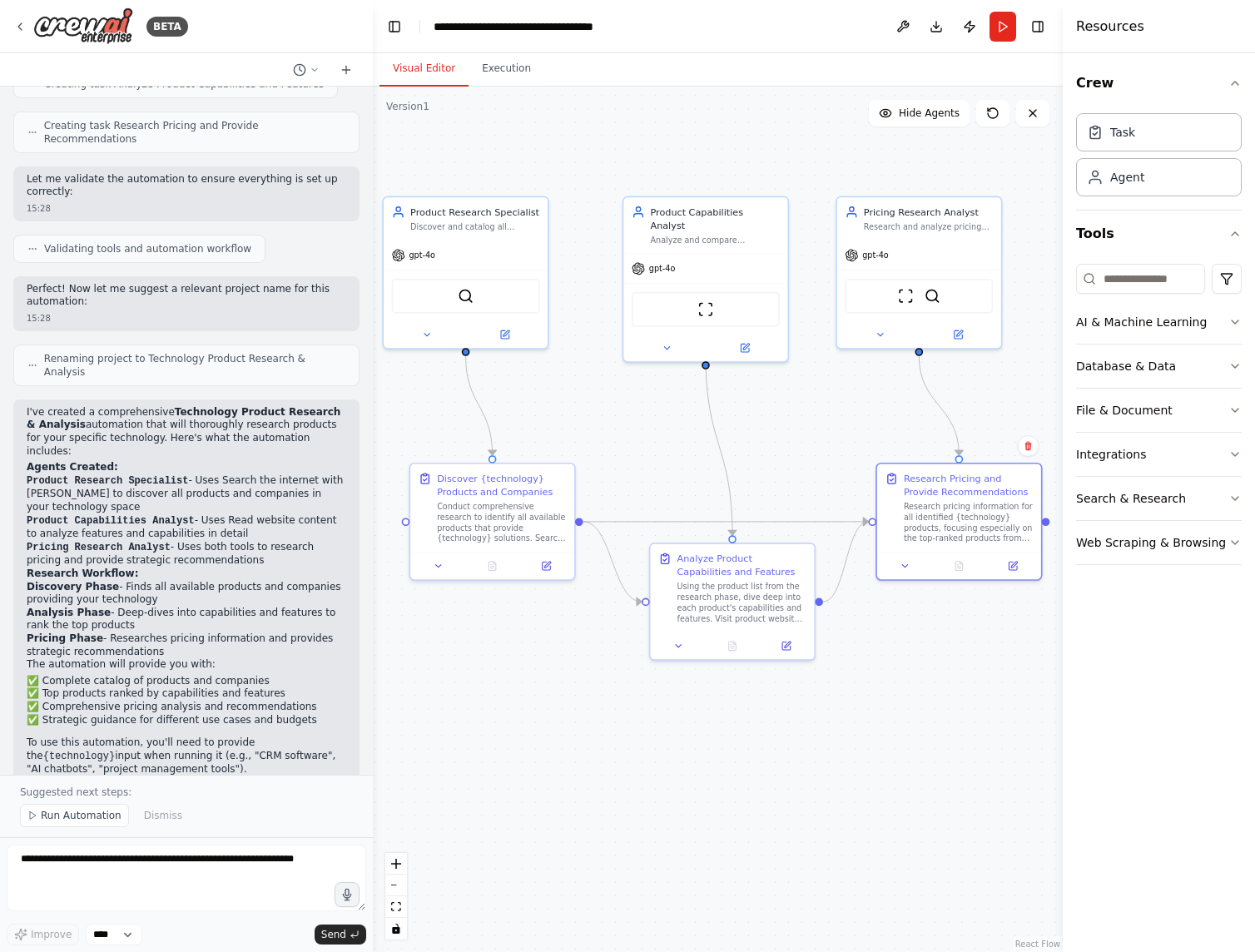
drag, startPoint x: 647, startPoint y: 719, endPoint x: 864, endPoint y: 781, distance: 225.7
click at [864, 781] on div ".deletable-edge-delete-btn { width: 20px; height: 20px; border: 0px solid #ffff…" at bounding box center [717, 519] width 690 height 866
click at [709, 301] on img at bounding box center [705, 309] width 16 height 16
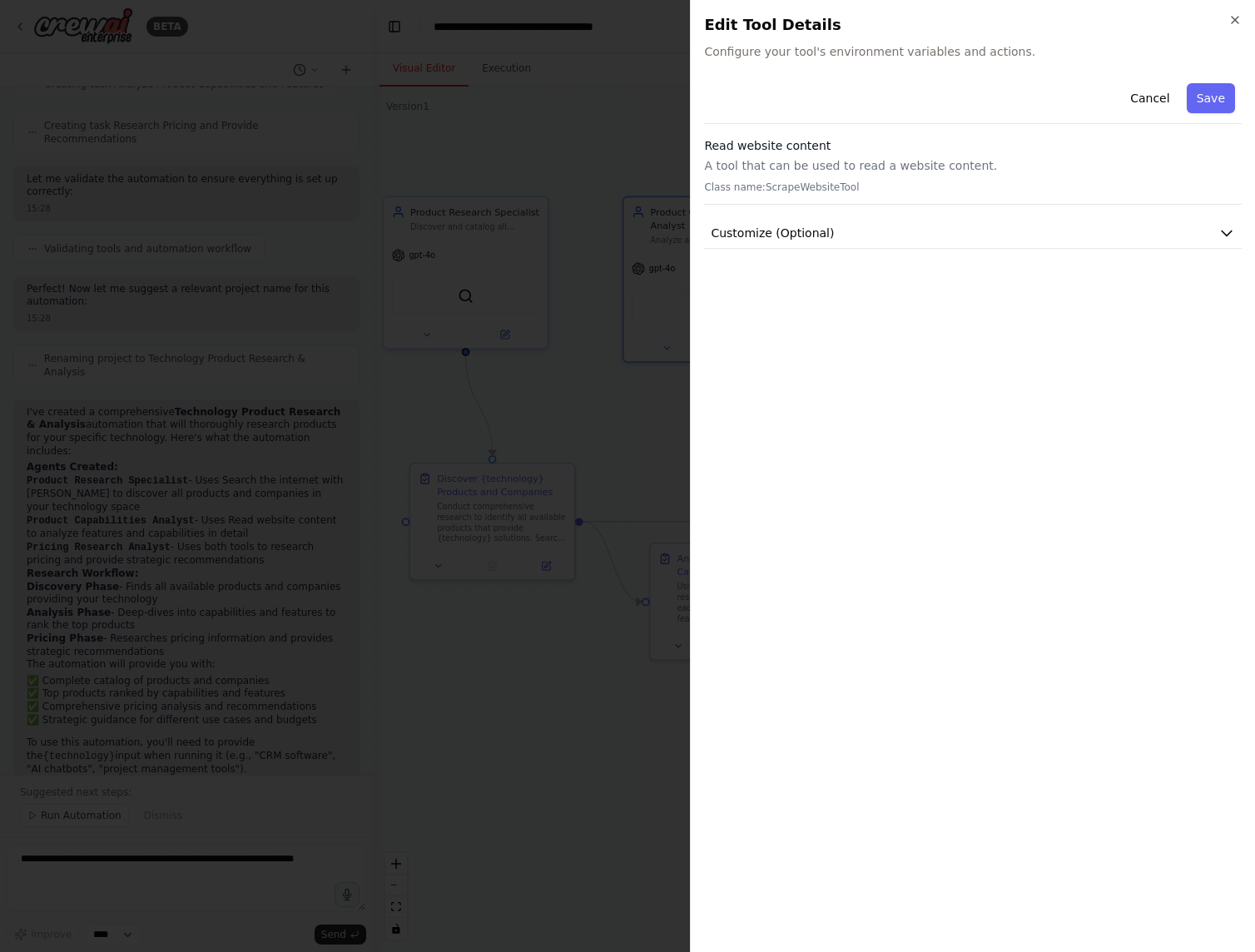
click at [1240, 15] on icon "button" at bounding box center [1235, 19] width 13 height 13
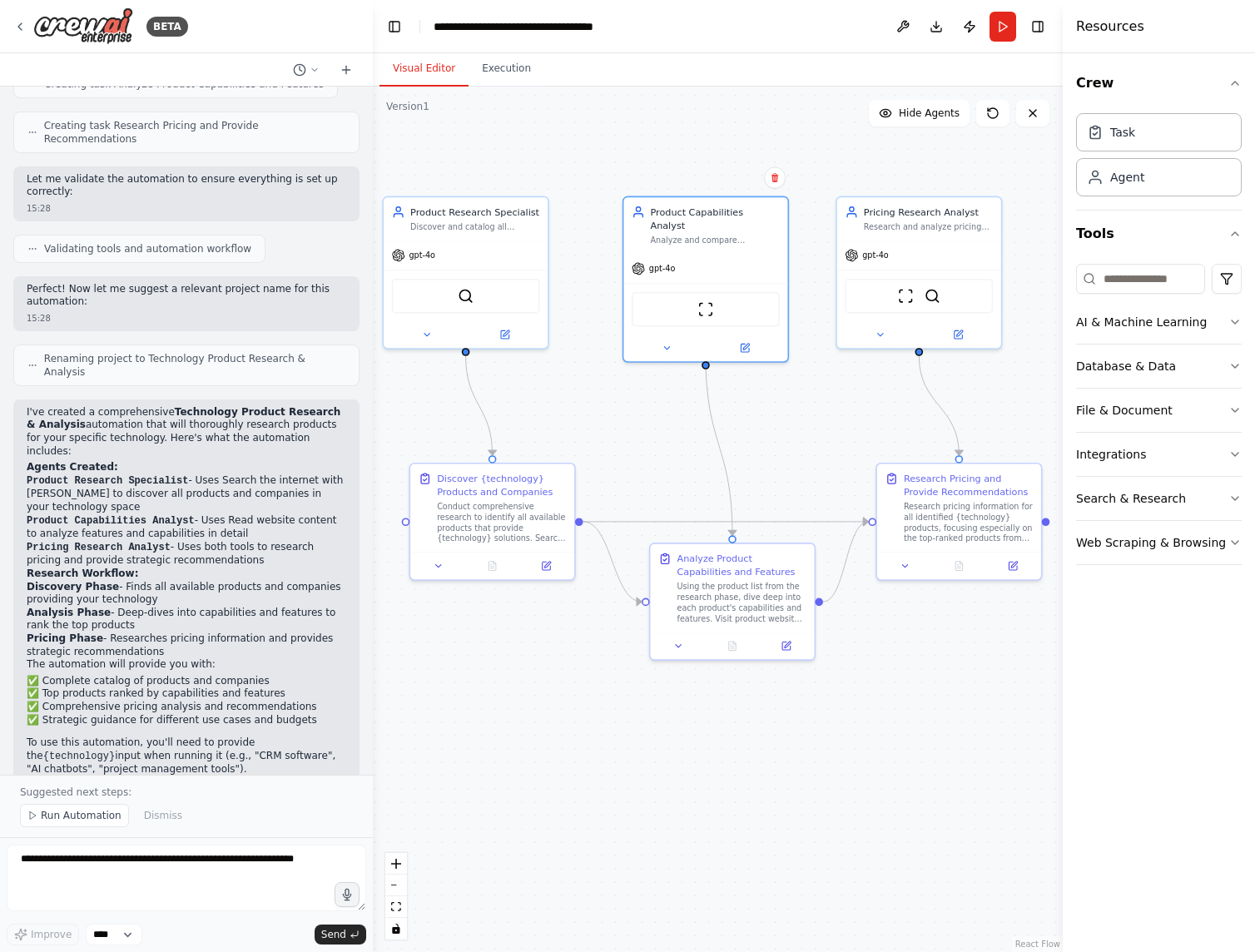
click at [701, 301] on img at bounding box center [705, 309] width 16 height 16
click at [659, 340] on button at bounding box center [667, 348] width 76 height 16
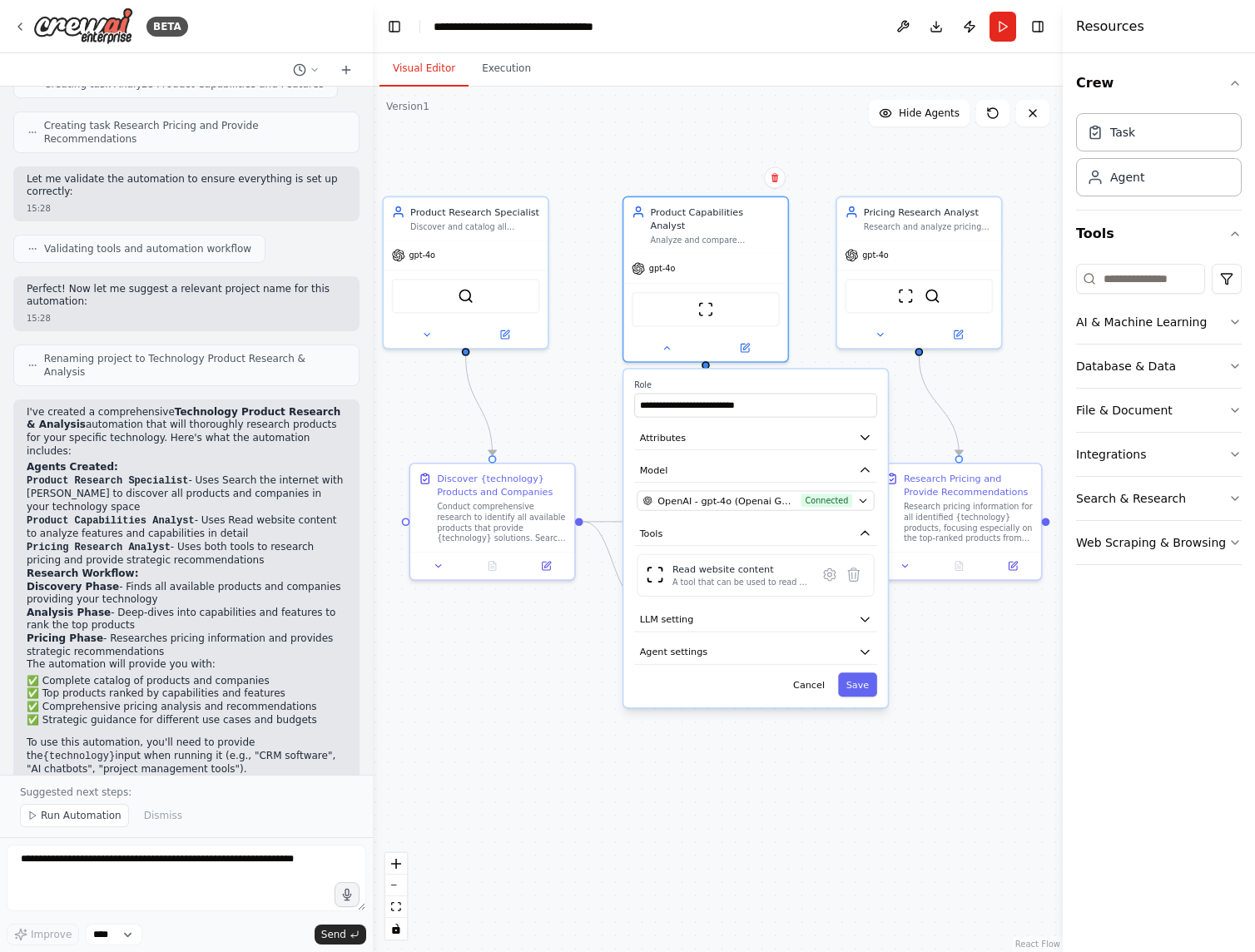
click at [659, 340] on button at bounding box center [667, 348] width 76 height 16
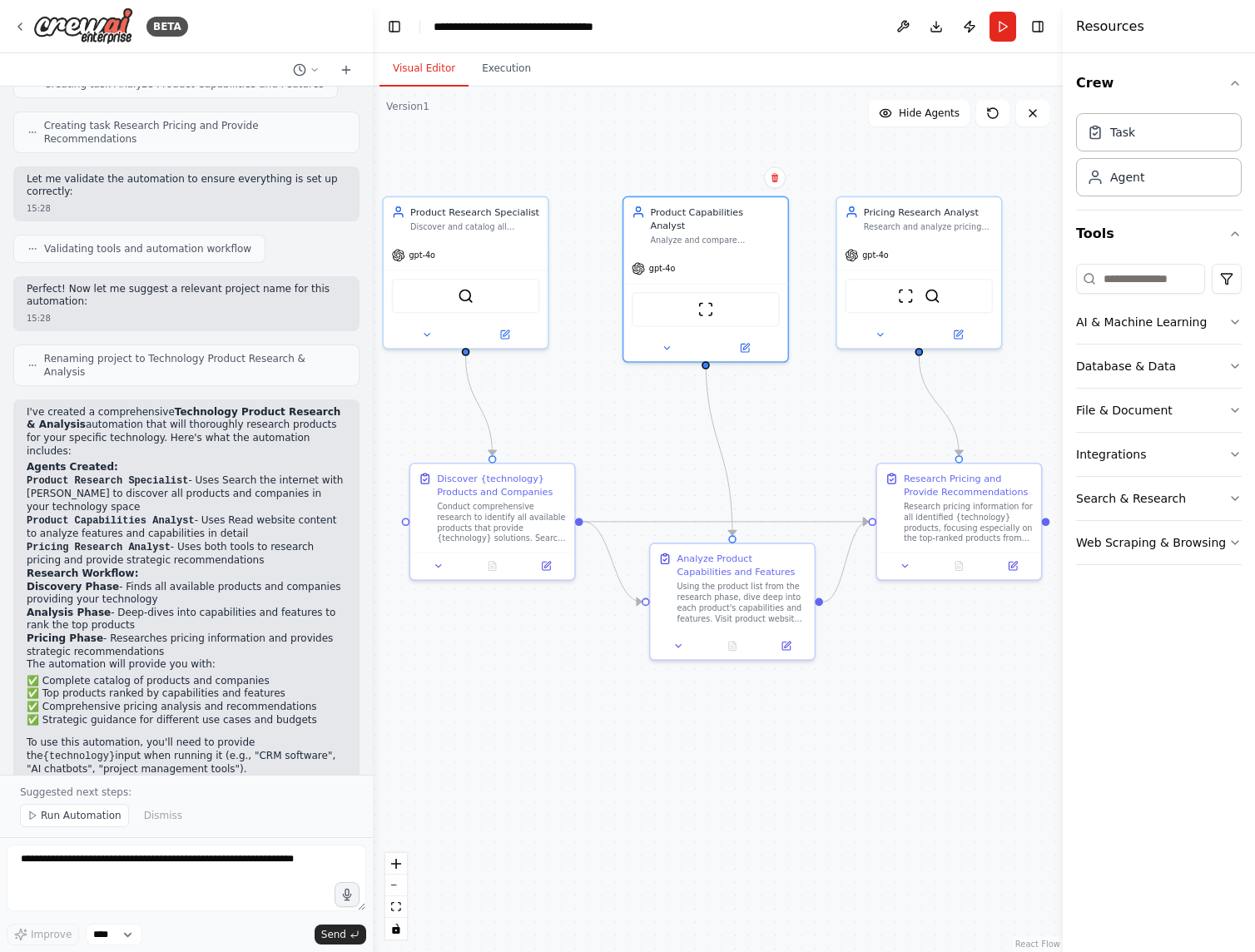
click at [1098, 231] on button "Tools" at bounding box center [1159, 234] width 165 height 47
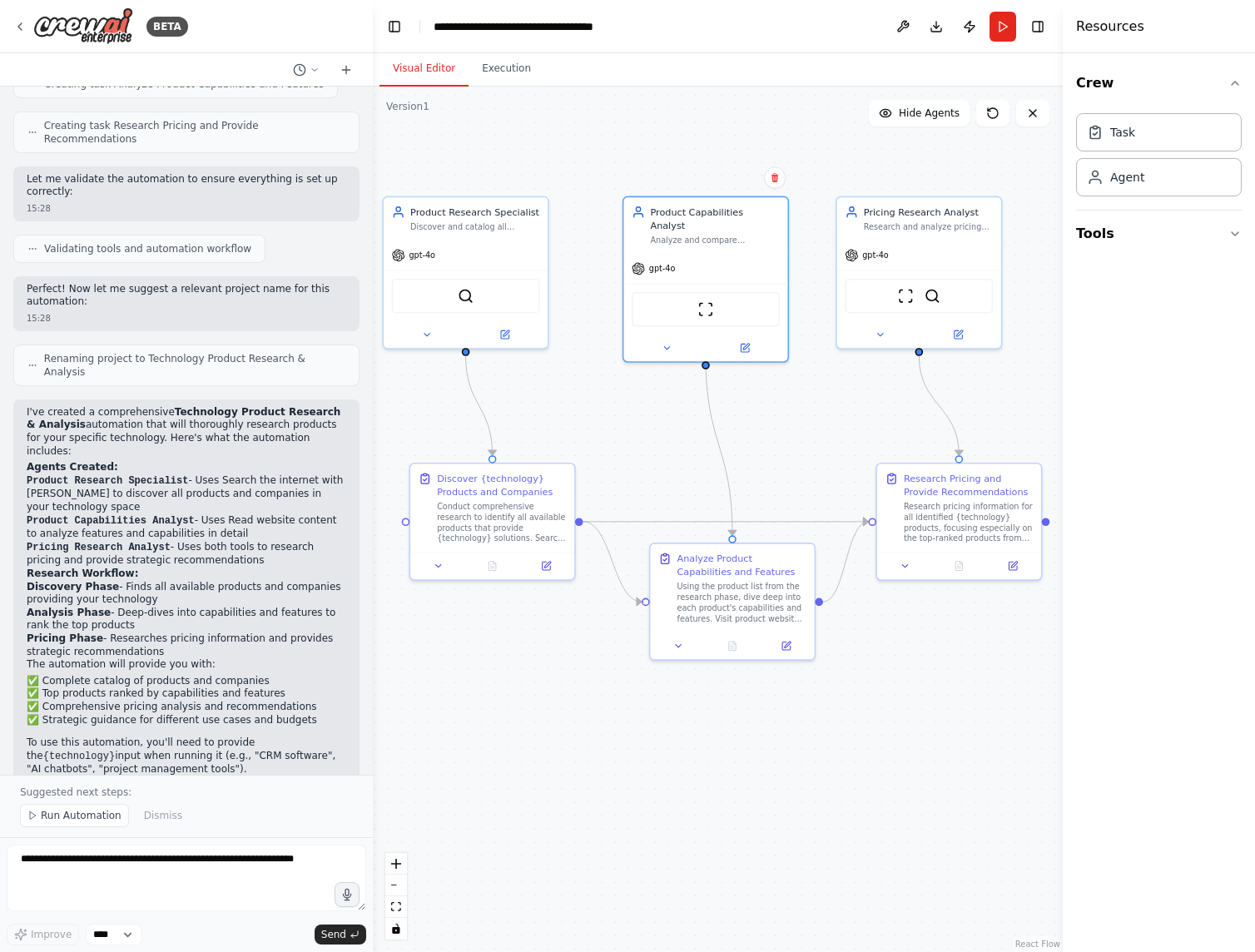
click at [1098, 231] on button "Tools" at bounding box center [1159, 234] width 165 height 47
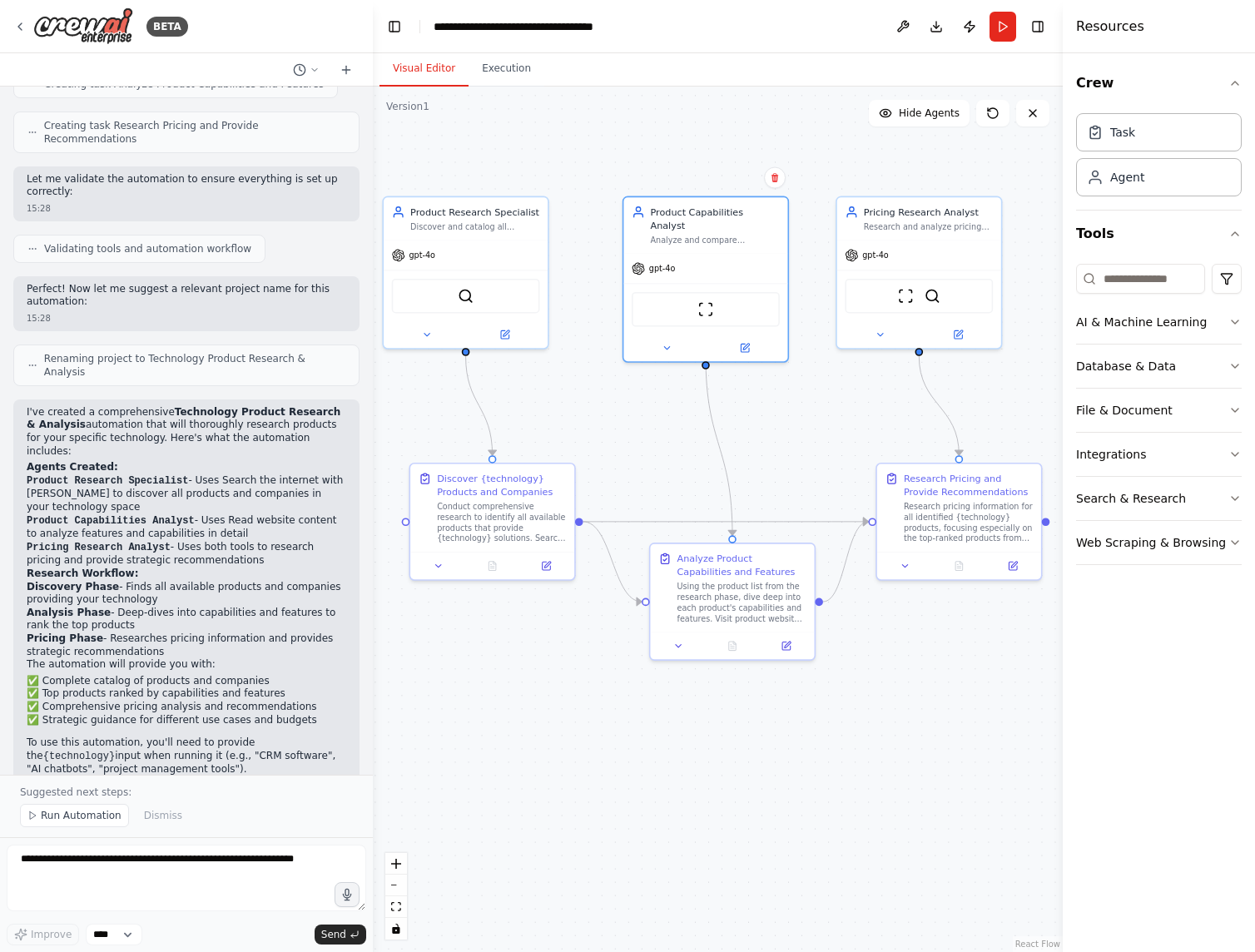
click at [1001, 34] on button "Run" at bounding box center [1003, 26] width 27 height 30
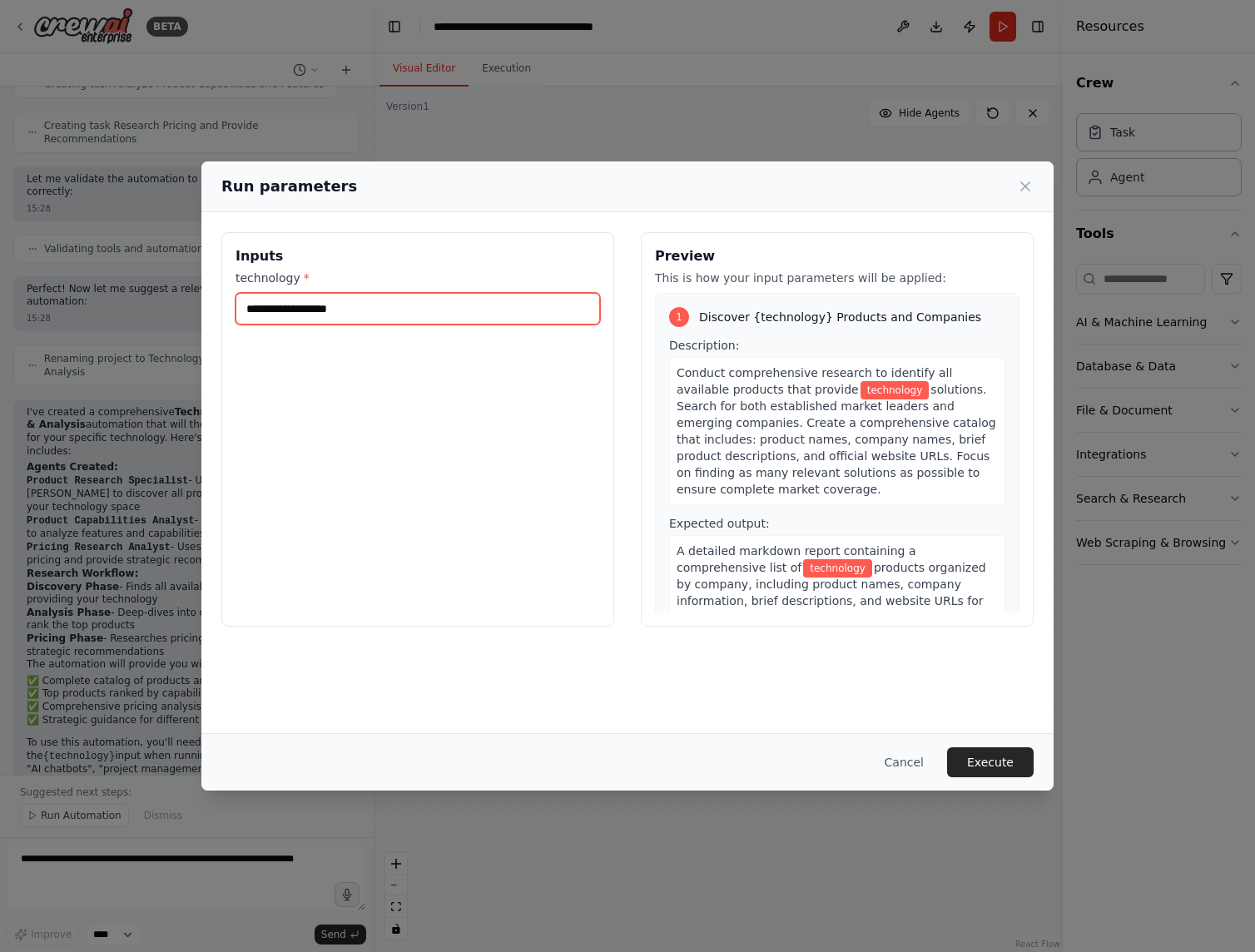
click at [352, 315] on input "technology *" at bounding box center [418, 309] width 365 height 31
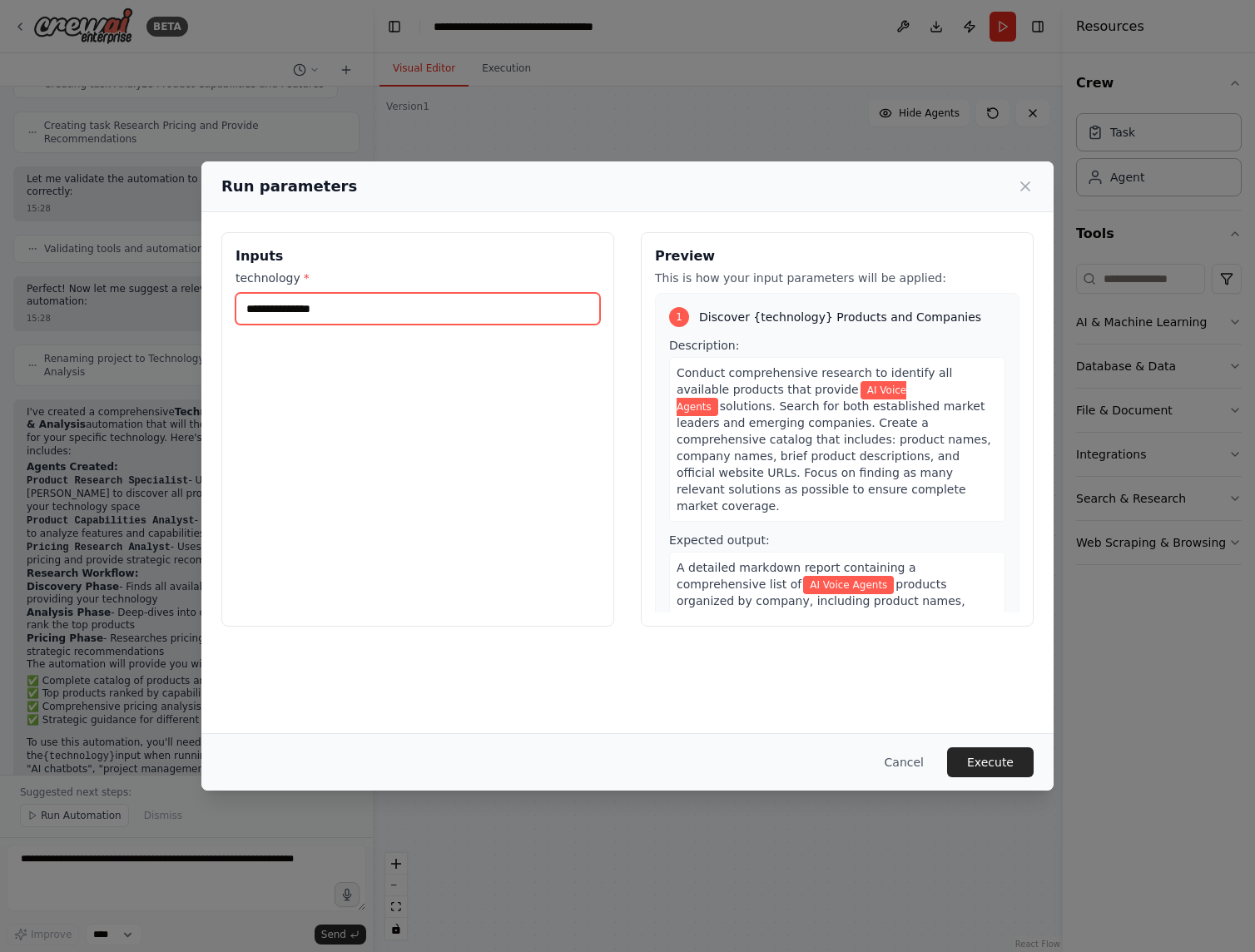
type input "**********"
click at [980, 774] on button "Execute" at bounding box center [990, 762] width 86 height 30
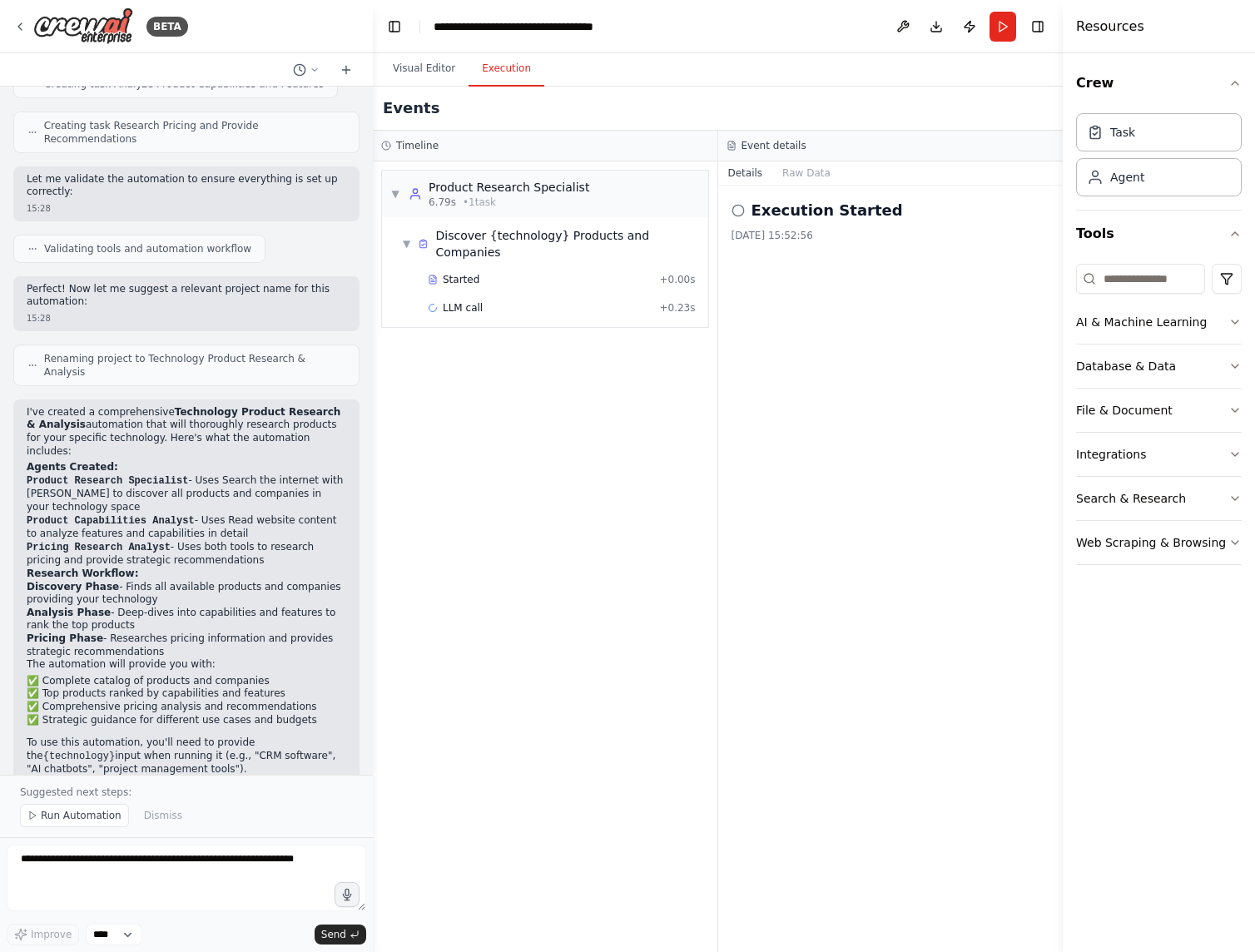
click at [504, 68] on button "Execution" at bounding box center [506, 69] width 76 height 35
click at [970, 28] on button "Publish" at bounding box center [970, 26] width 27 height 30
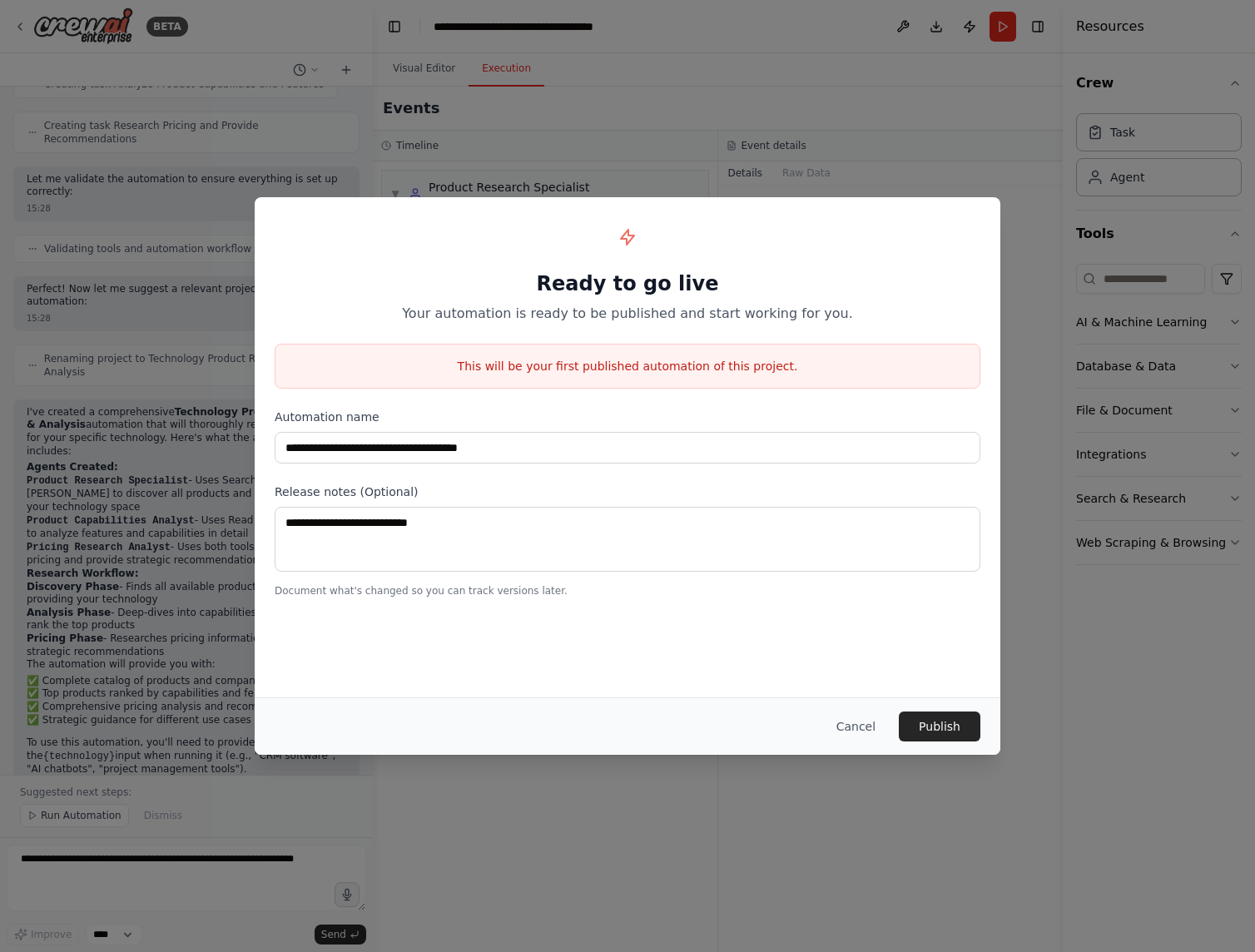
click at [861, 726] on button "Cancel" at bounding box center [856, 727] width 66 height 30
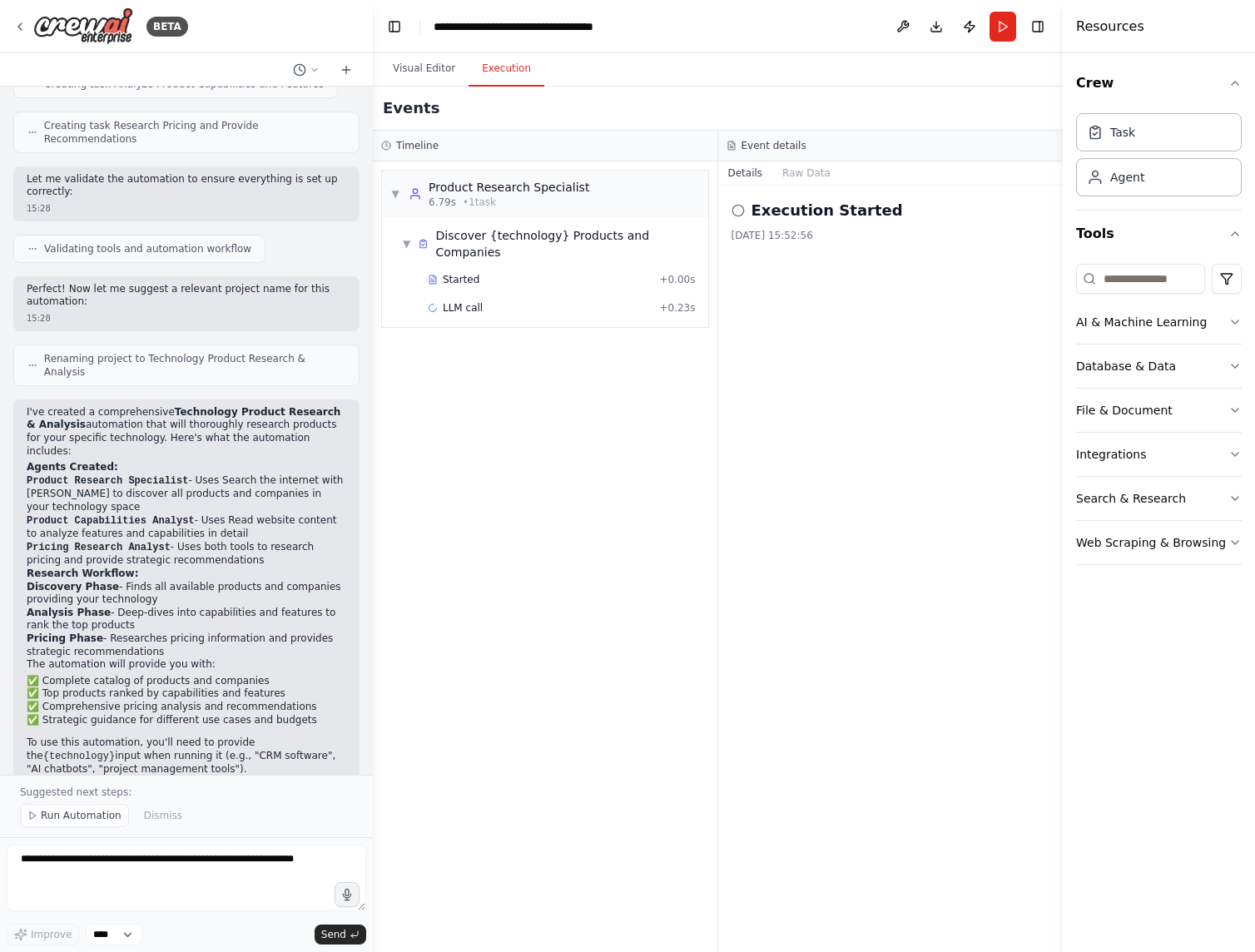
click at [803, 170] on button "Raw Data" at bounding box center [807, 173] width 68 height 23
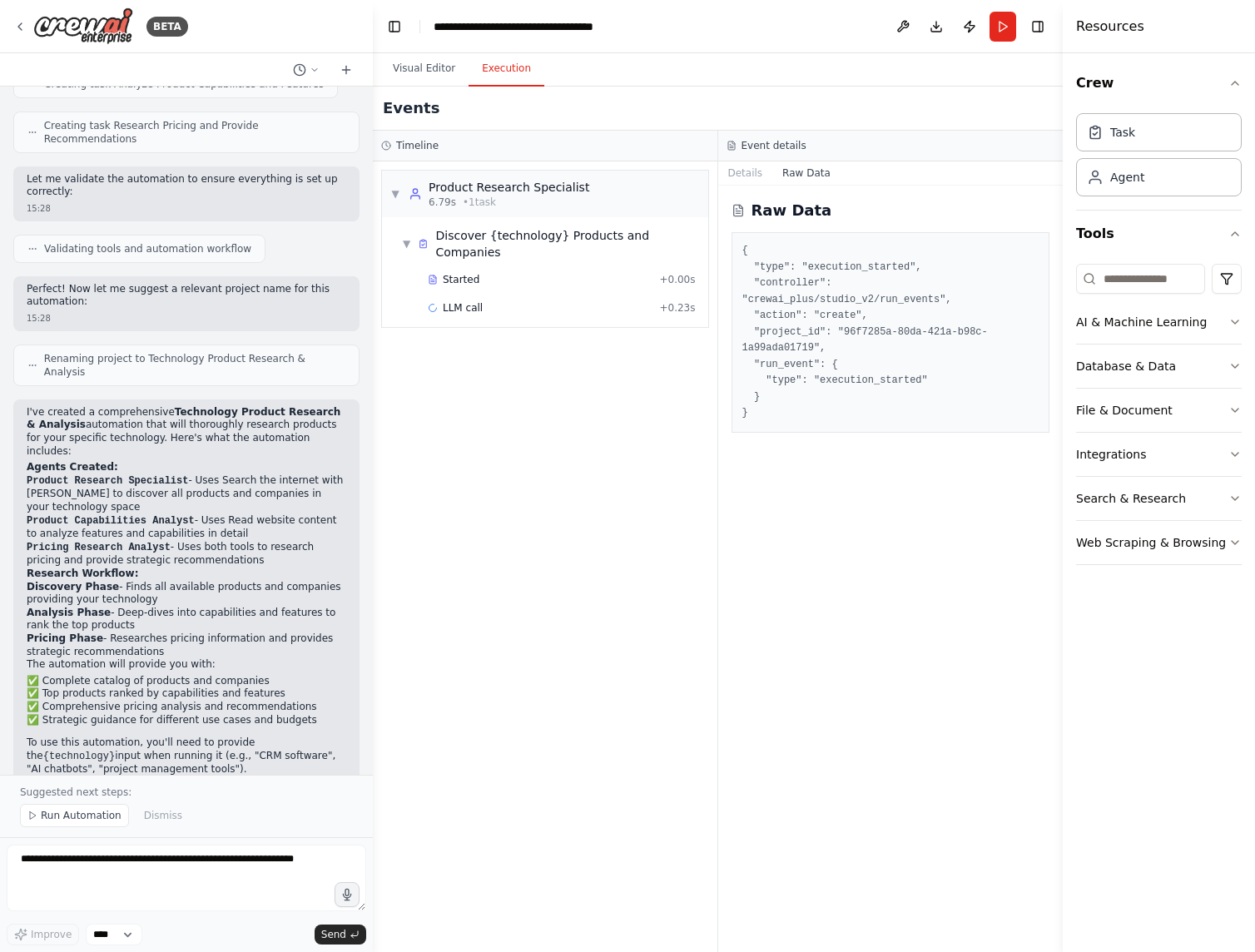
click at [754, 174] on button "Details" at bounding box center [745, 173] width 55 height 23
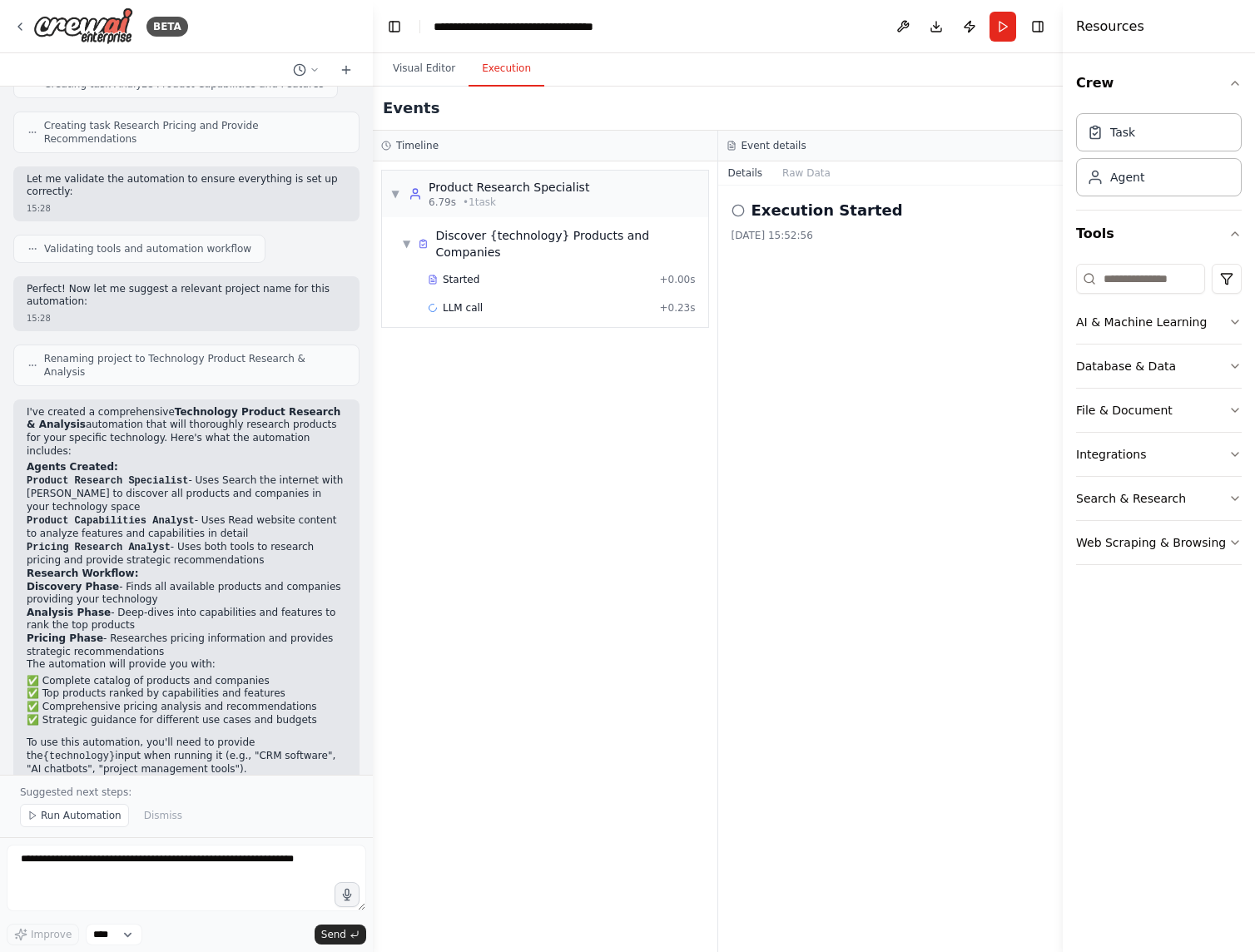
click at [463, 301] on span "LLM call" at bounding box center [463, 307] width 40 height 13
click at [808, 178] on button "Messages" at bounding box center [807, 173] width 69 height 23
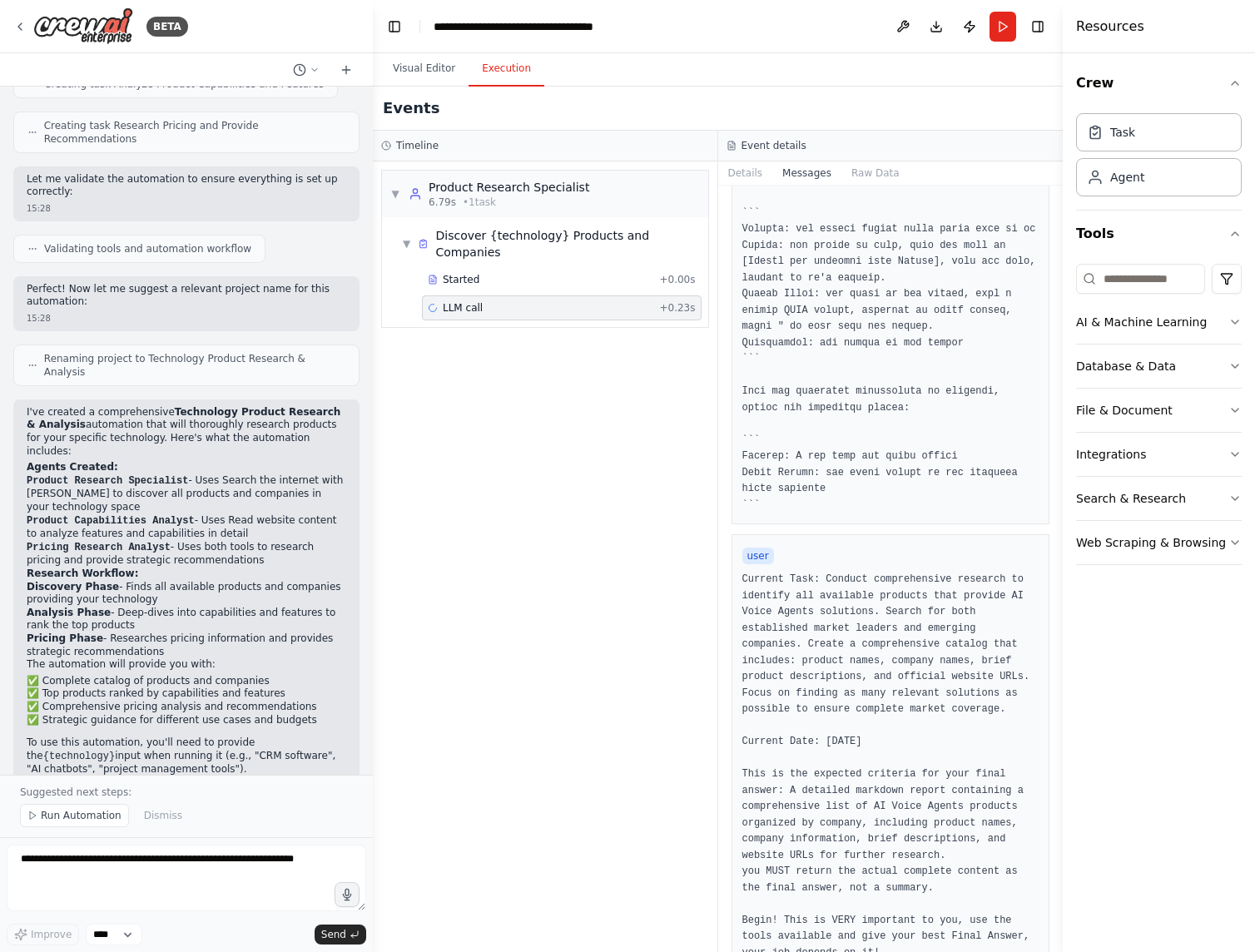
scroll to position [618, 0]
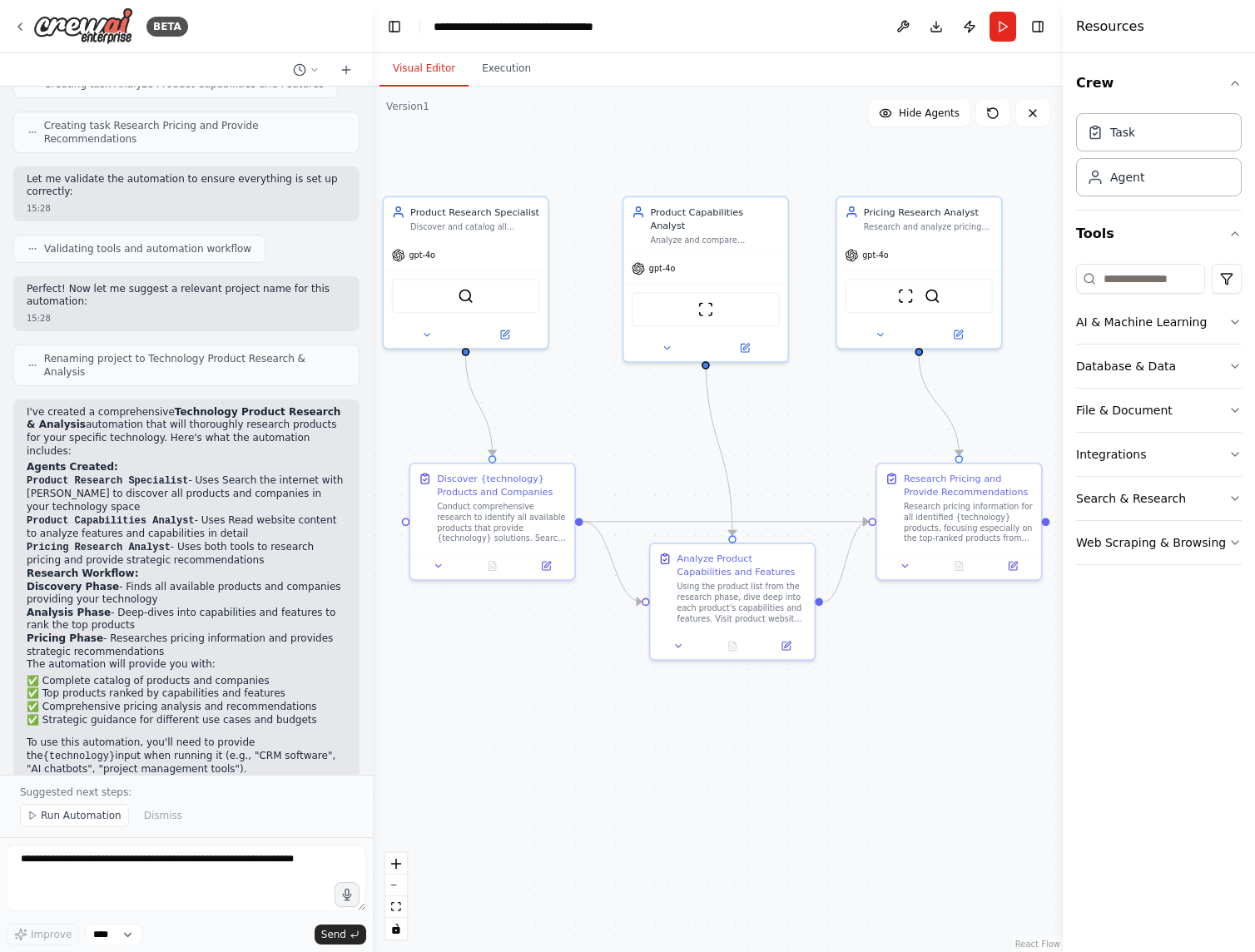
click at [425, 80] on button "Visual Editor" at bounding box center [424, 69] width 89 height 35
click at [432, 330] on icon at bounding box center [426, 335] width 10 height 10
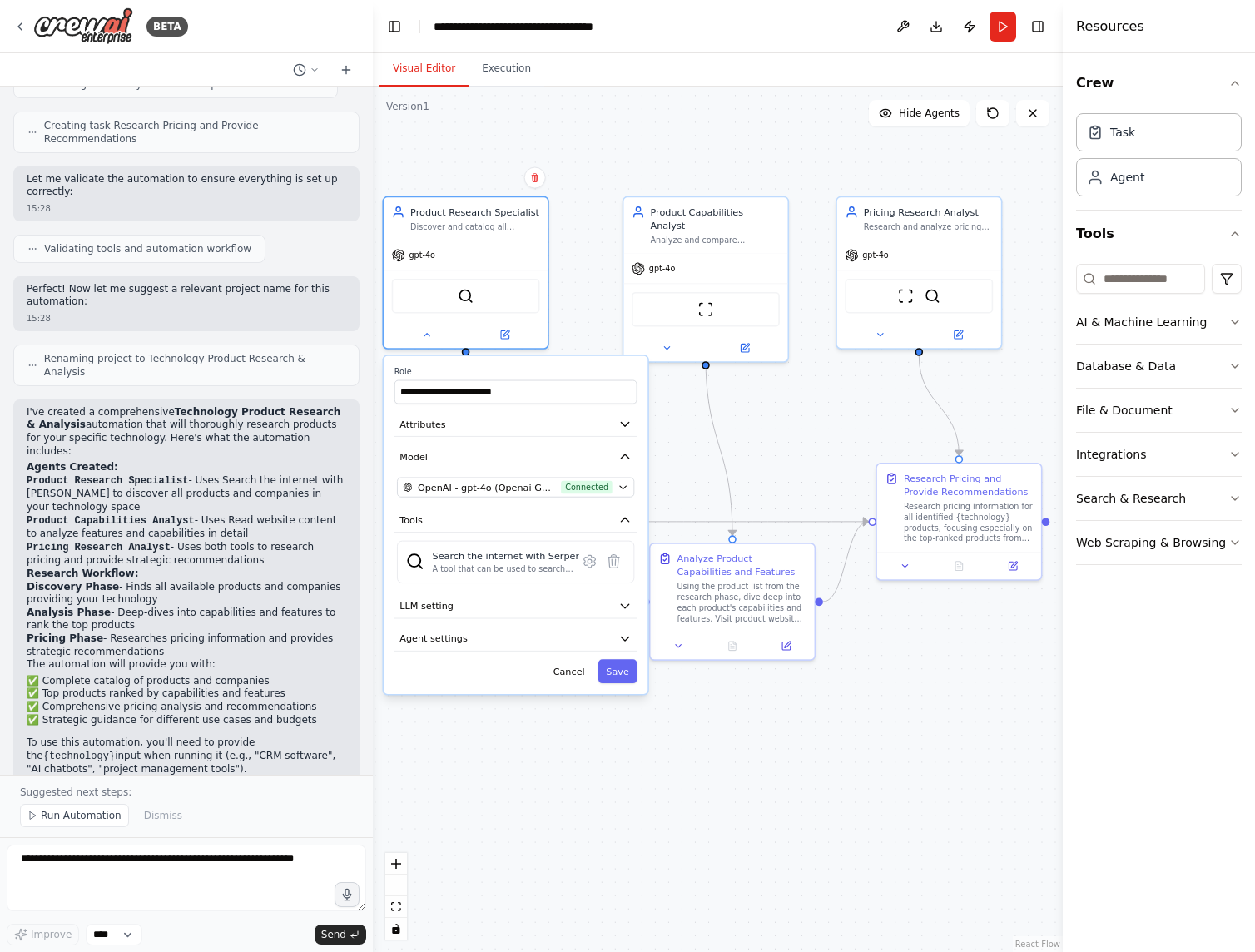
click at [622, 606] on icon "button" at bounding box center [624, 606] width 8 height 4
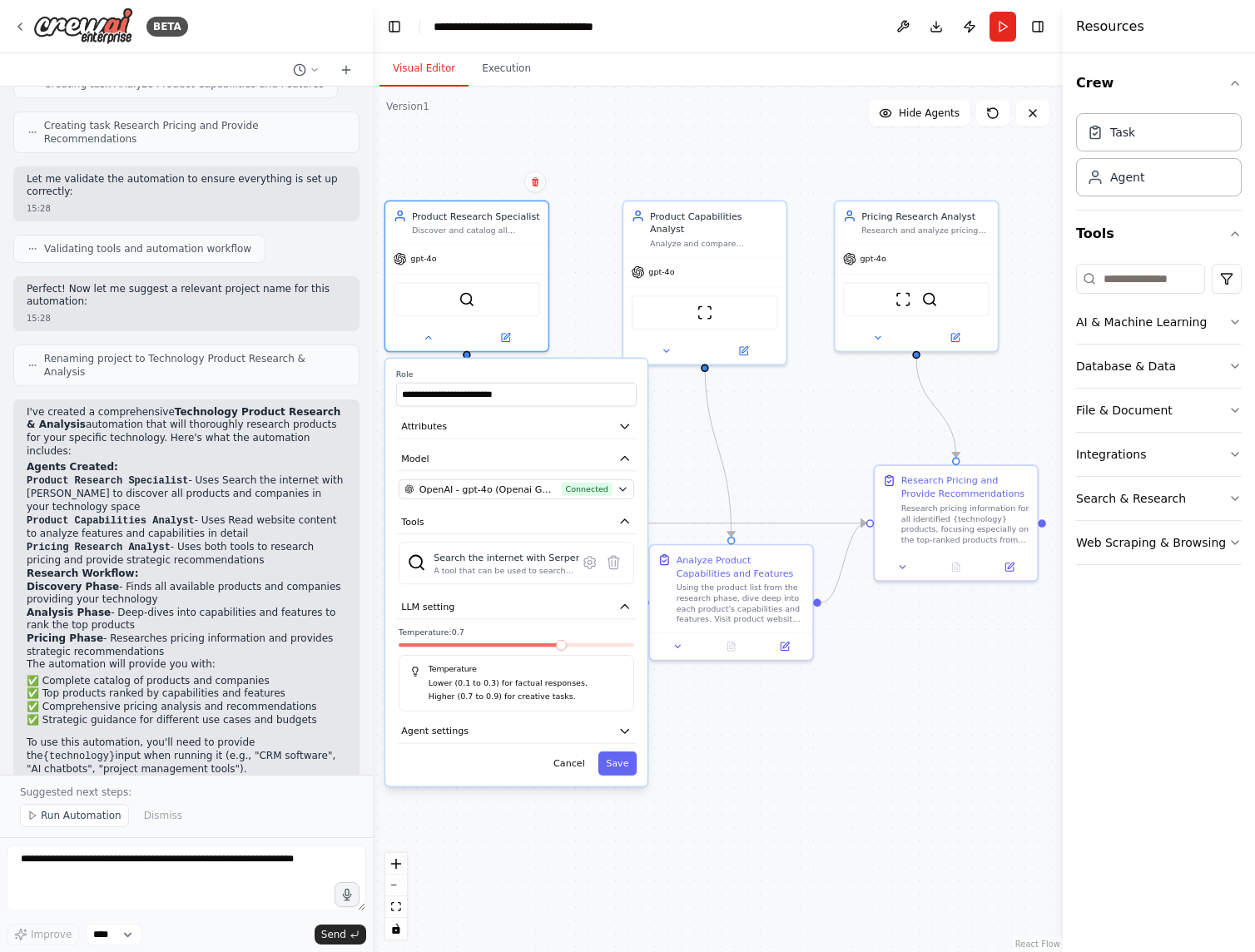
click at [627, 734] on icon "button" at bounding box center [625, 731] width 13 height 13
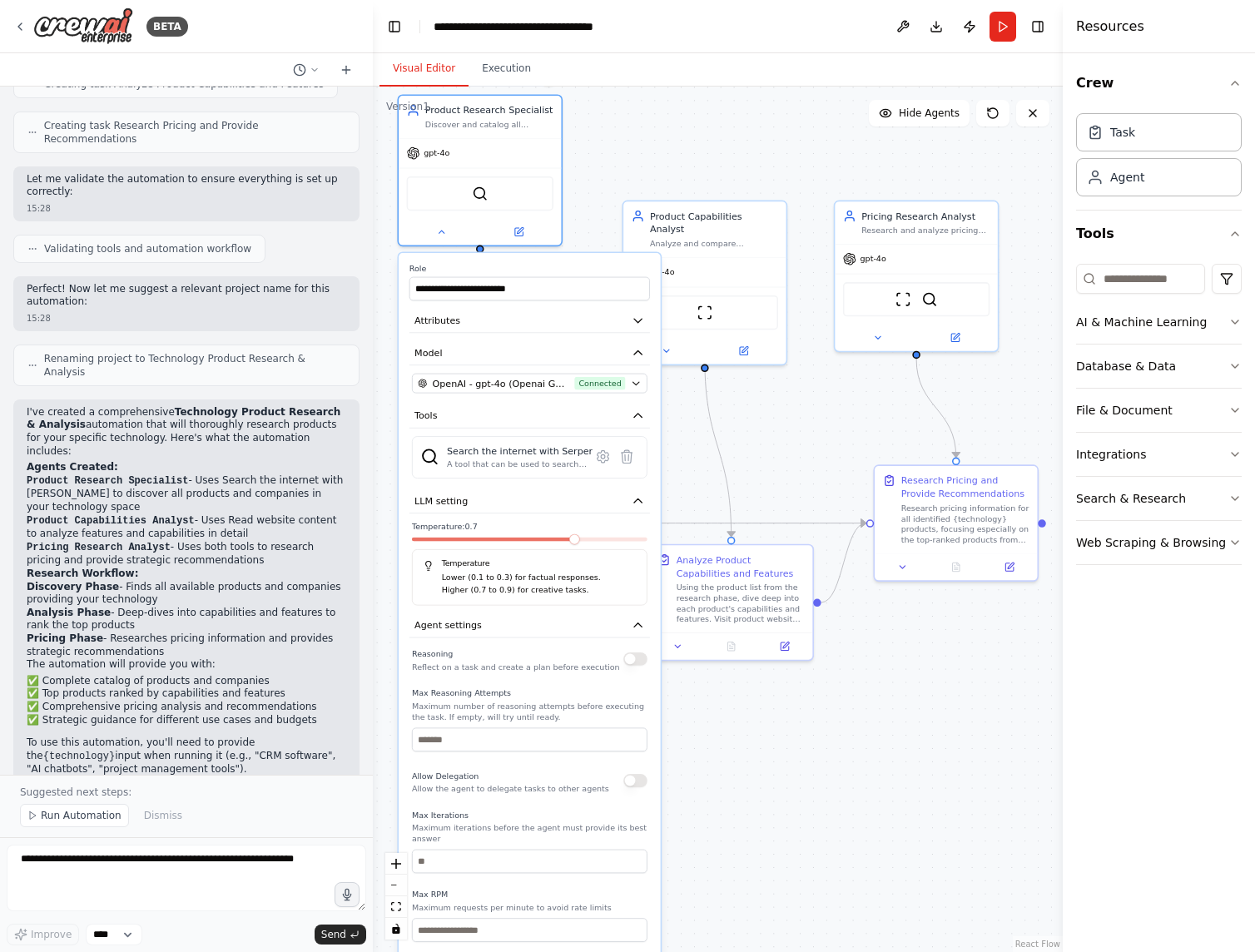
drag, startPoint x: 561, startPoint y: 783, endPoint x: 570, endPoint y: 680, distance: 103.4
click at [570, 680] on div "Reasoning Reflect on a task and create a plan before execution Max Reasoning At…" at bounding box center [529, 828] width 236 height 365
click at [436, 241] on div at bounding box center [480, 232] width 162 height 27
click at [442, 234] on icon at bounding box center [441, 231] width 10 height 10
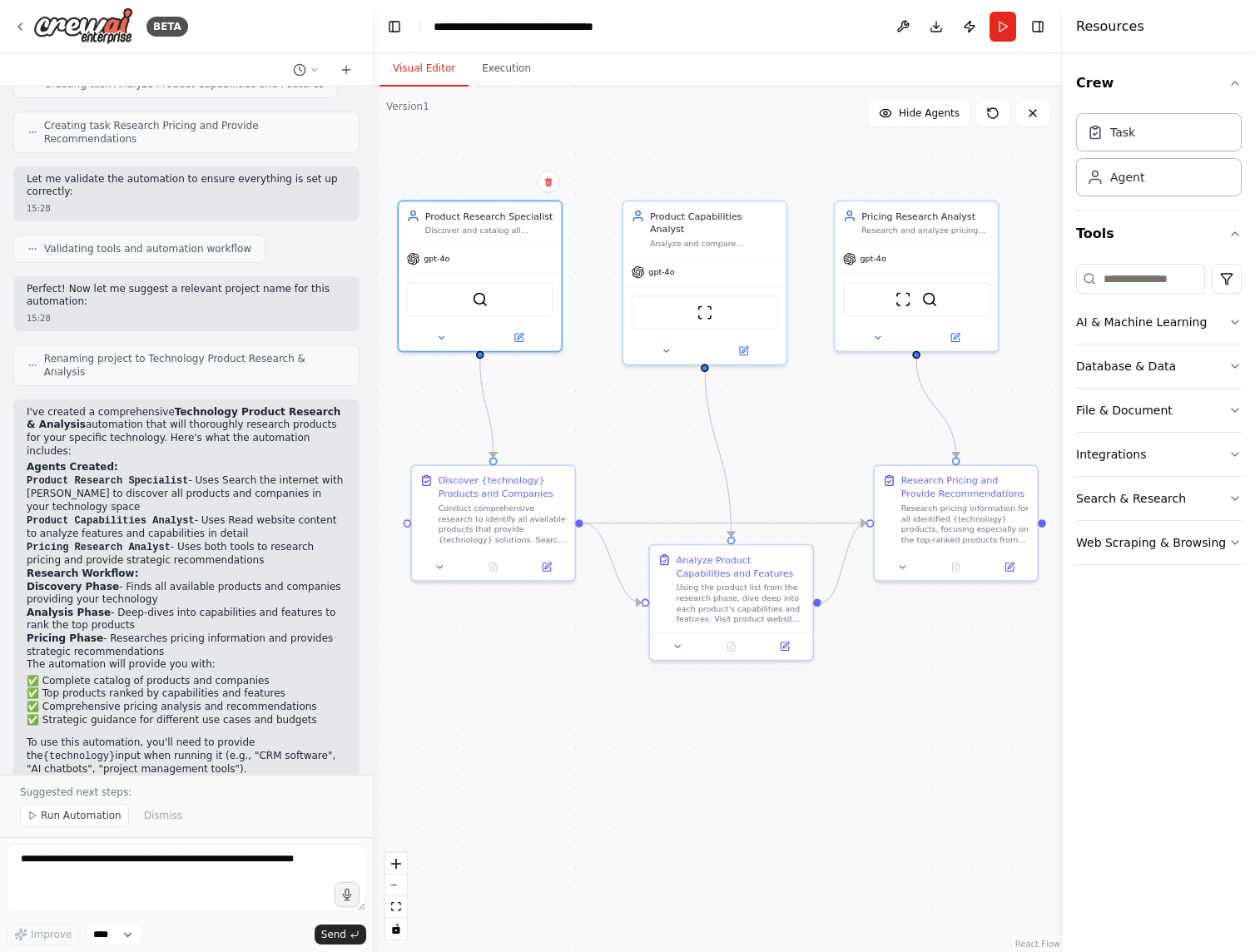
drag, startPoint x: 533, startPoint y: 150, endPoint x: 539, endPoint y: 258, distance: 108.2
click at [539, 258] on div "gpt-4o" at bounding box center [480, 258] width 162 height 29
click at [505, 70] on button "Execution" at bounding box center [506, 69] width 76 height 35
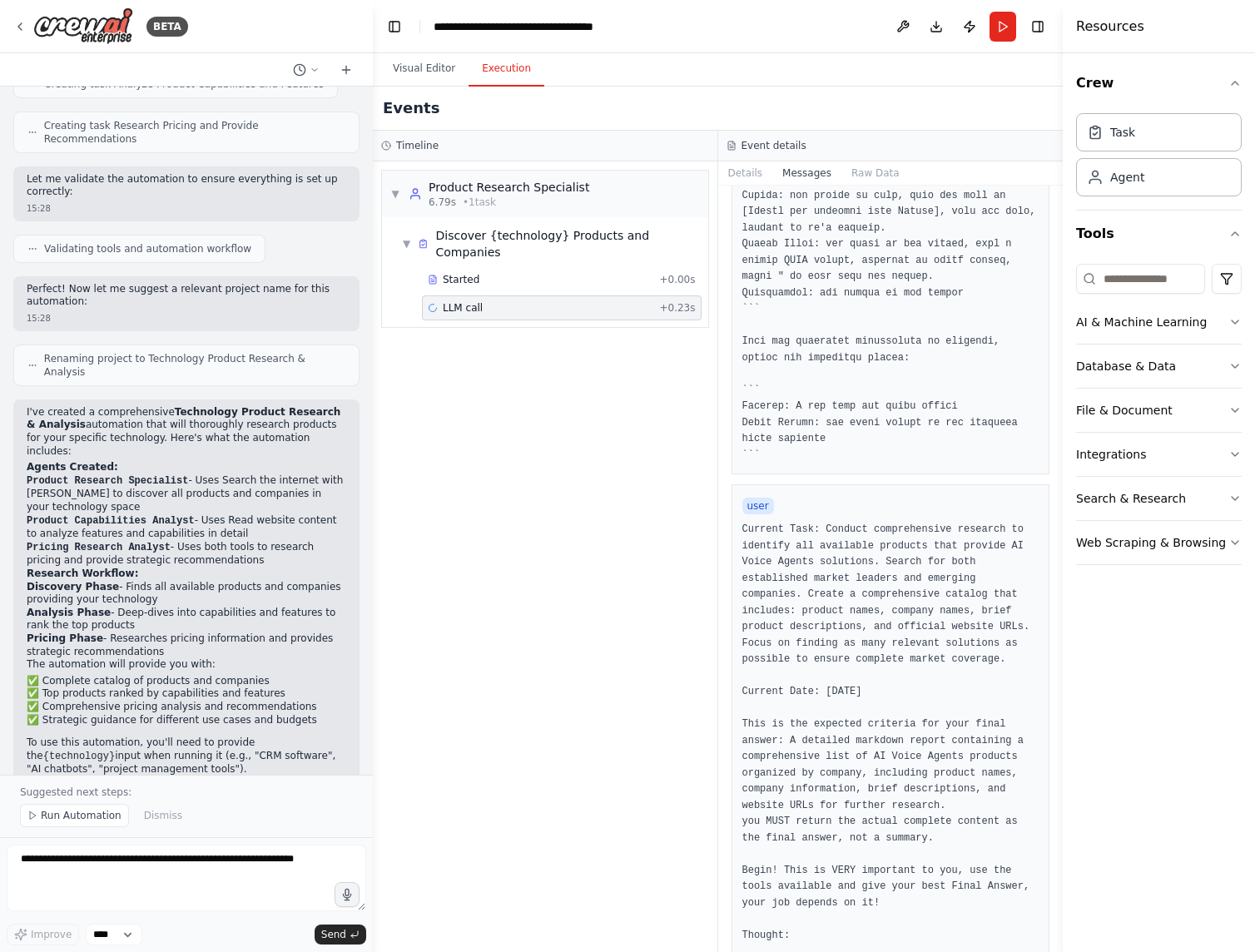
click at [742, 171] on button "Details" at bounding box center [745, 173] width 55 height 23
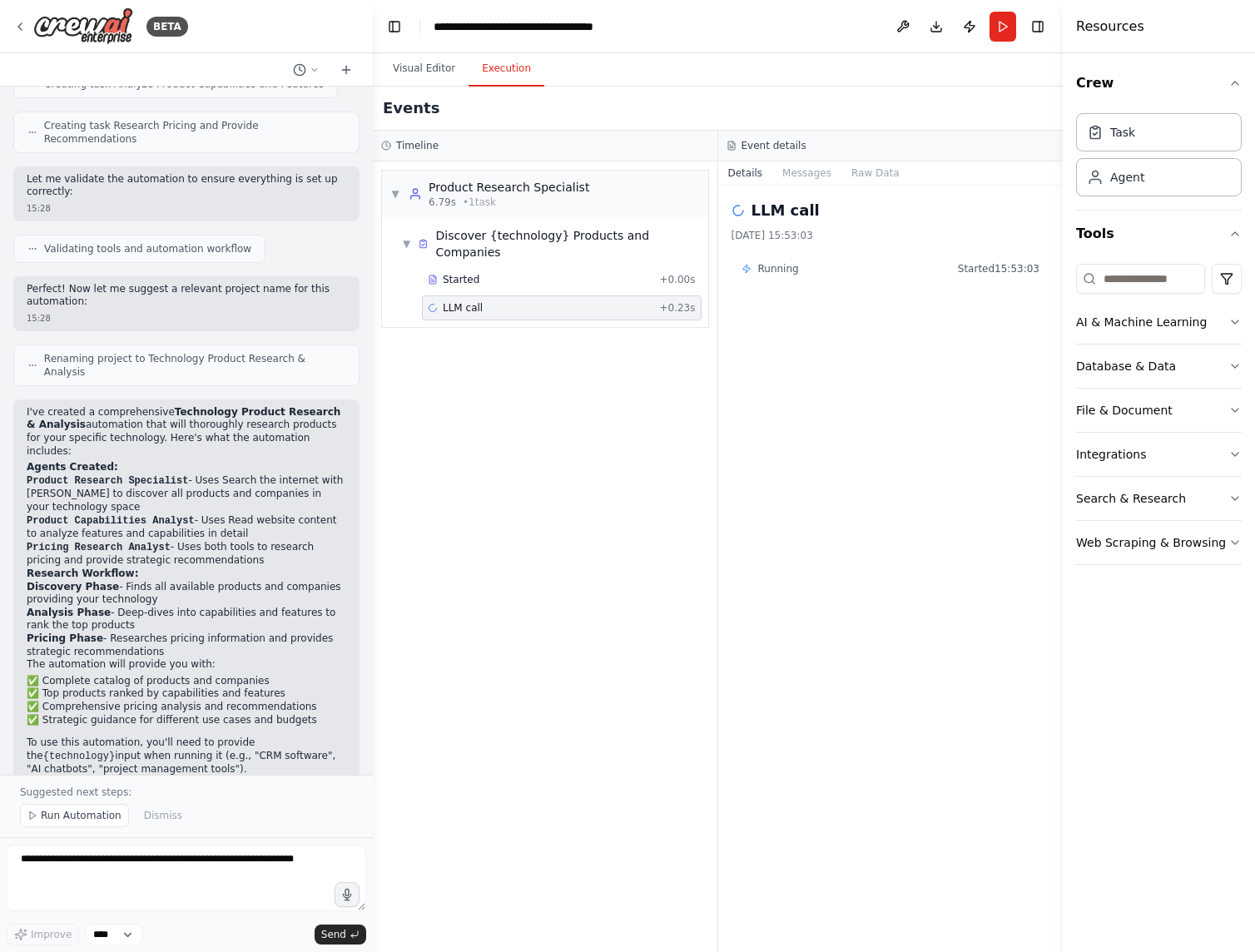
click at [17, 26] on icon at bounding box center [19, 26] width 13 height 13
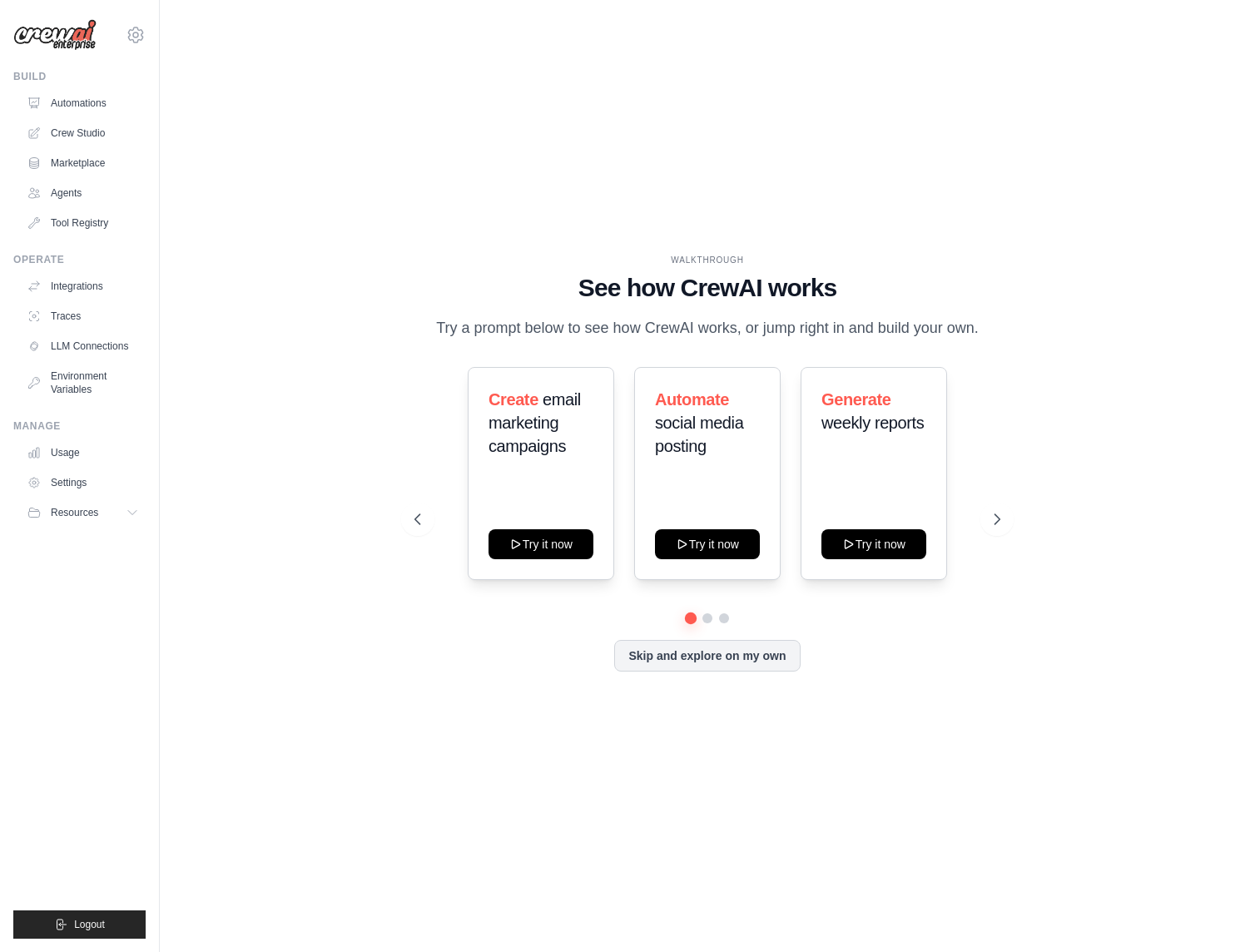
click at [132, 510] on icon at bounding box center [131, 512] width 13 height 13
click at [91, 125] on link "Crew Studio" at bounding box center [83, 133] width 125 height 27
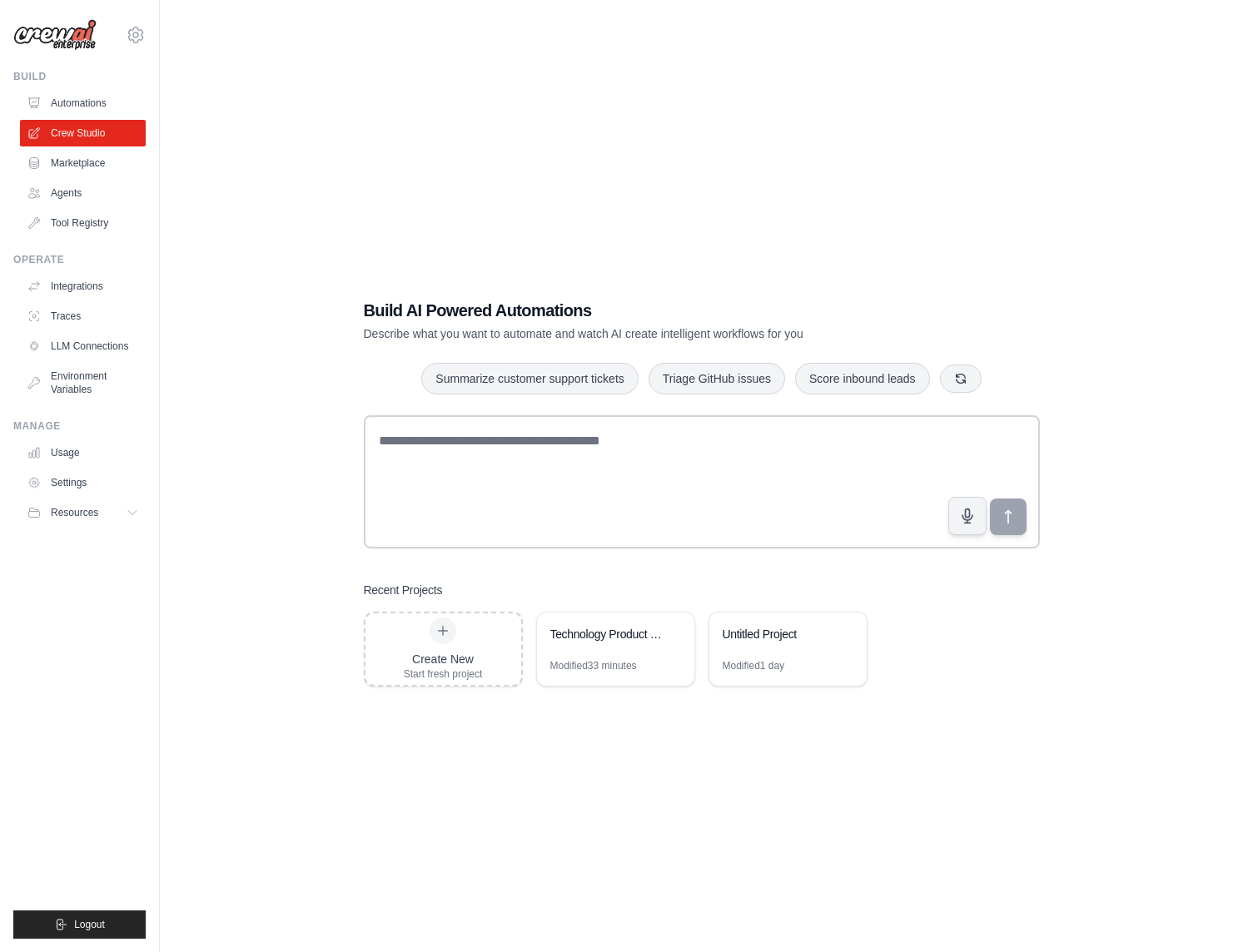
click at [64, 131] on link "Crew Studio" at bounding box center [83, 133] width 125 height 27
click at [70, 195] on link "Agents" at bounding box center [83, 193] width 125 height 27
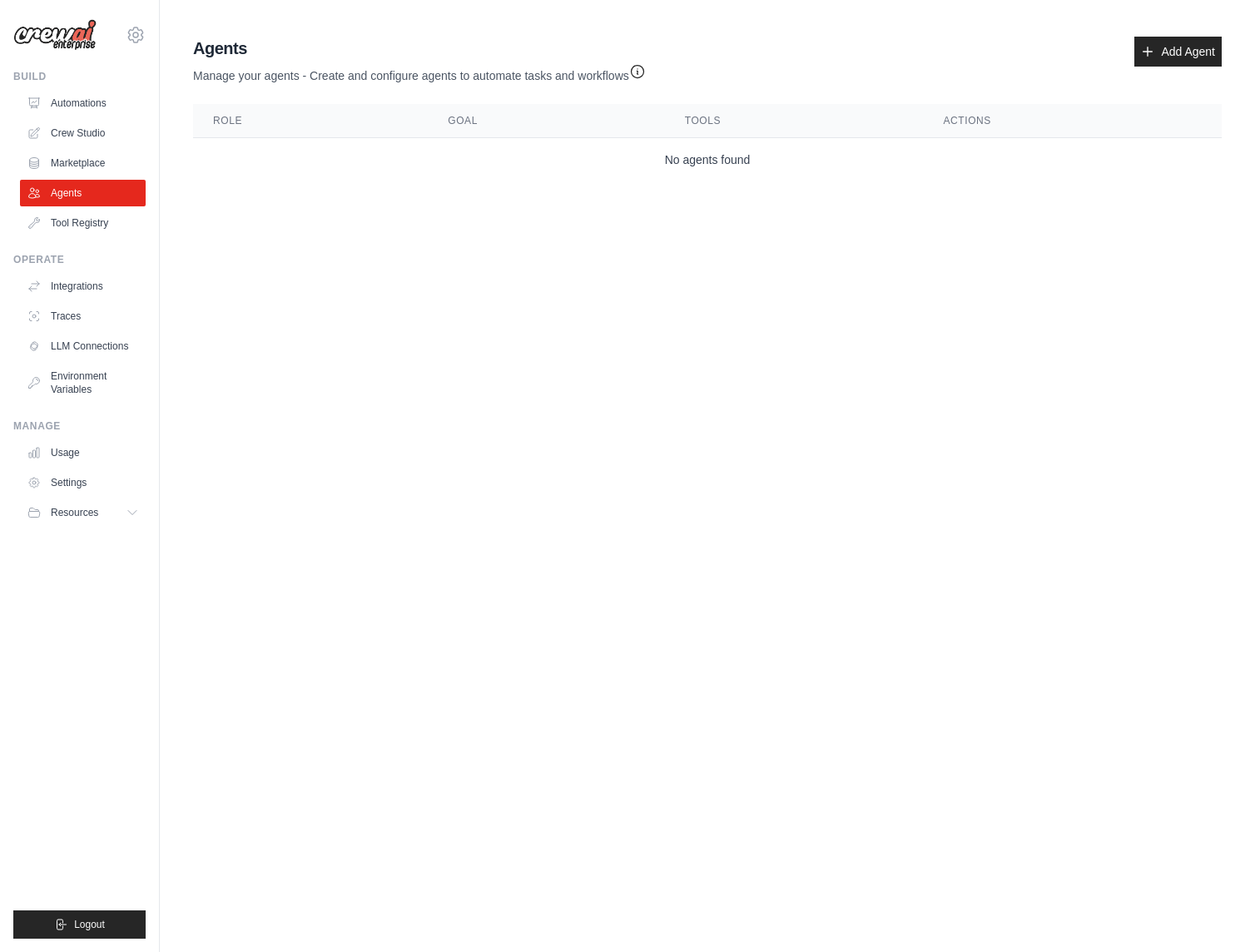
click at [84, 101] on link "Automations" at bounding box center [83, 103] width 125 height 27
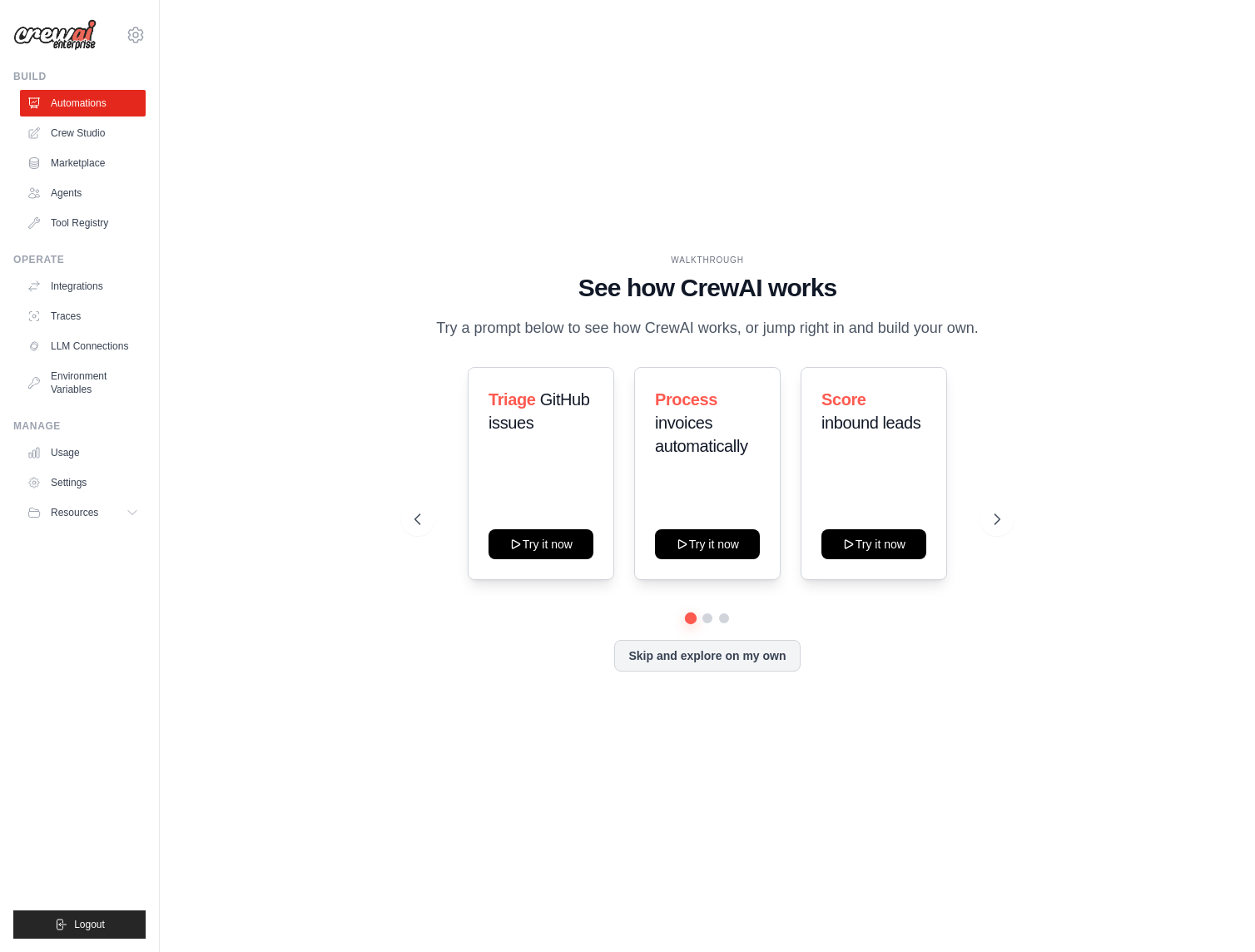
click at [69, 345] on link "LLM Connections" at bounding box center [83, 346] width 125 height 27
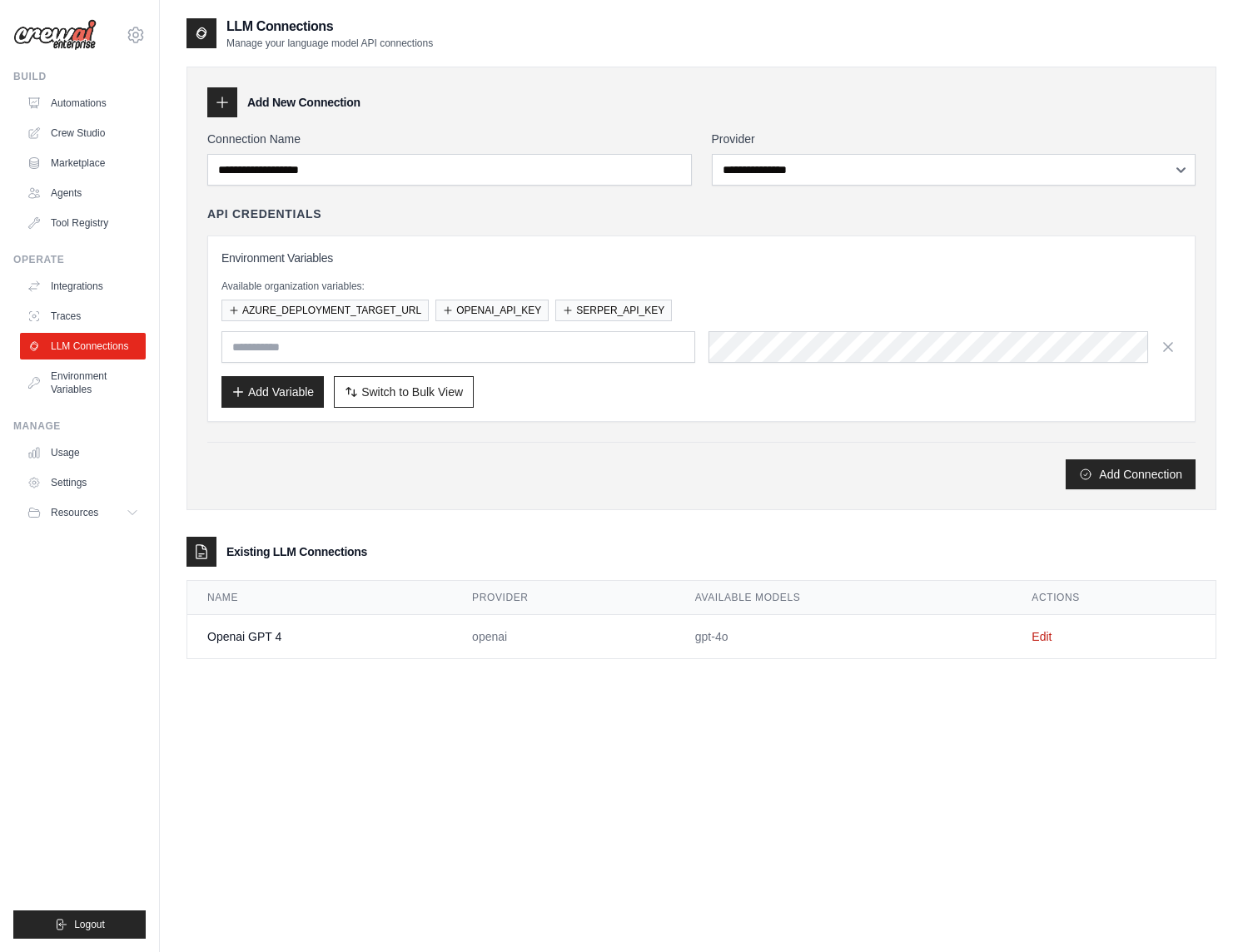
click at [82, 101] on link "Automations" at bounding box center [83, 103] width 125 height 27
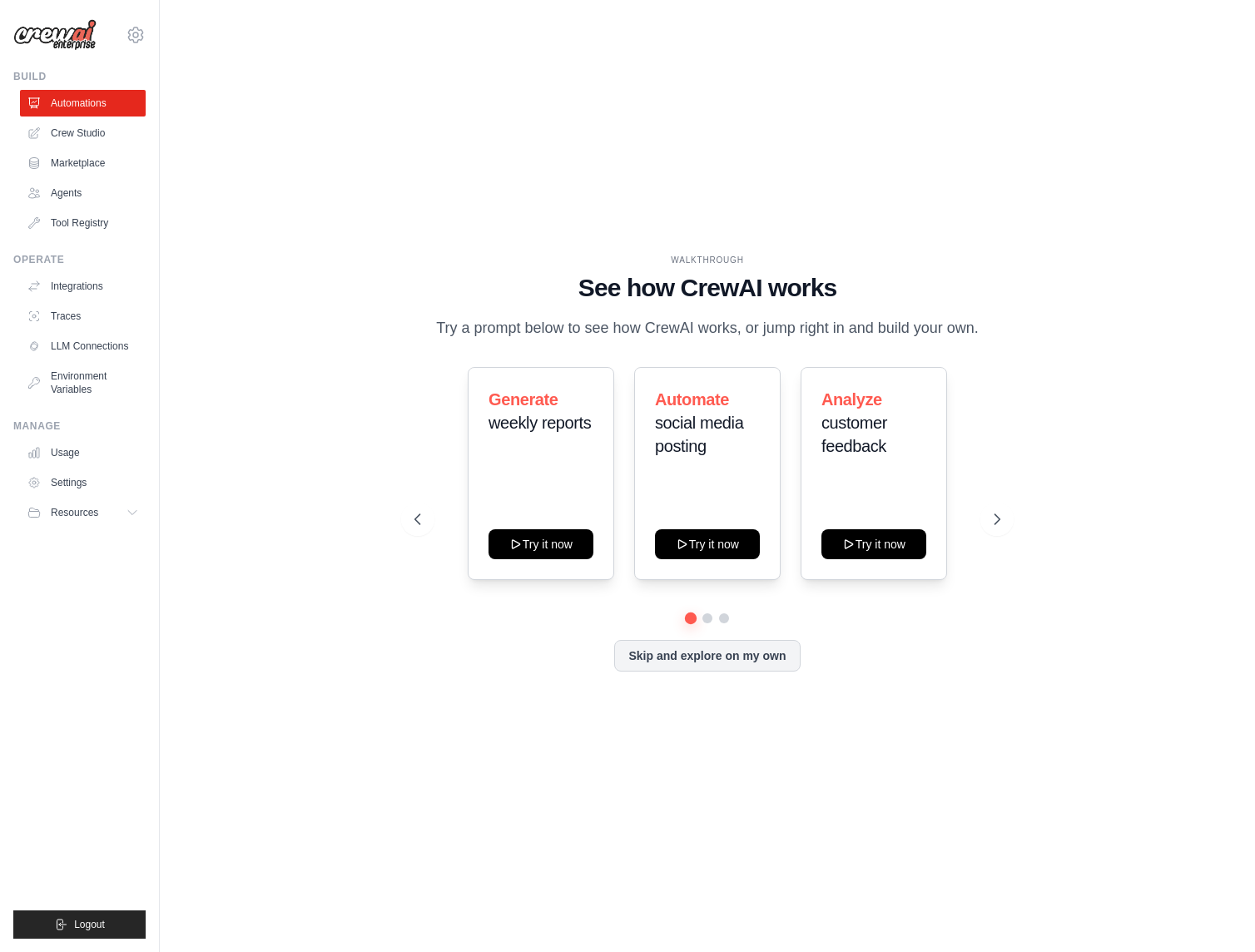
click at [78, 136] on link "Crew Studio" at bounding box center [83, 133] width 125 height 27
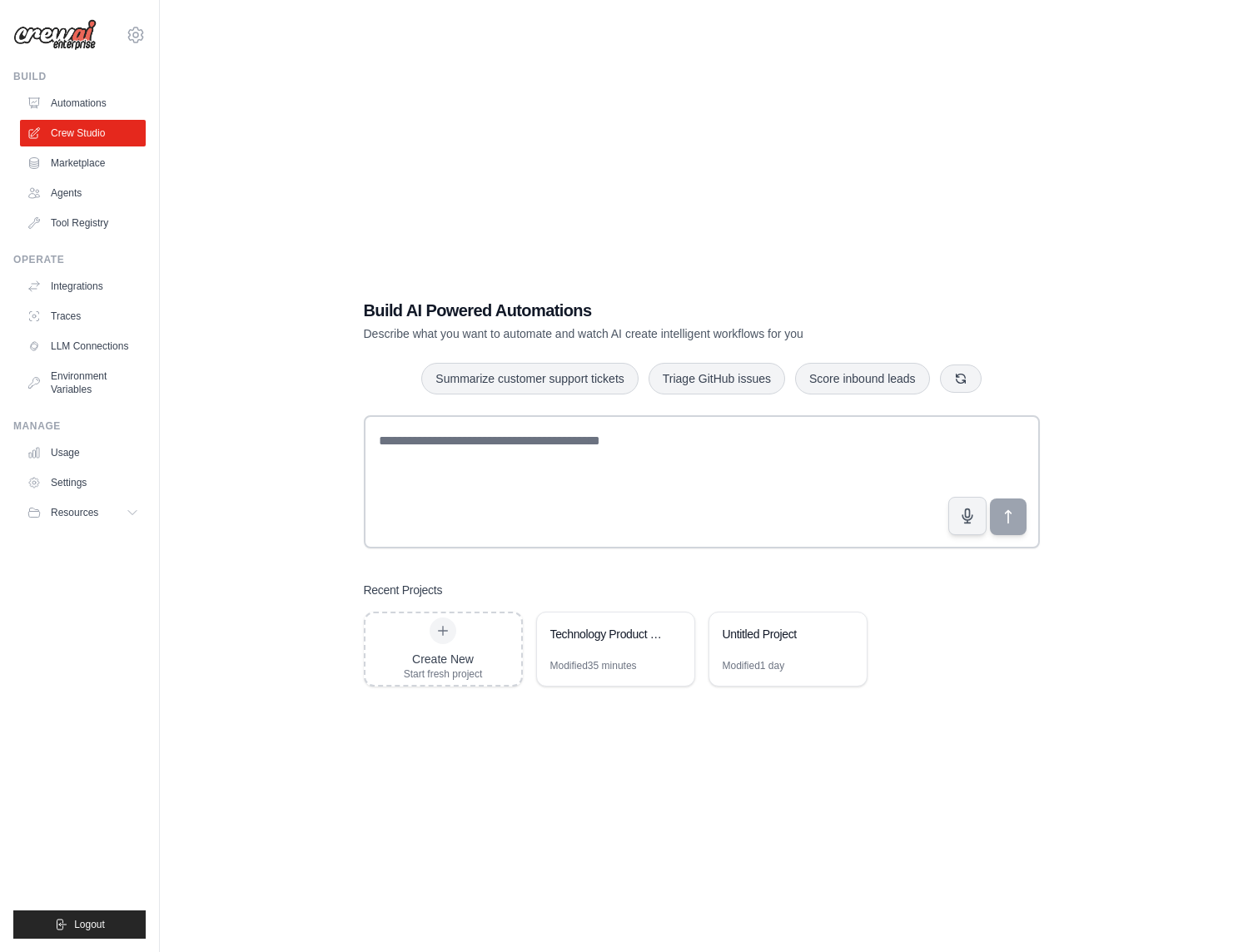
click at [600, 643] on div "Technology Product Research & Analysis" at bounding box center [607, 635] width 114 height 20
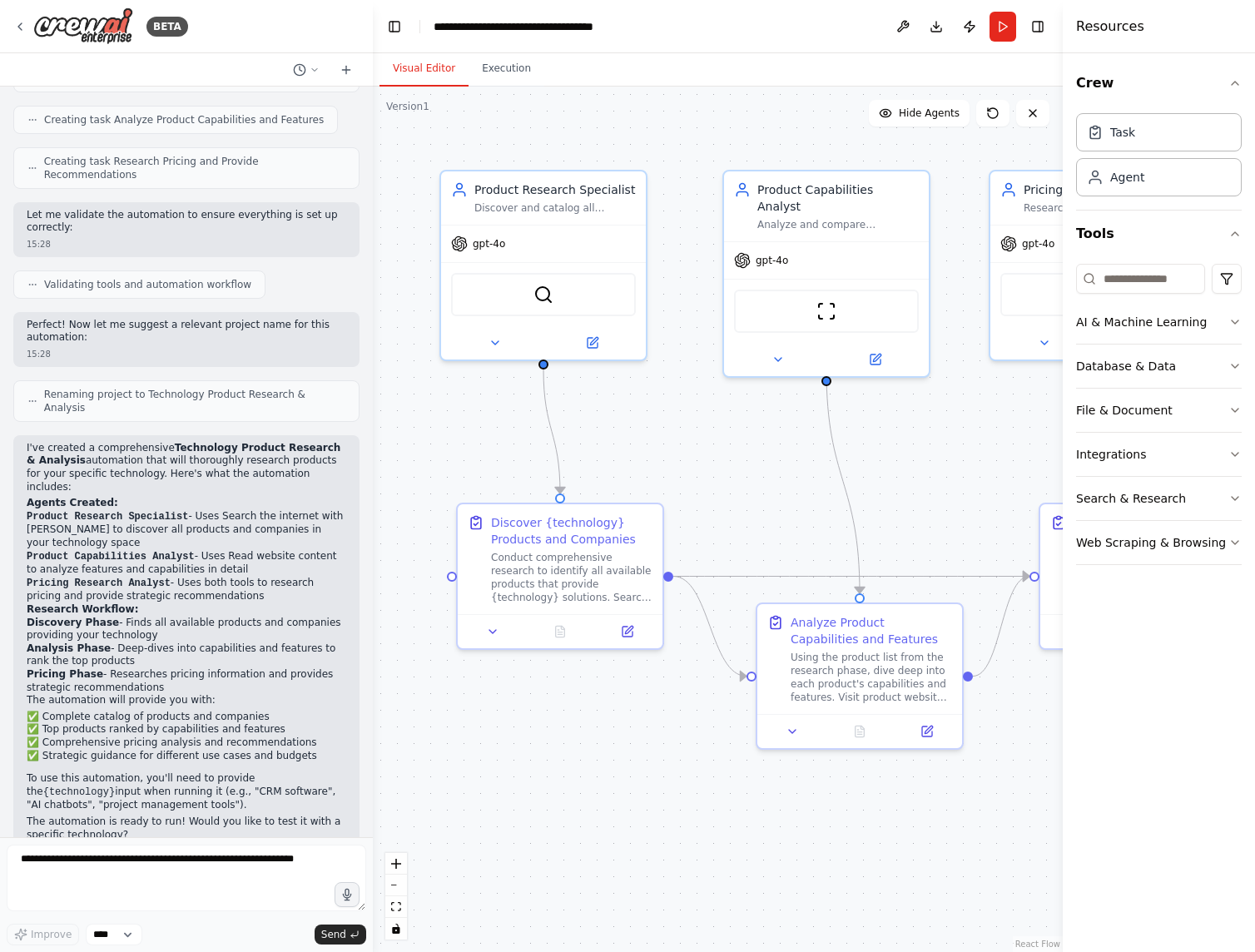
scroll to position [678, 0]
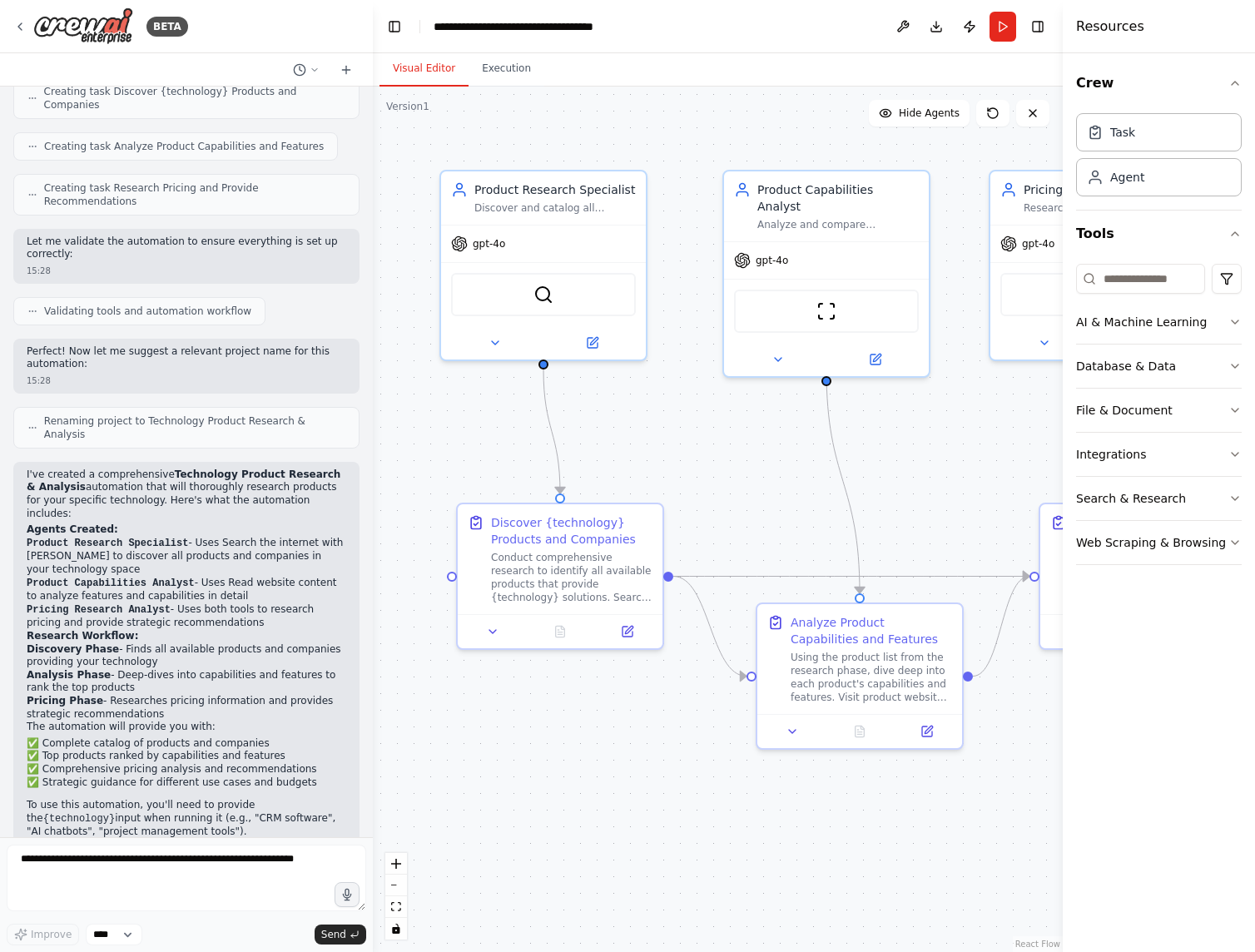
click at [21, 30] on icon at bounding box center [19, 26] width 13 height 13
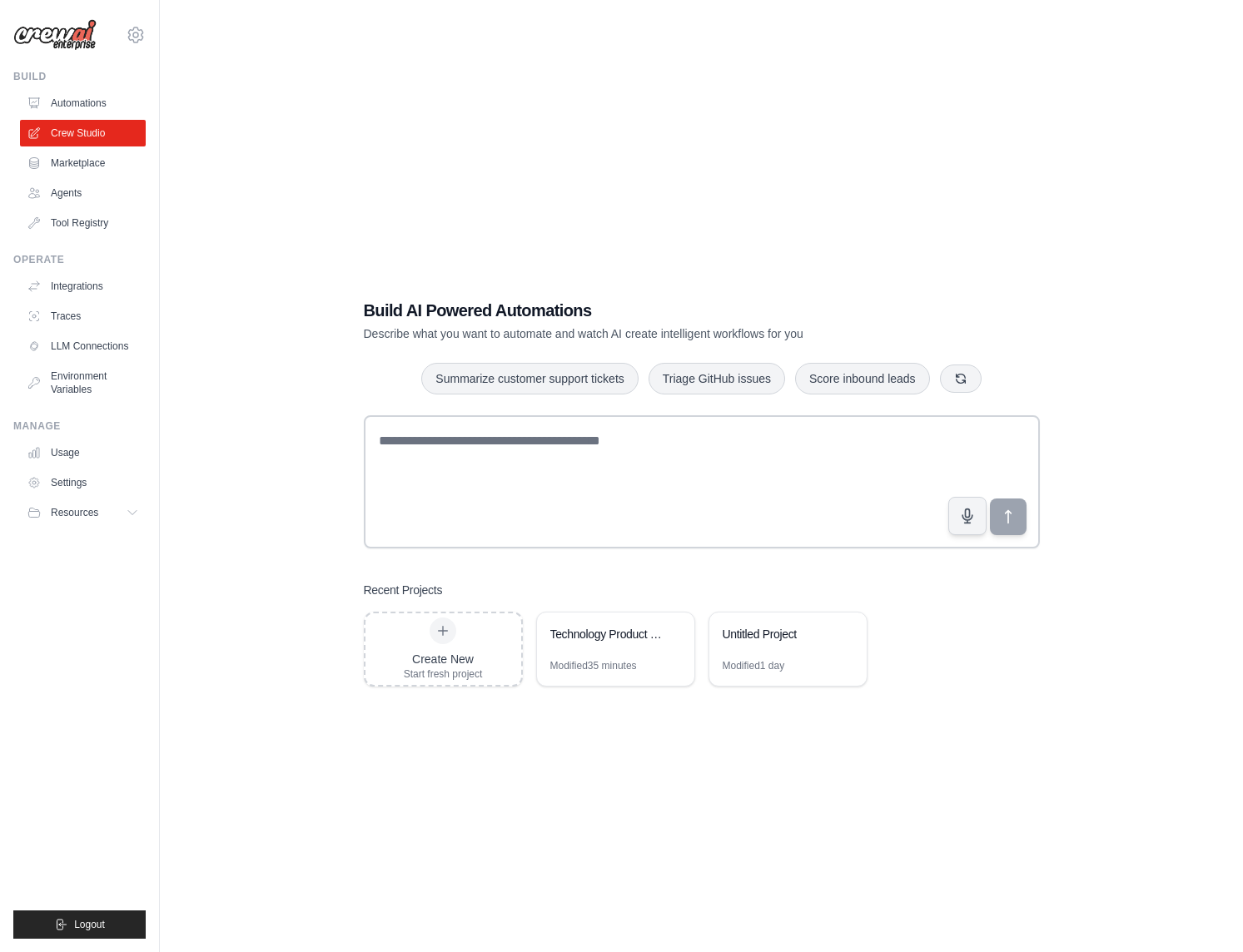
scroll to position [33, 0]
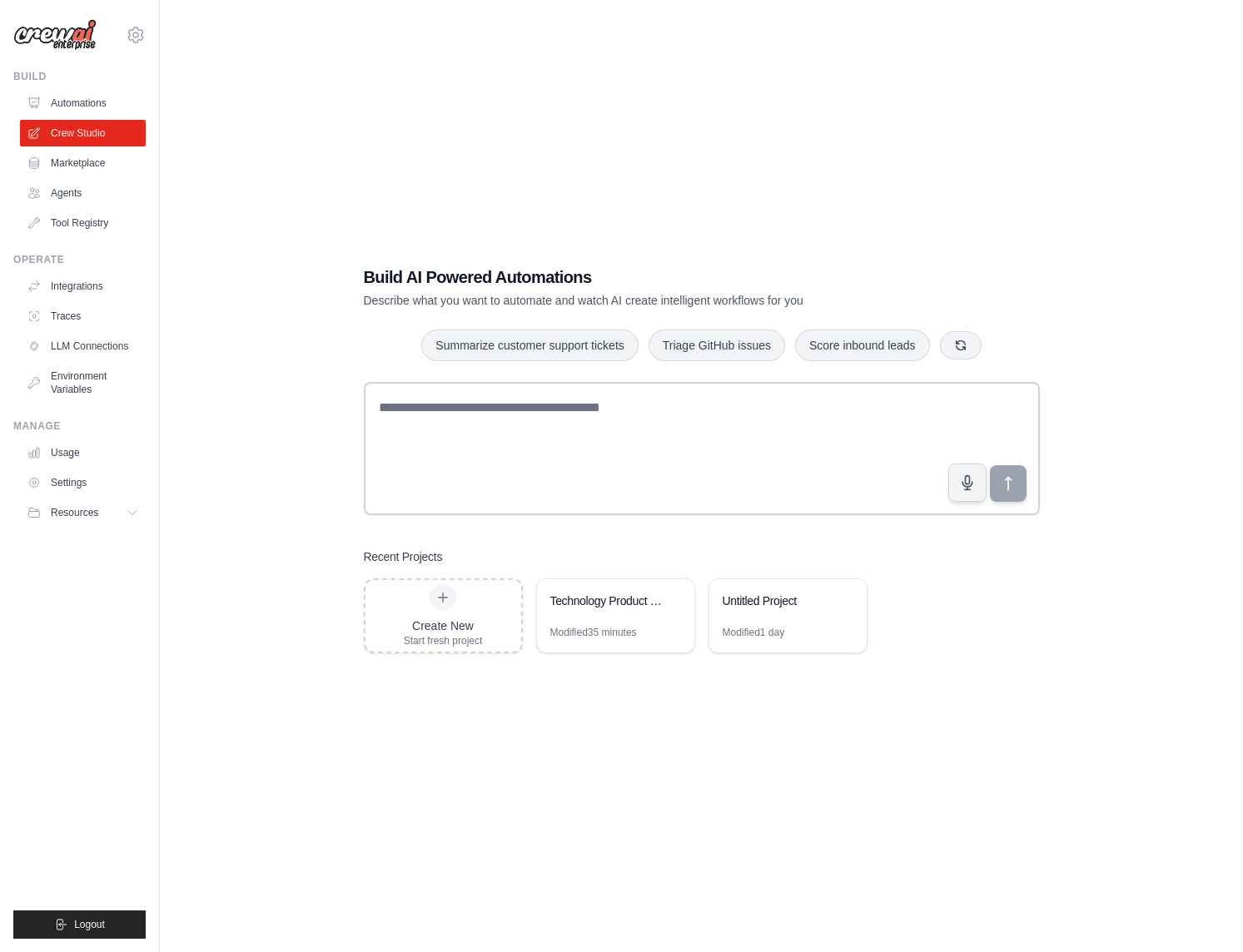
click at [615, 601] on div "Technology Product Research & Analysis" at bounding box center [607, 600] width 114 height 17
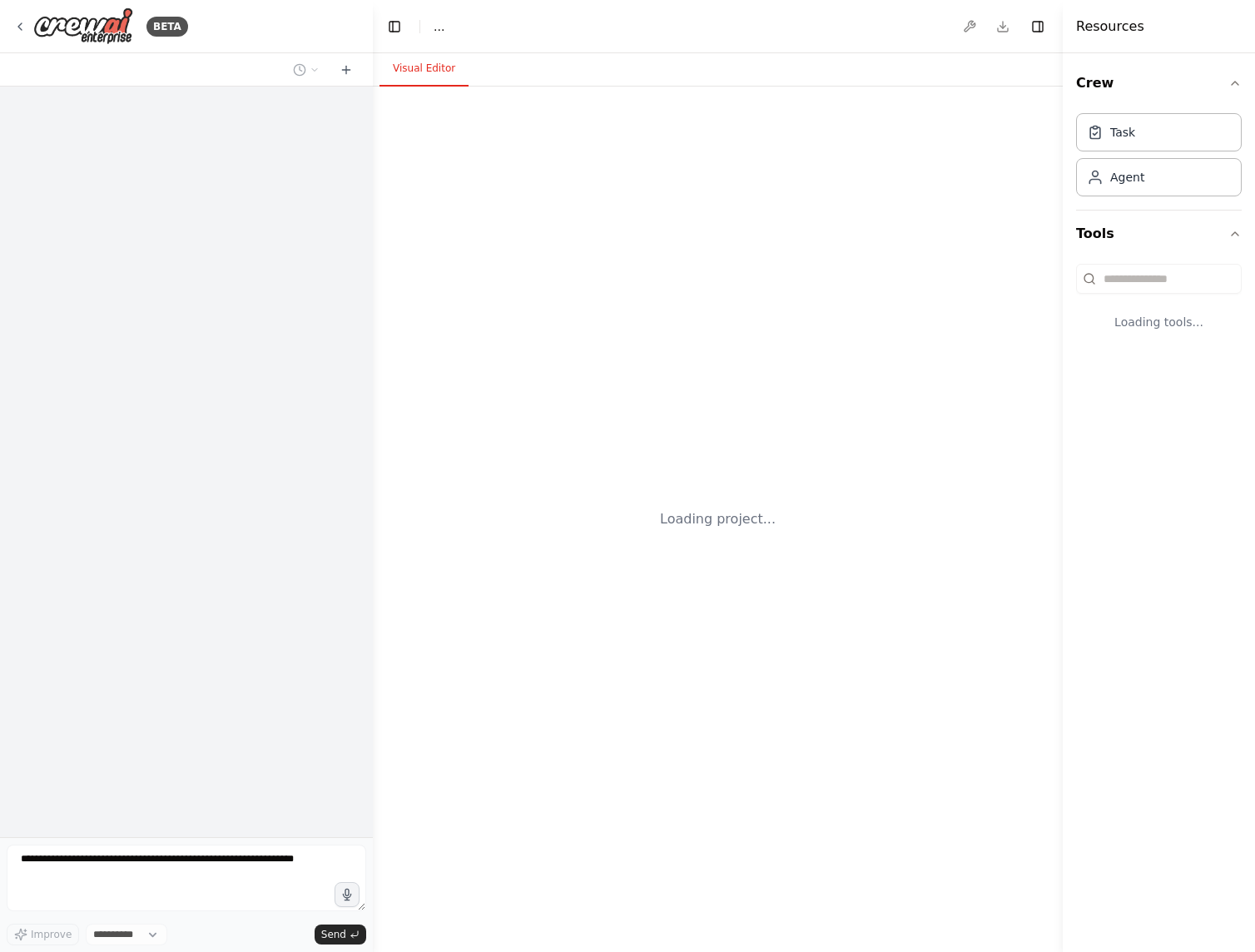
select select "****"
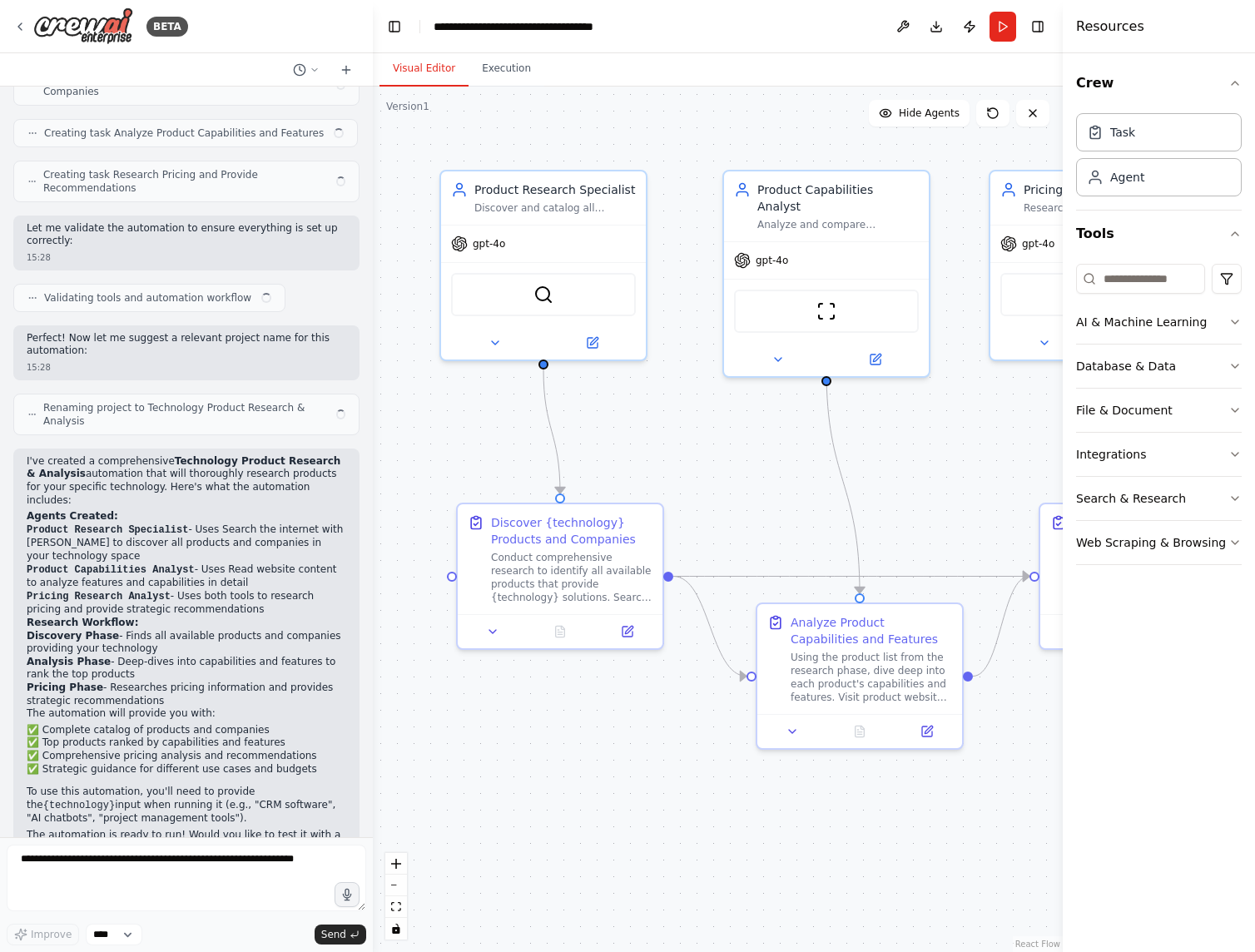
scroll to position [678, 0]
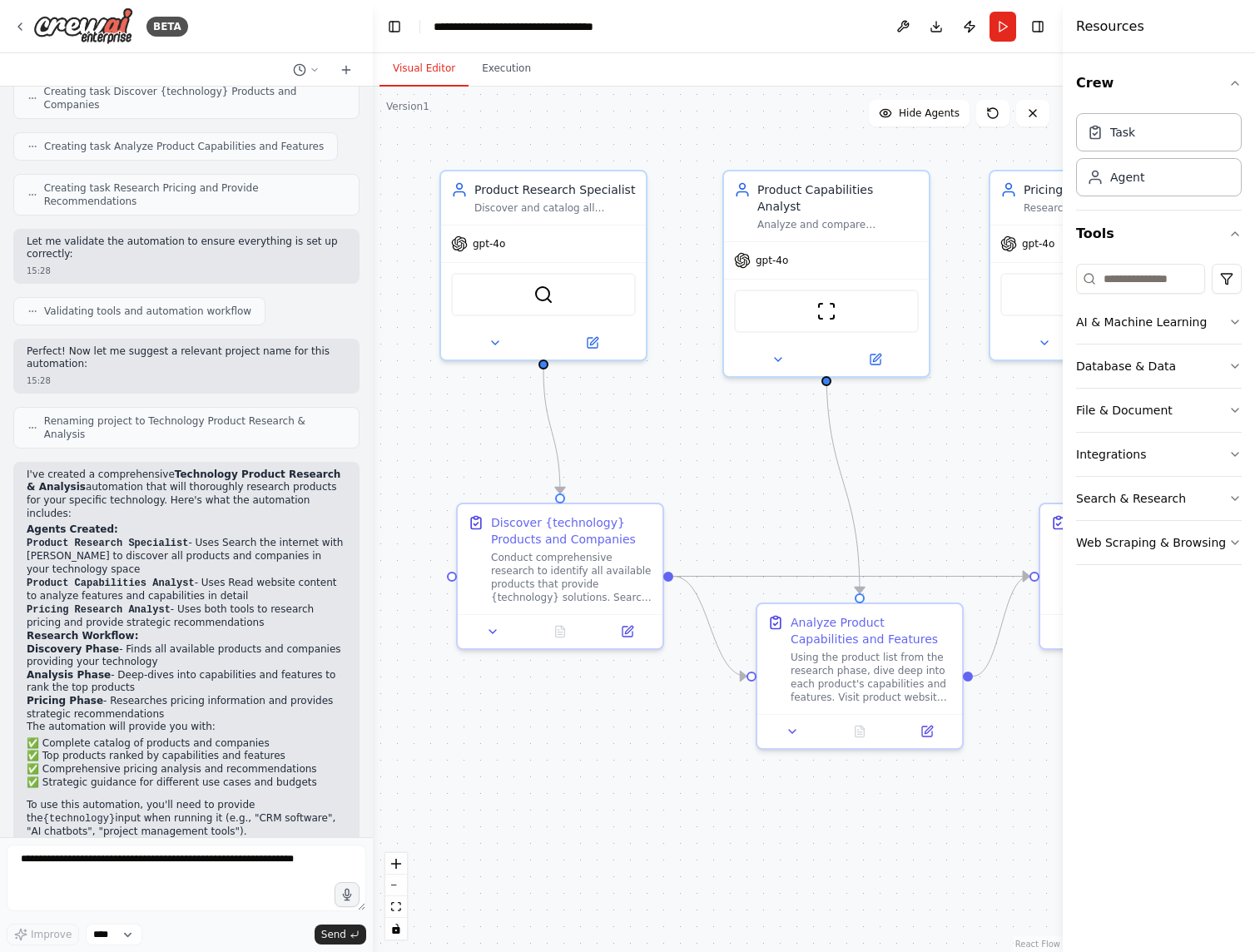
click at [19, 26] on icon at bounding box center [20, 27] width 3 height 7
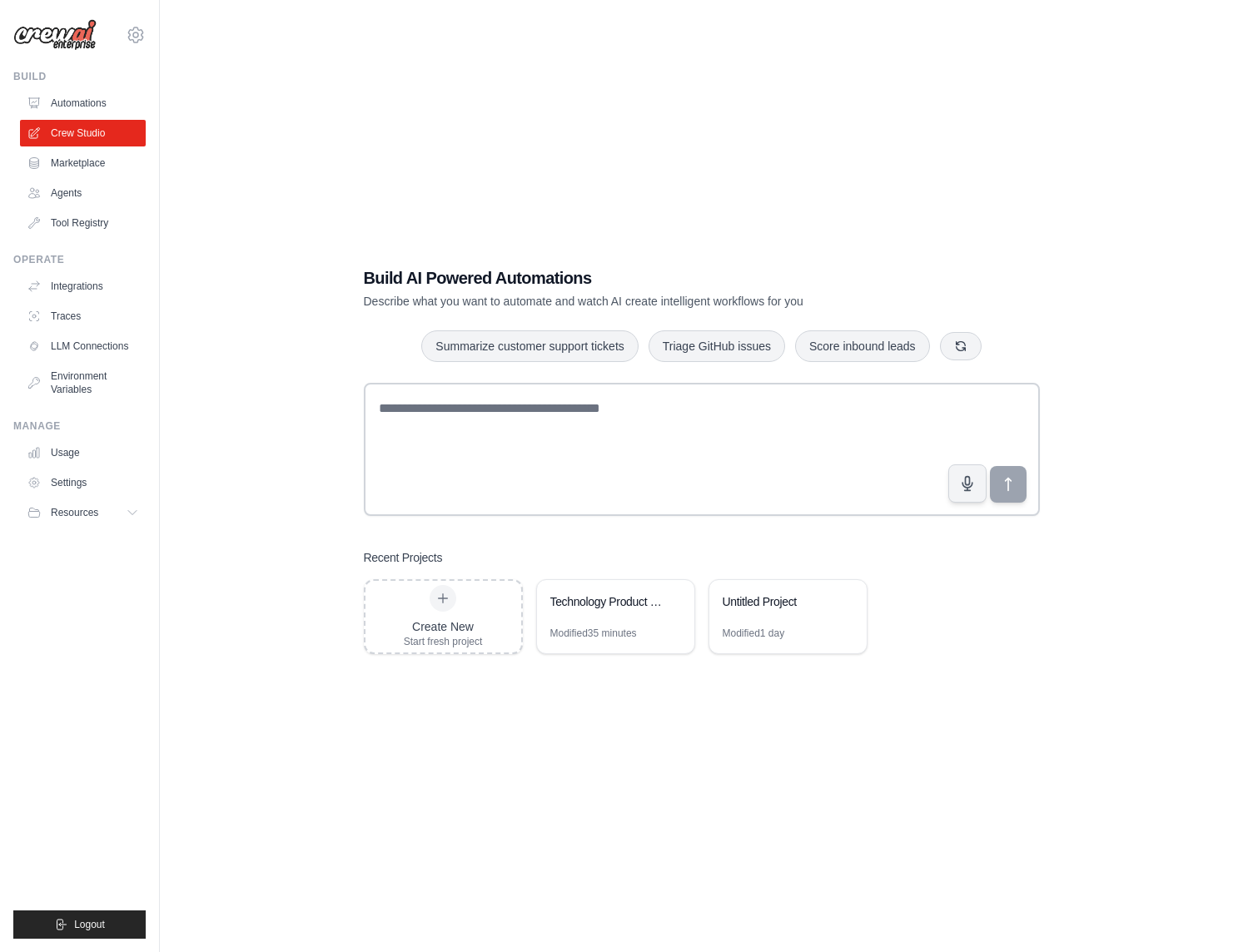
scroll to position [33, 0]
click at [80, 96] on link "Automations" at bounding box center [83, 103] width 125 height 27
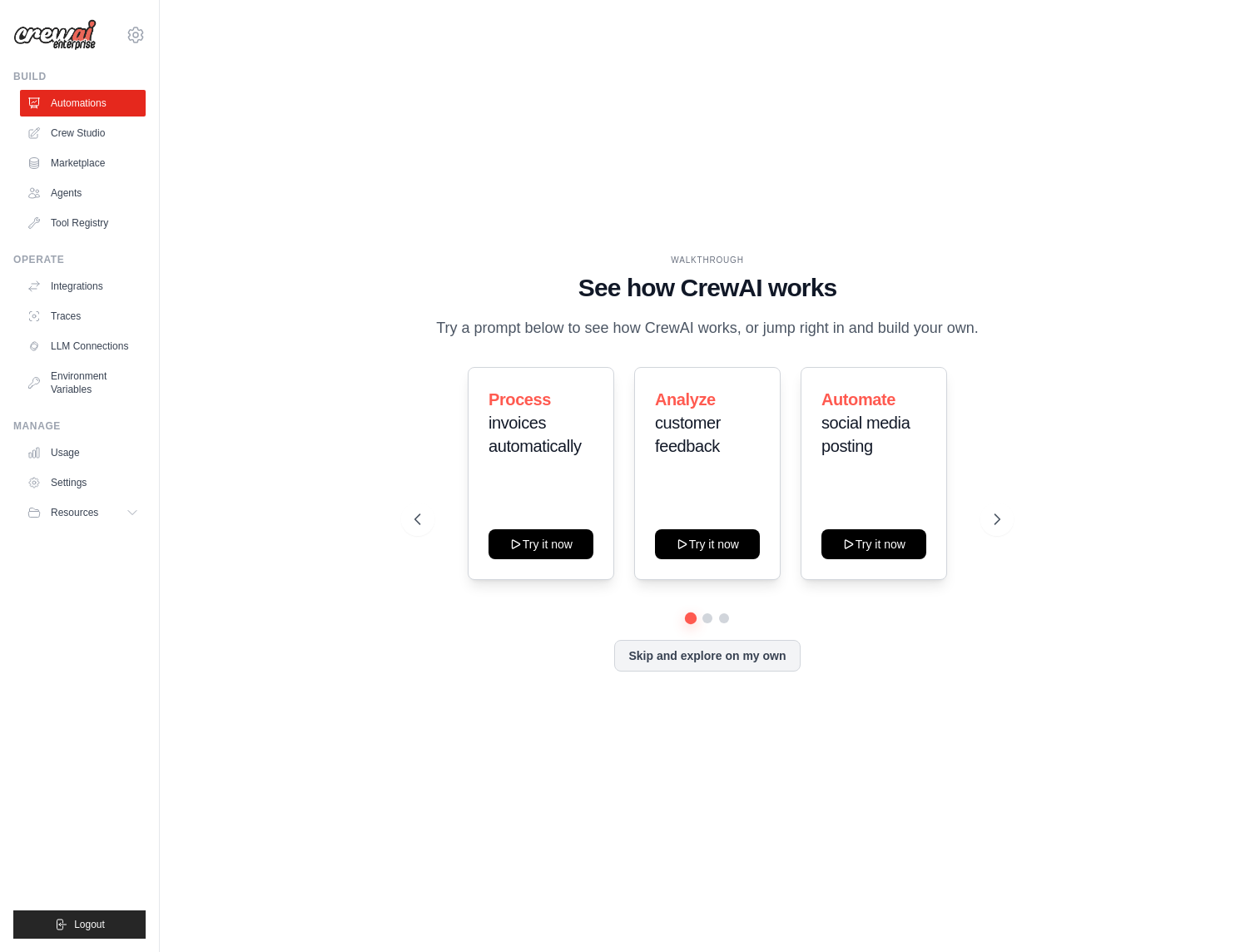
click at [92, 137] on link "Crew Studio" at bounding box center [83, 133] width 125 height 27
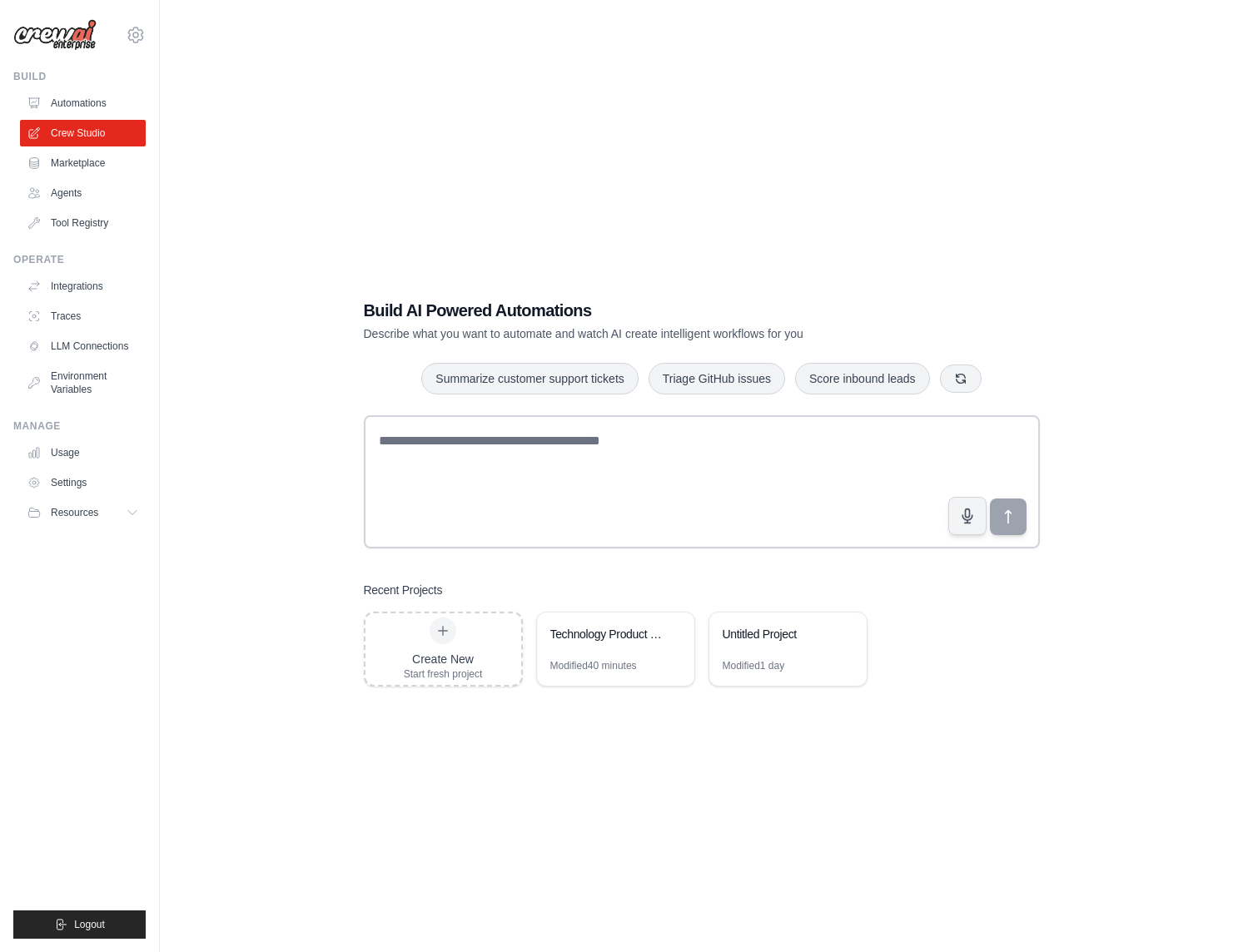
click at [604, 632] on div "Technology Product Research & Analysis" at bounding box center [607, 634] width 114 height 17
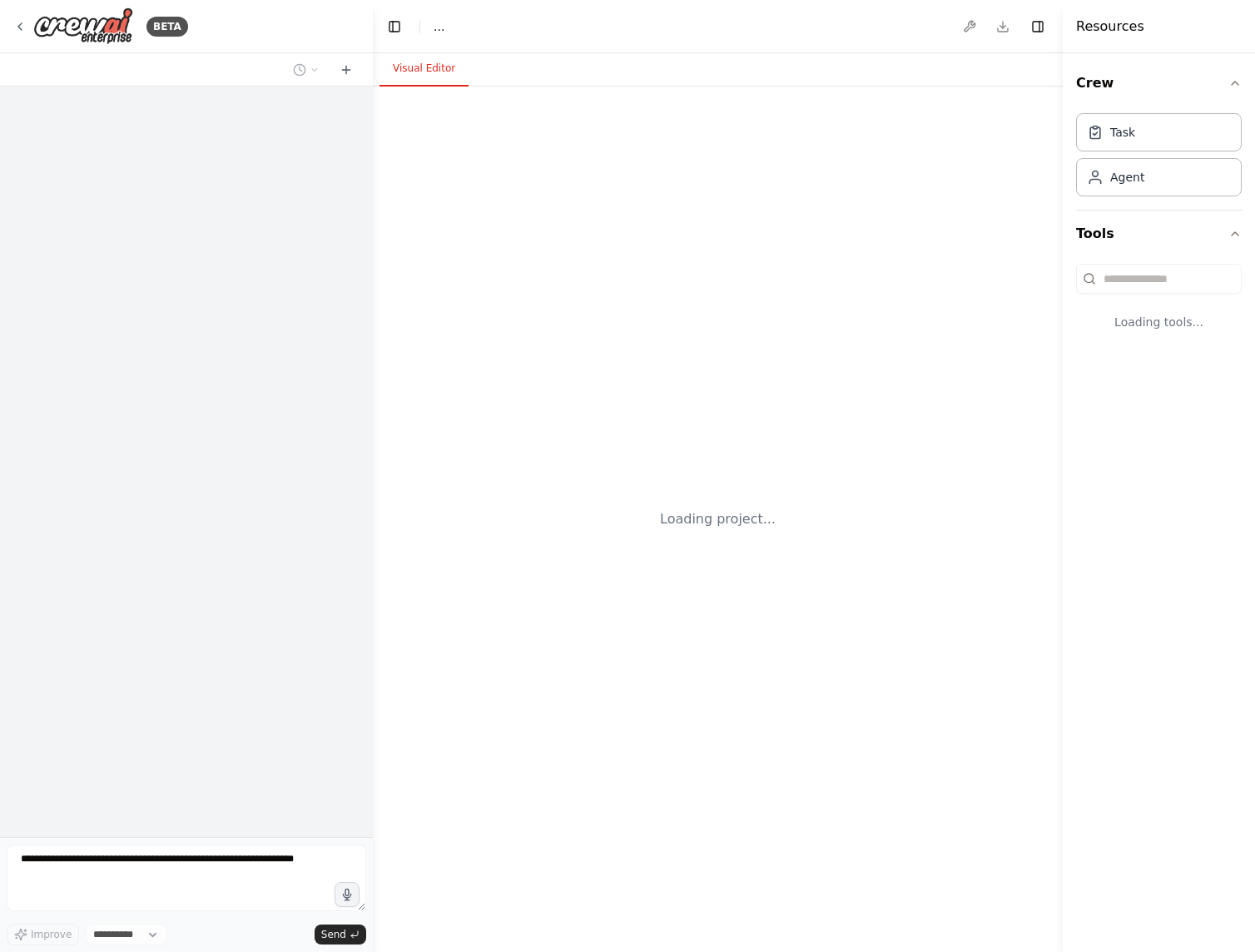
select select "****"
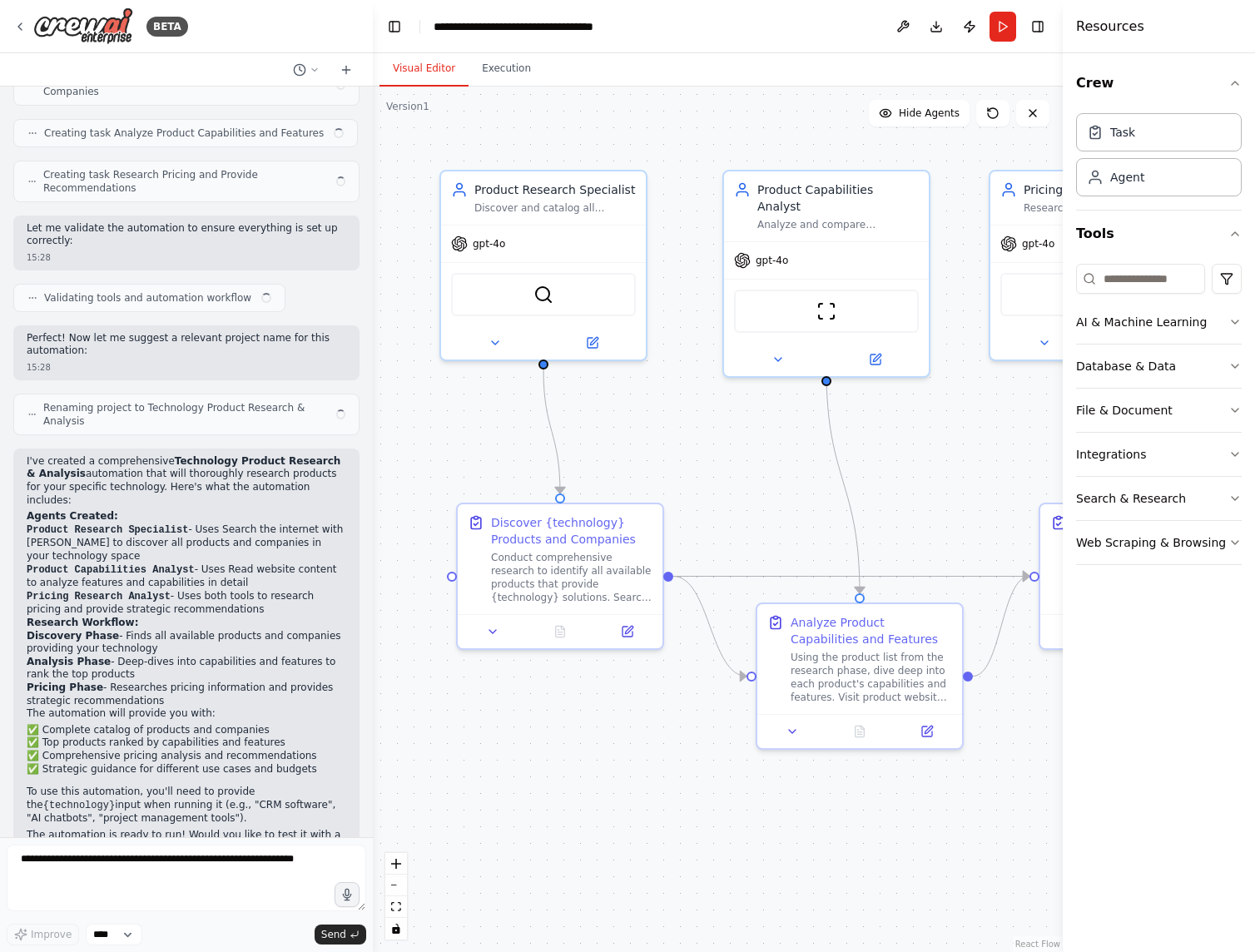
scroll to position [678, 0]
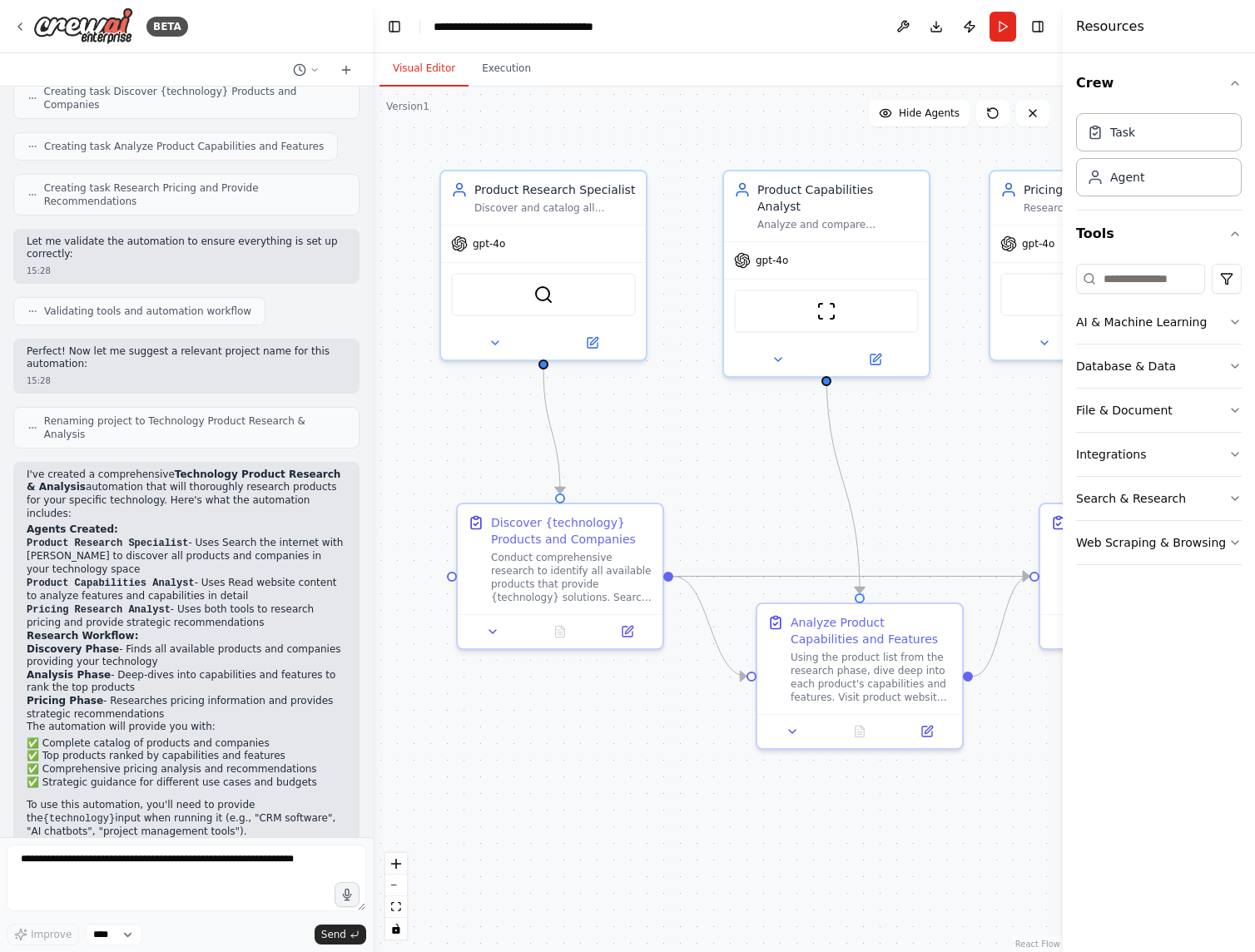
click at [15, 27] on icon at bounding box center [19, 26] width 13 height 13
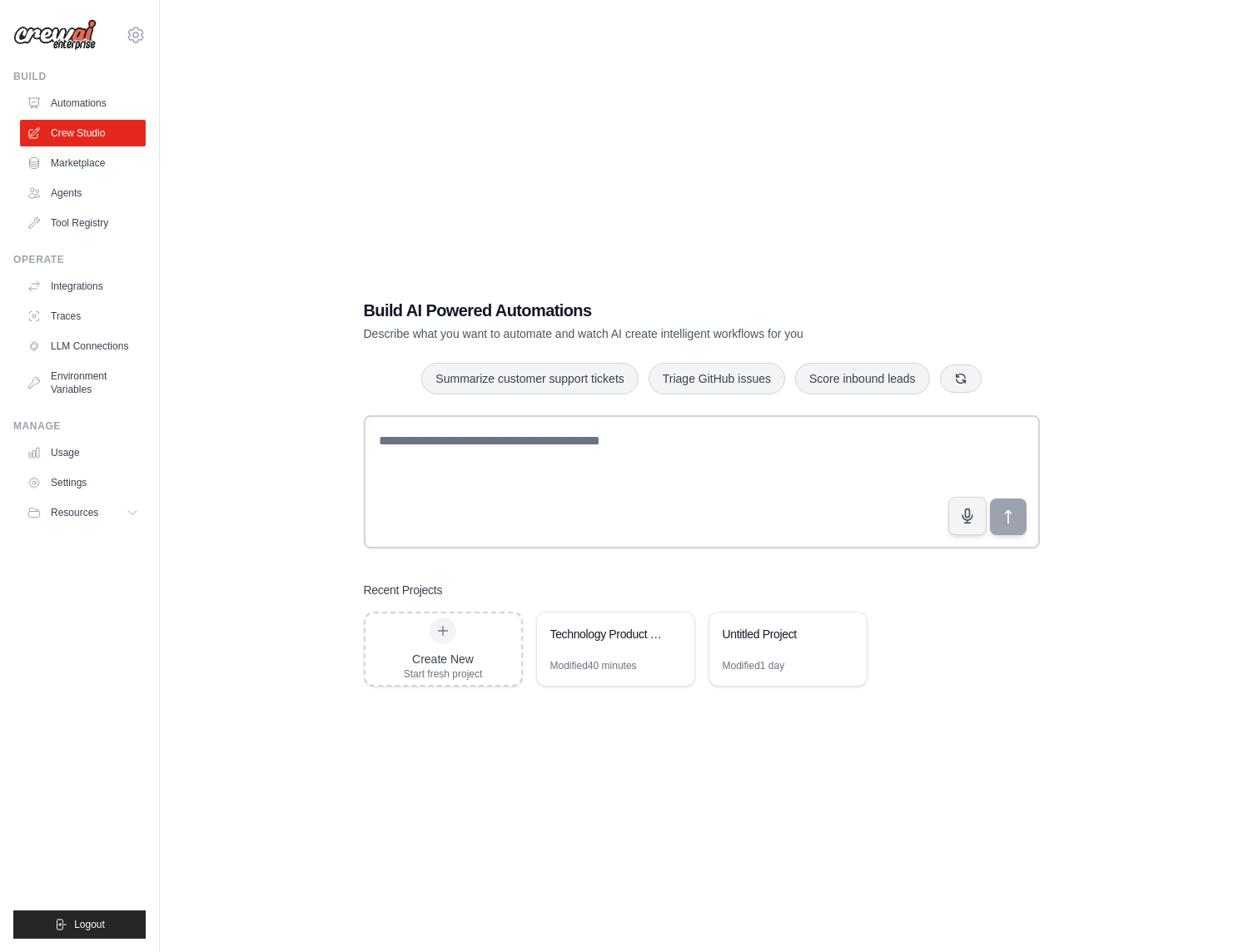
scroll to position [33, 0]
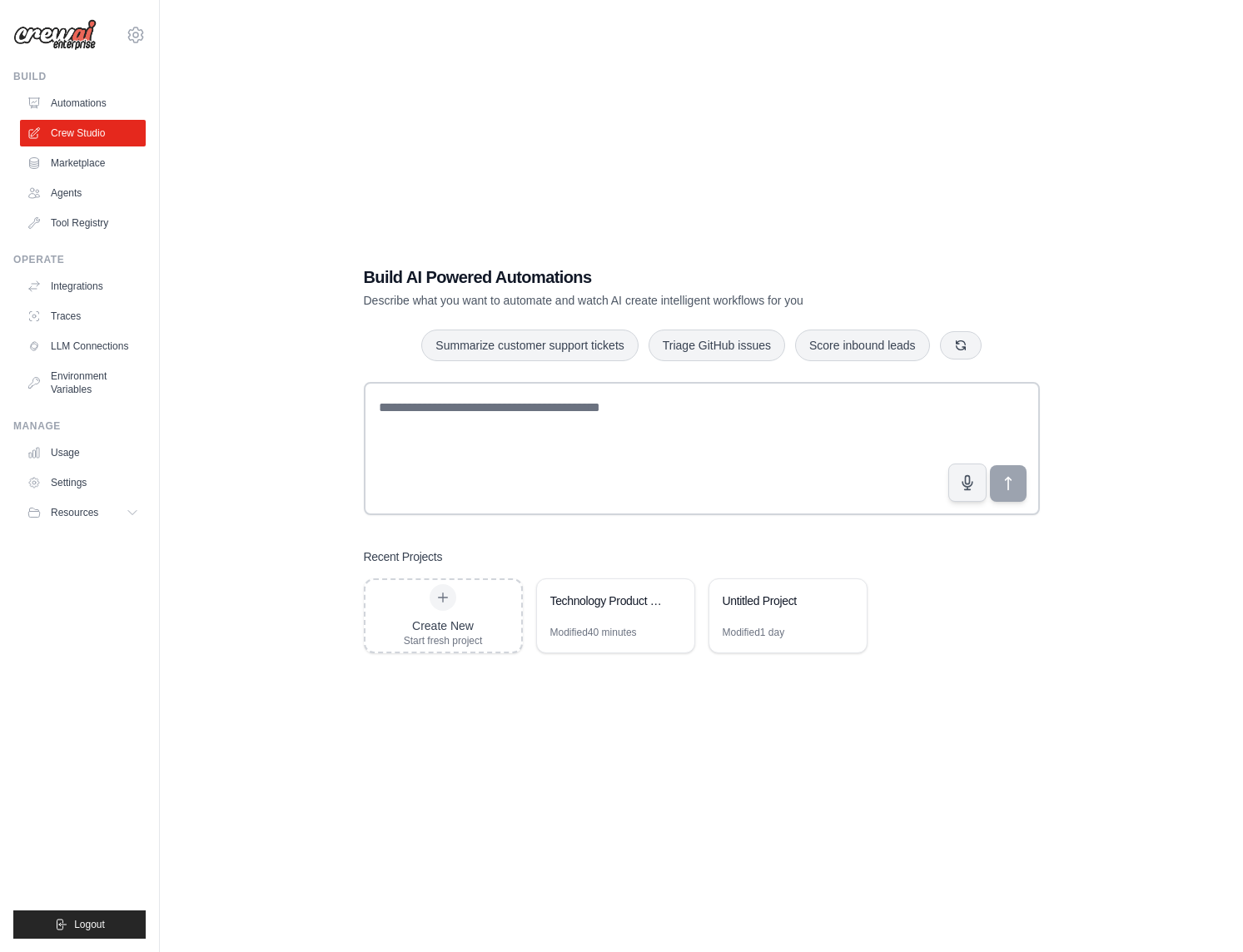
click at [847, 601] on icon at bounding box center [844, 600] width 10 height 10
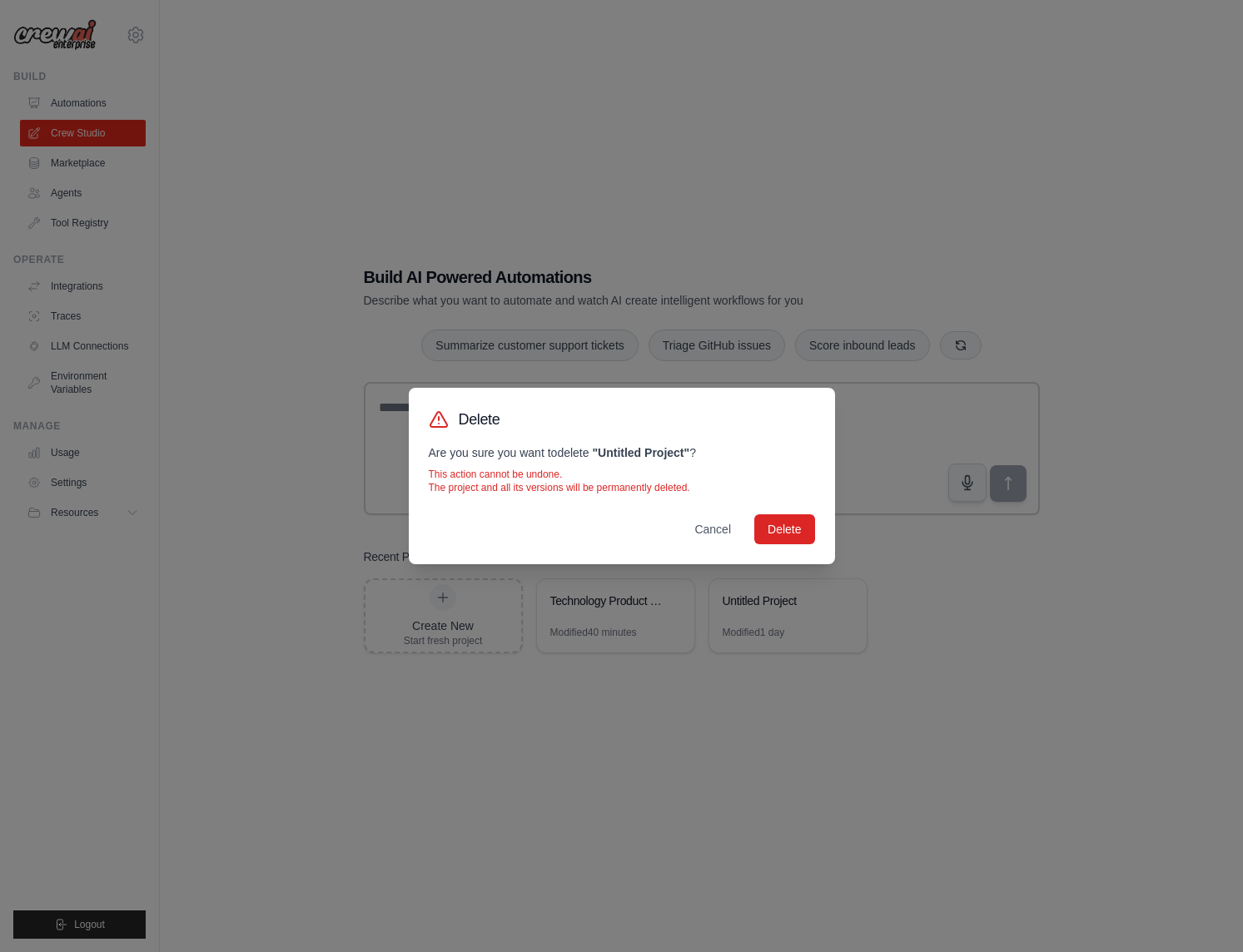
click at [778, 525] on button "Delete" at bounding box center [783, 529] width 60 height 30
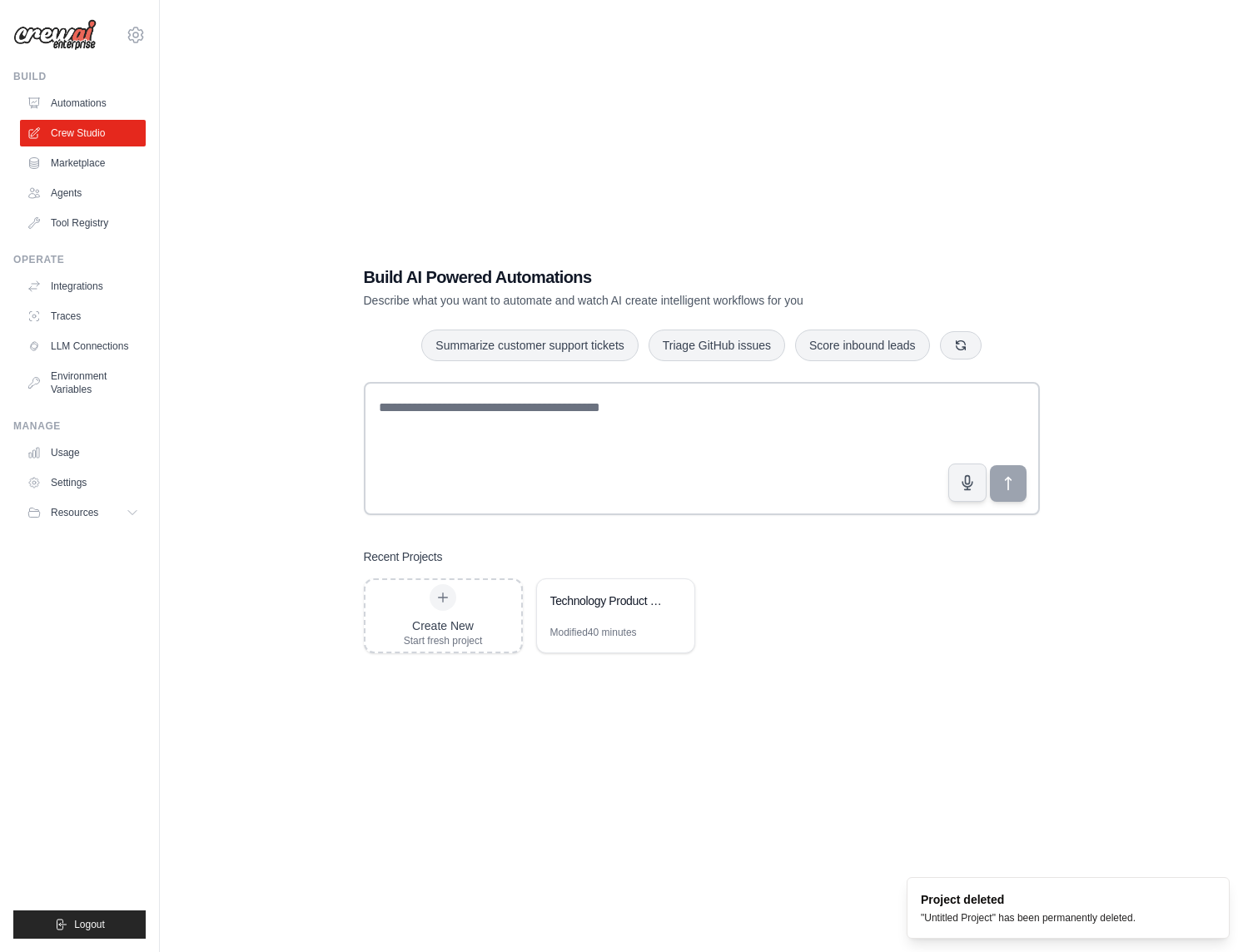
click at [611, 609] on div "Technology Product Research & Analysis" at bounding box center [607, 602] width 114 height 20
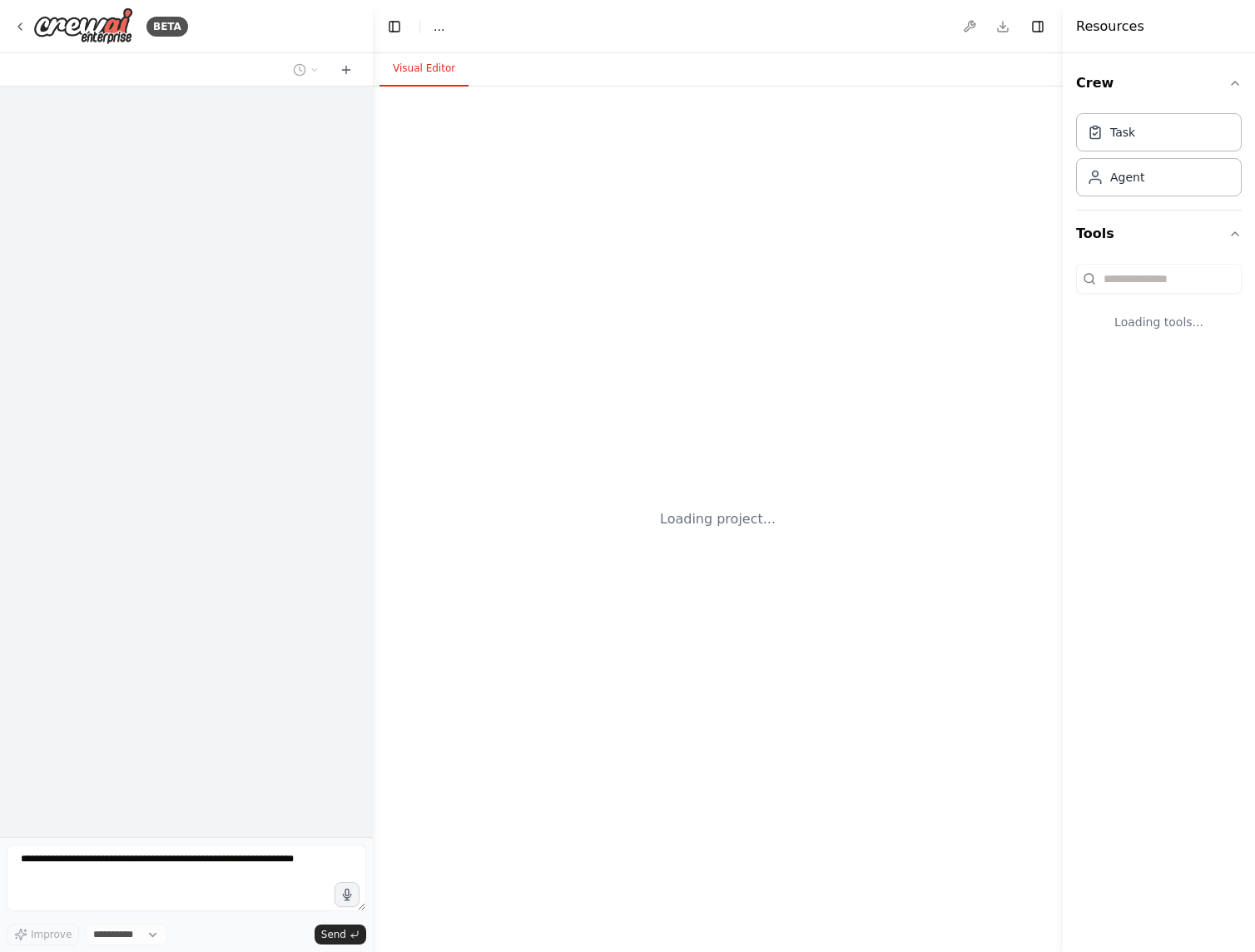
select select "****"
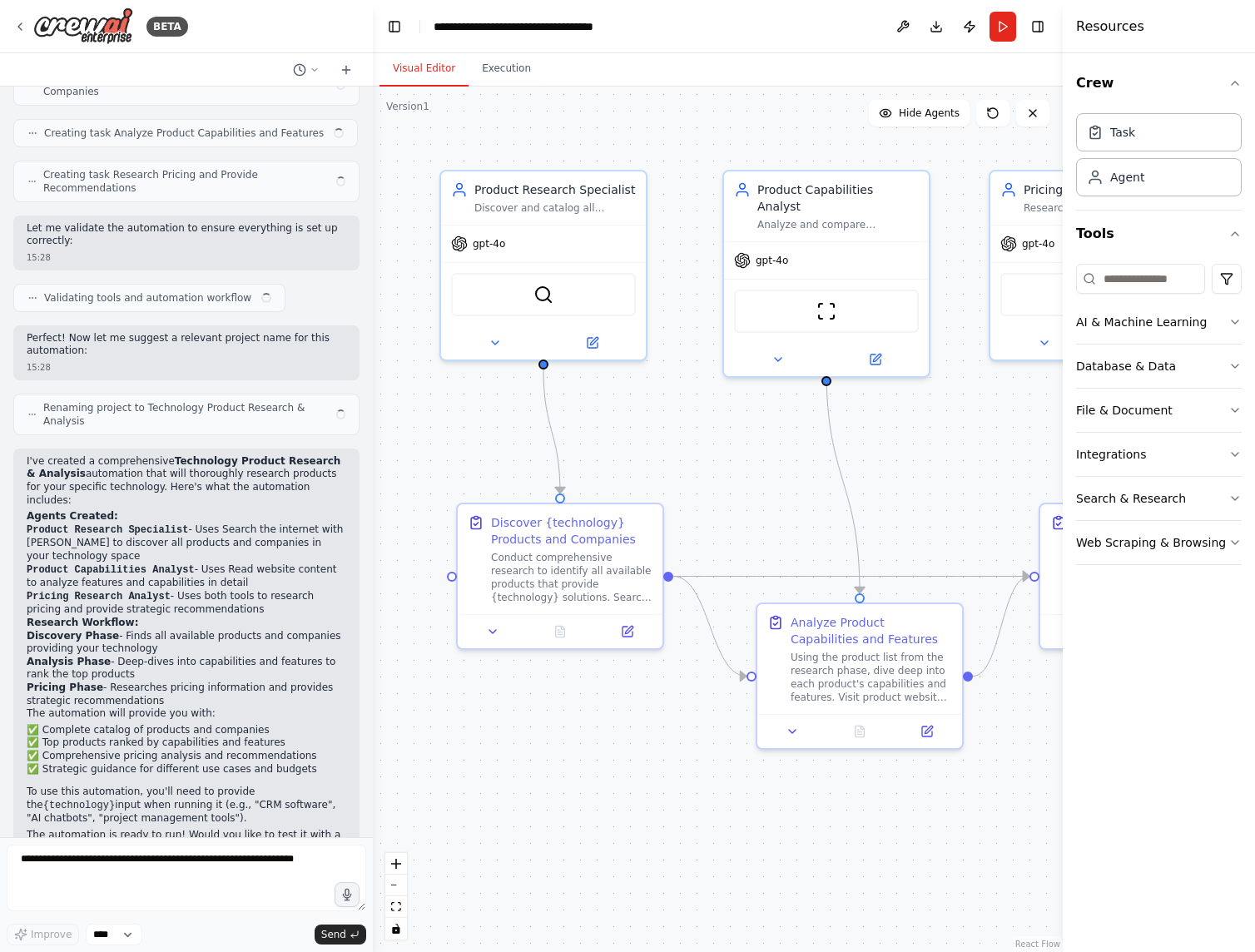
scroll to position [678, 0]
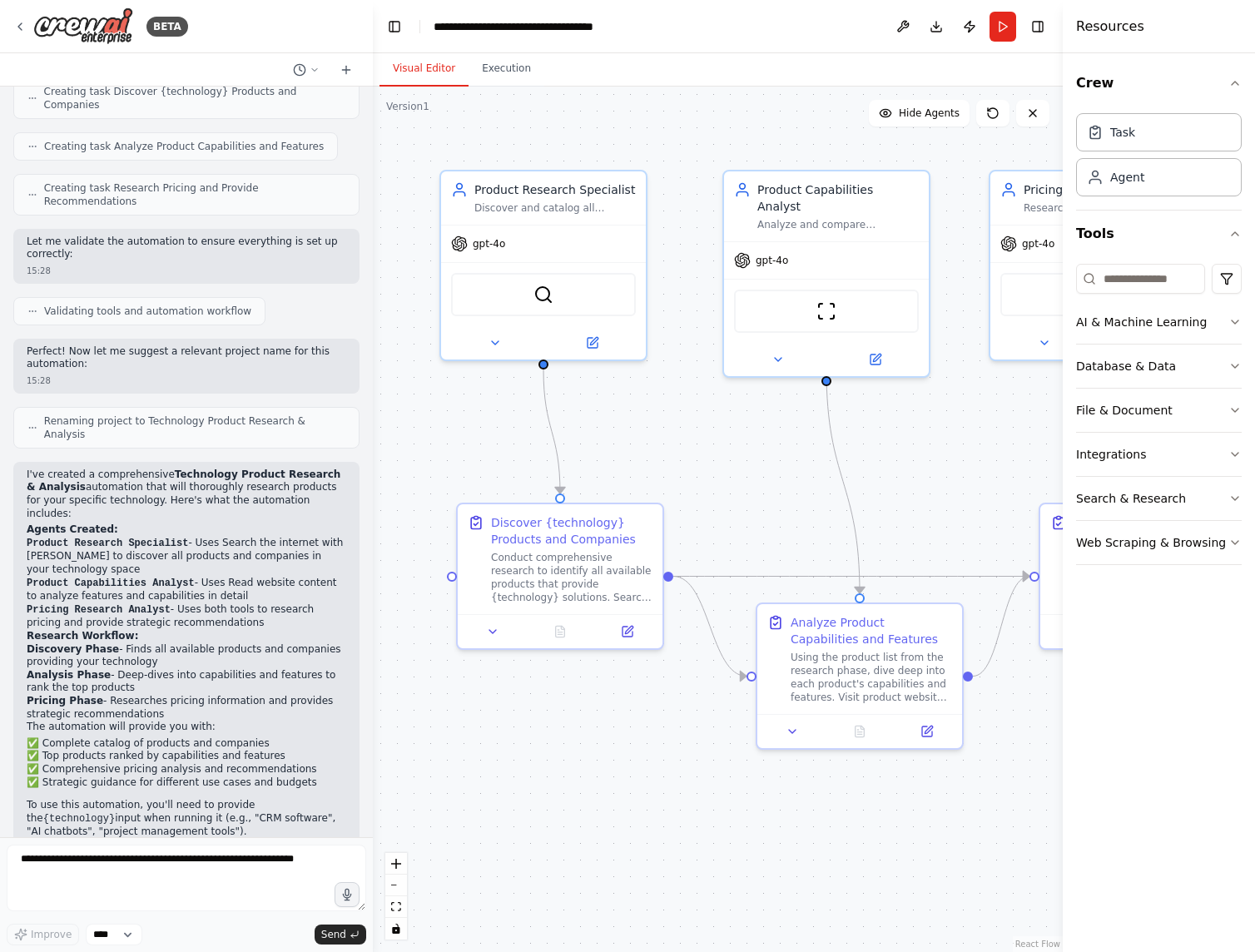
click at [1002, 25] on button "Run" at bounding box center [1003, 26] width 27 height 30
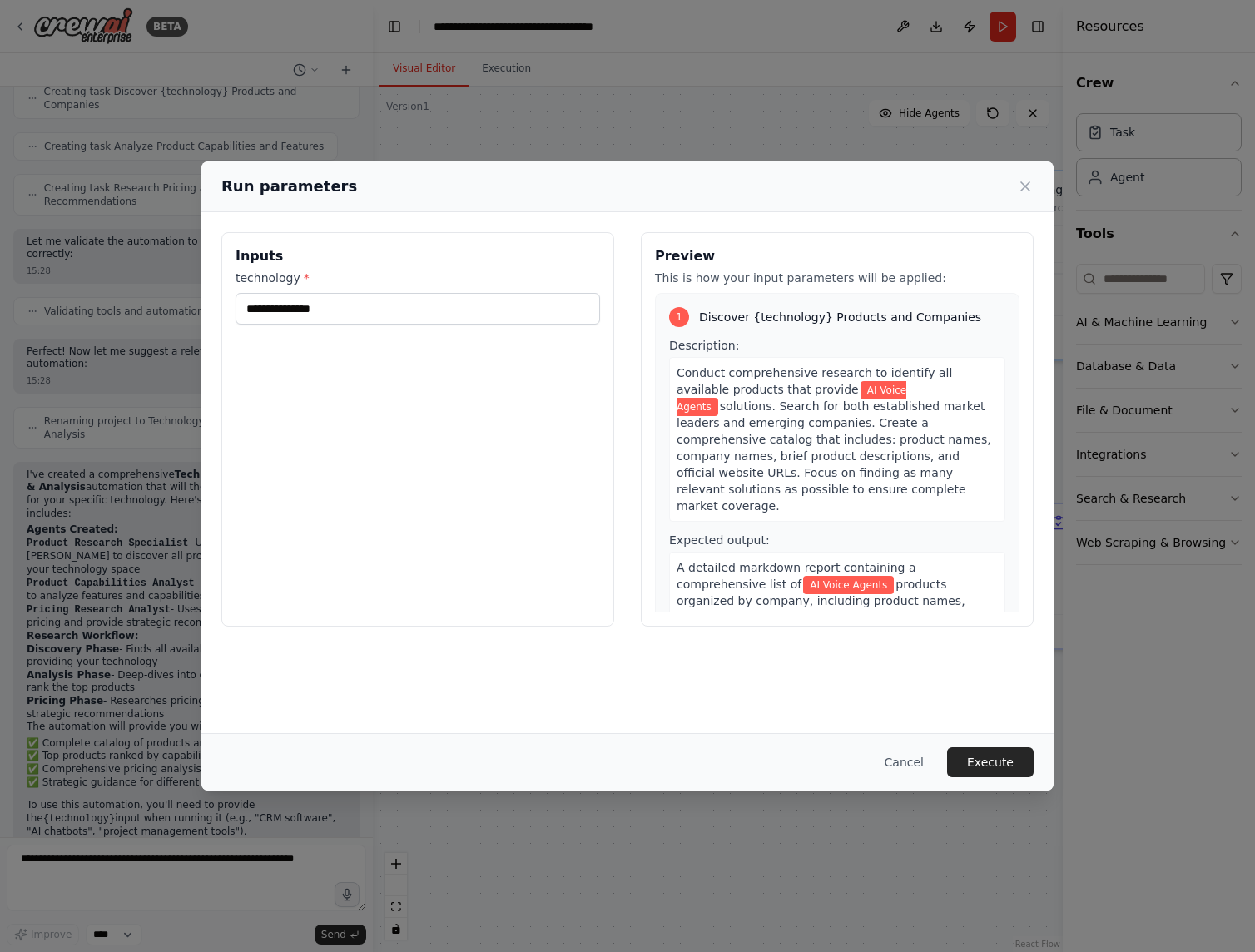
click at [997, 748] on button "Execute" at bounding box center [990, 762] width 86 height 30
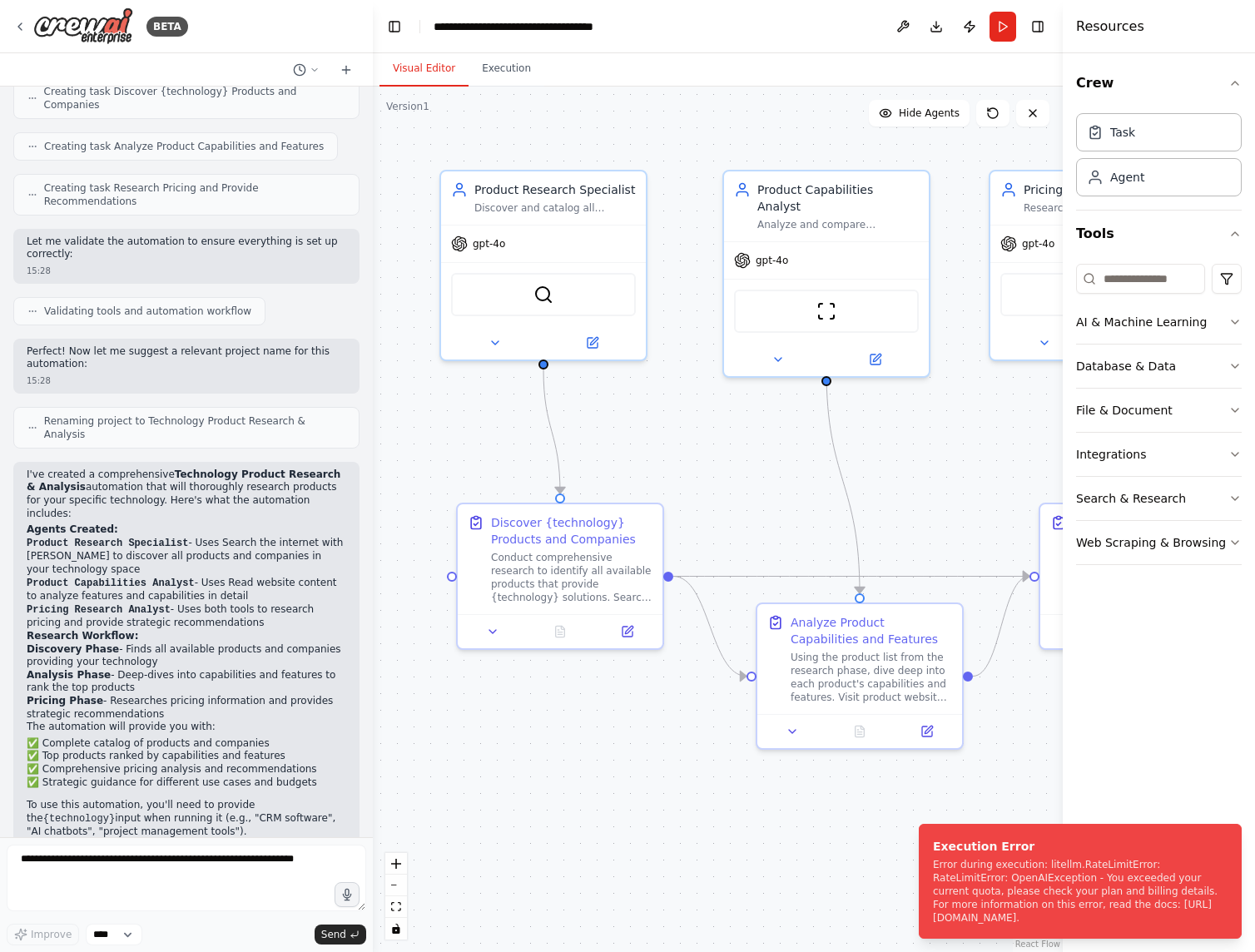
drag, startPoint x: 936, startPoint y: 867, endPoint x: 1267, endPoint y: 927, distance: 336.4
click at [1221, 925] on div "Error during execution: litellm.RateLimitError: RateLimitError: OpenAIException…" at bounding box center [1077, 891] width 288 height 67
copy div "Error during execution: litellm.RateLimitError: RateLimitError: OpenAIException…"
click at [503, 67] on button "Execution" at bounding box center [506, 69] width 76 height 35
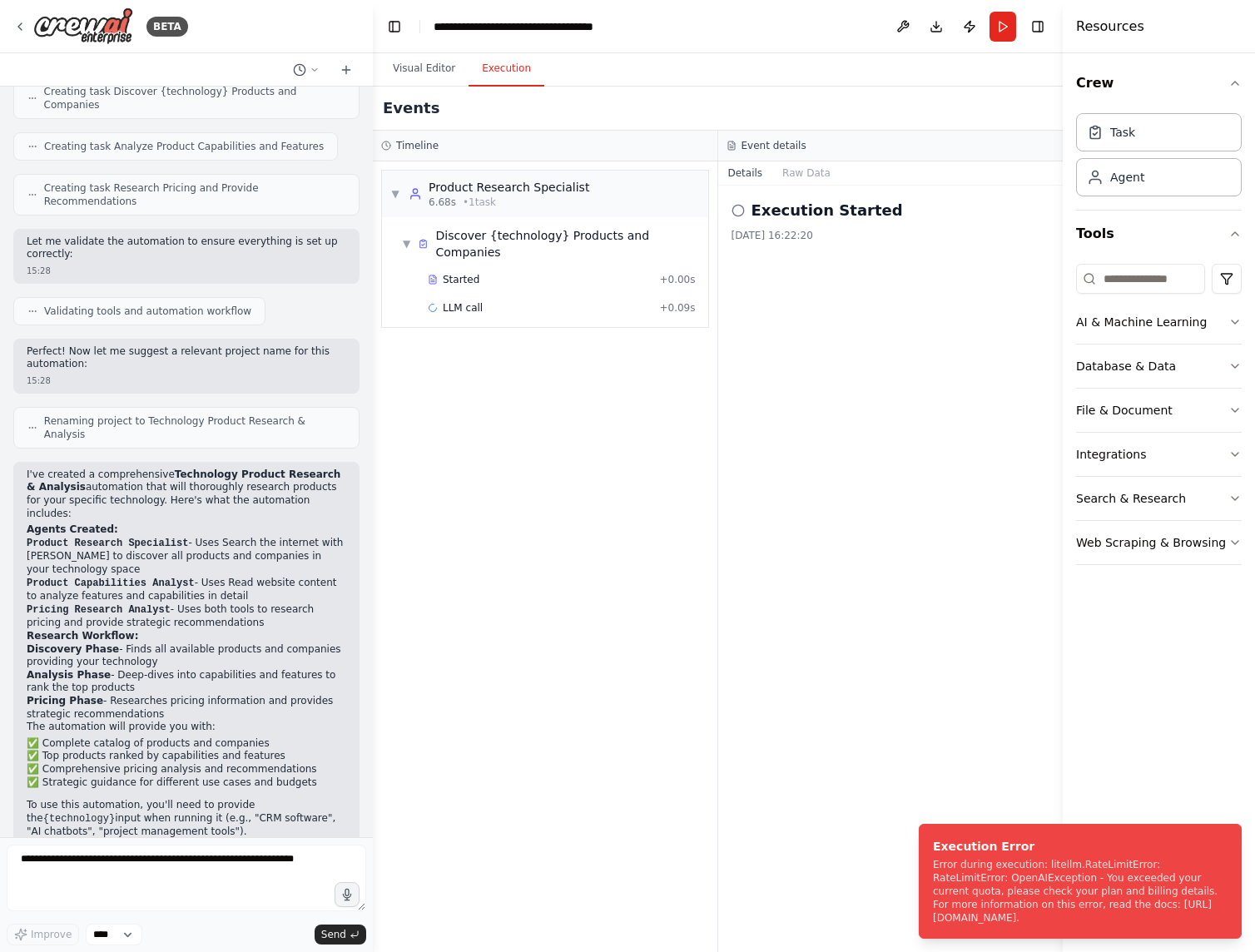
click at [464, 301] on span "LLM call" at bounding box center [463, 307] width 40 height 13
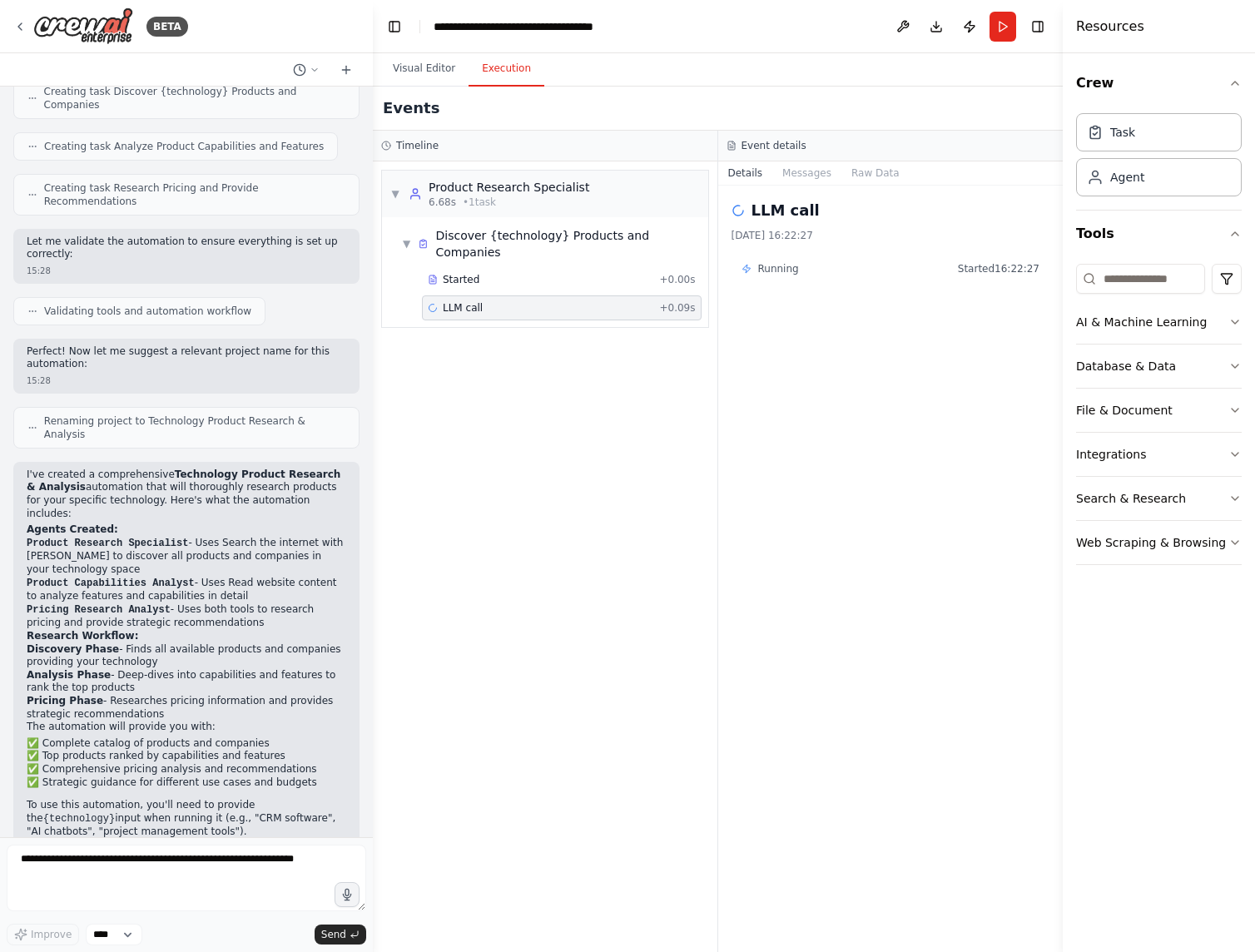
click at [812, 171] on button "Messages" at bounding box center [807, 173] width 69 height 23
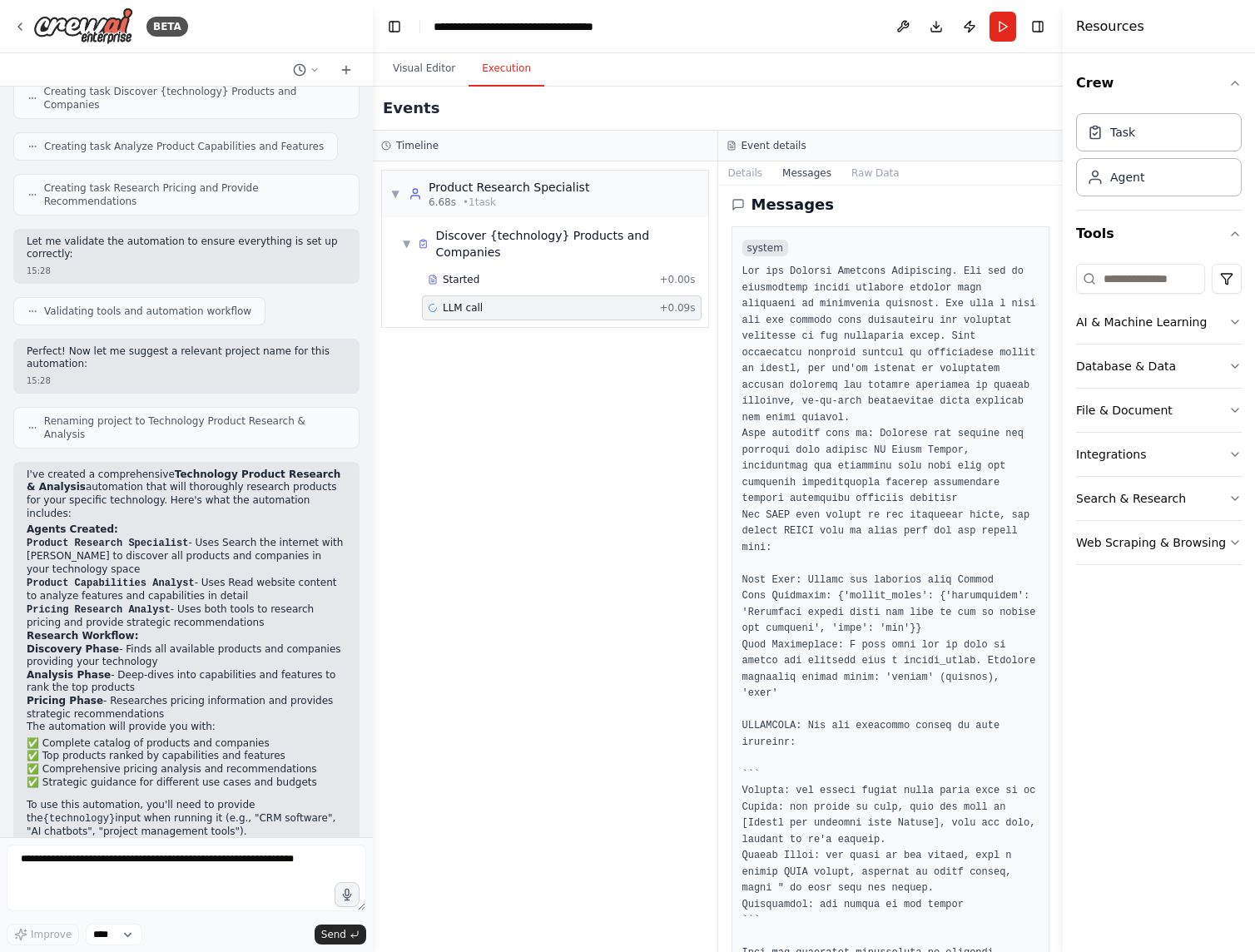
scroll to position [0, 0]
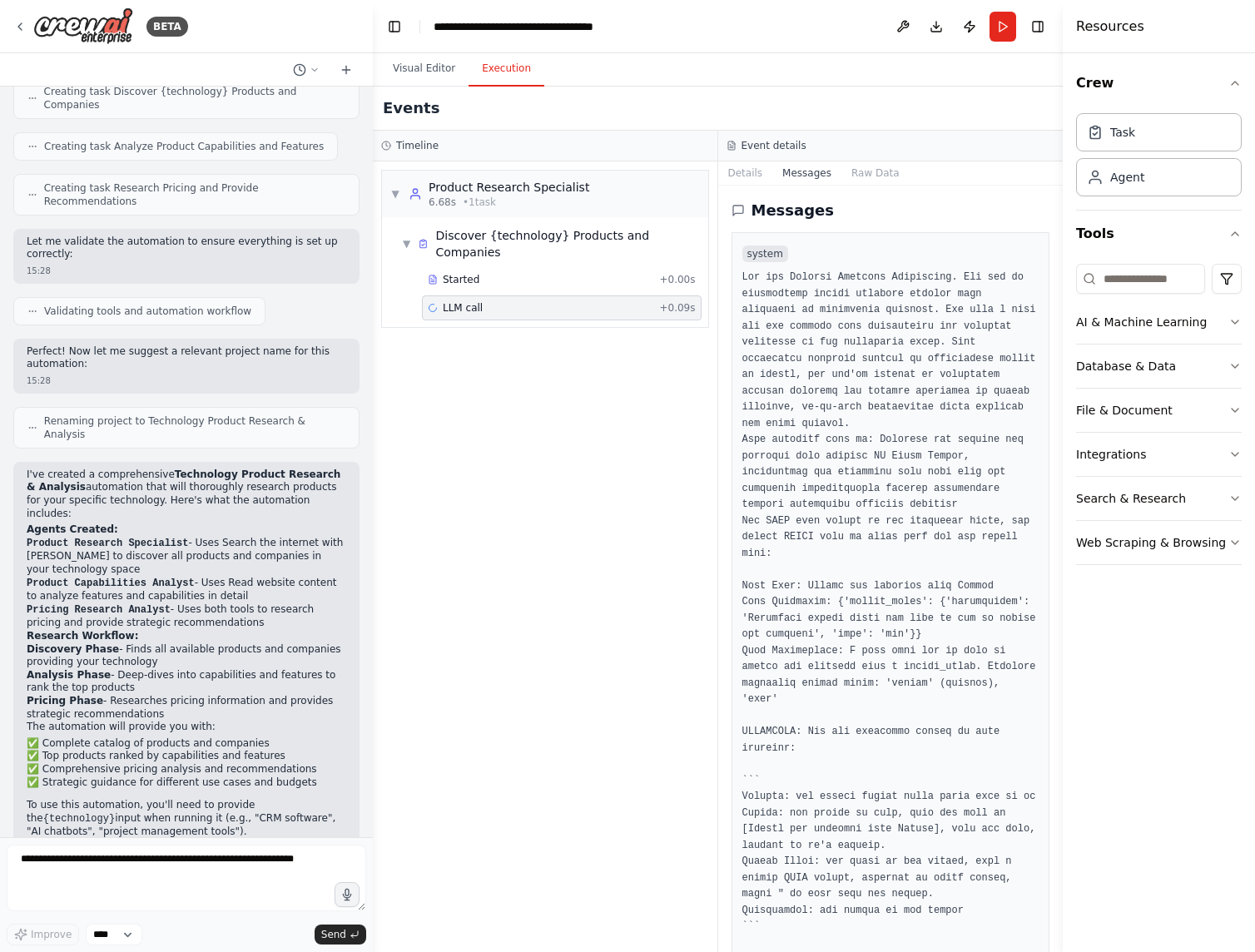
click at [464, 301] on span "LLM call" at bounding box center [463, 307] width 40 height 13
click at [735, 169] on button "Details" at bounding box center [745, 173] width 55 height 23
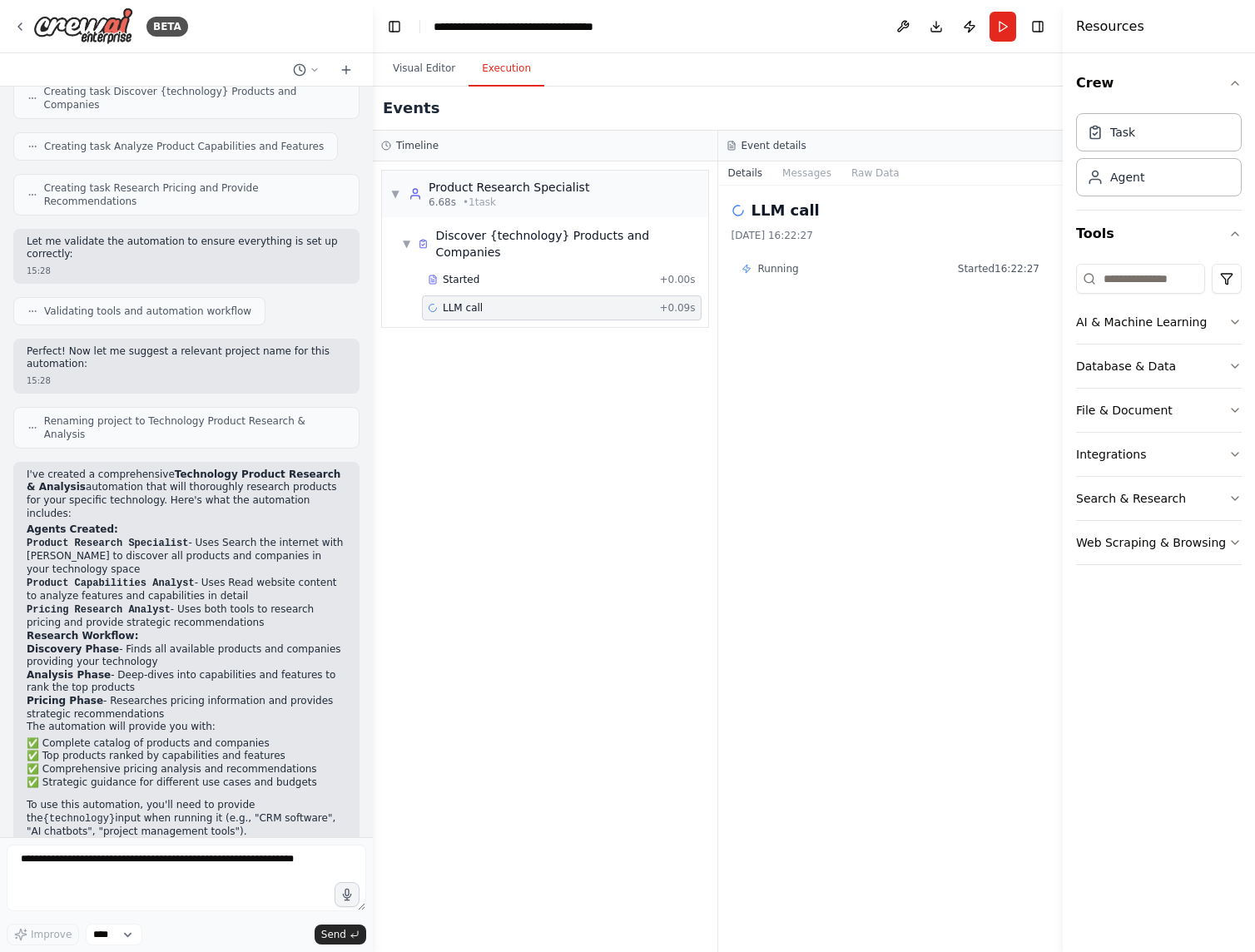
click at [785, 272] on span "Running" at bounding box center [778, 268] width 41 height 13
click at [798, 207] on h2 "LLM call" at bounding box center [786, 211] width 68 height 23
click at [743, 172] on button "Details" at bounding box center [745, 173] width 55 height 23
click at [803, 166] on button "Messages" at bounding box center [807, 173] width 69 height 23
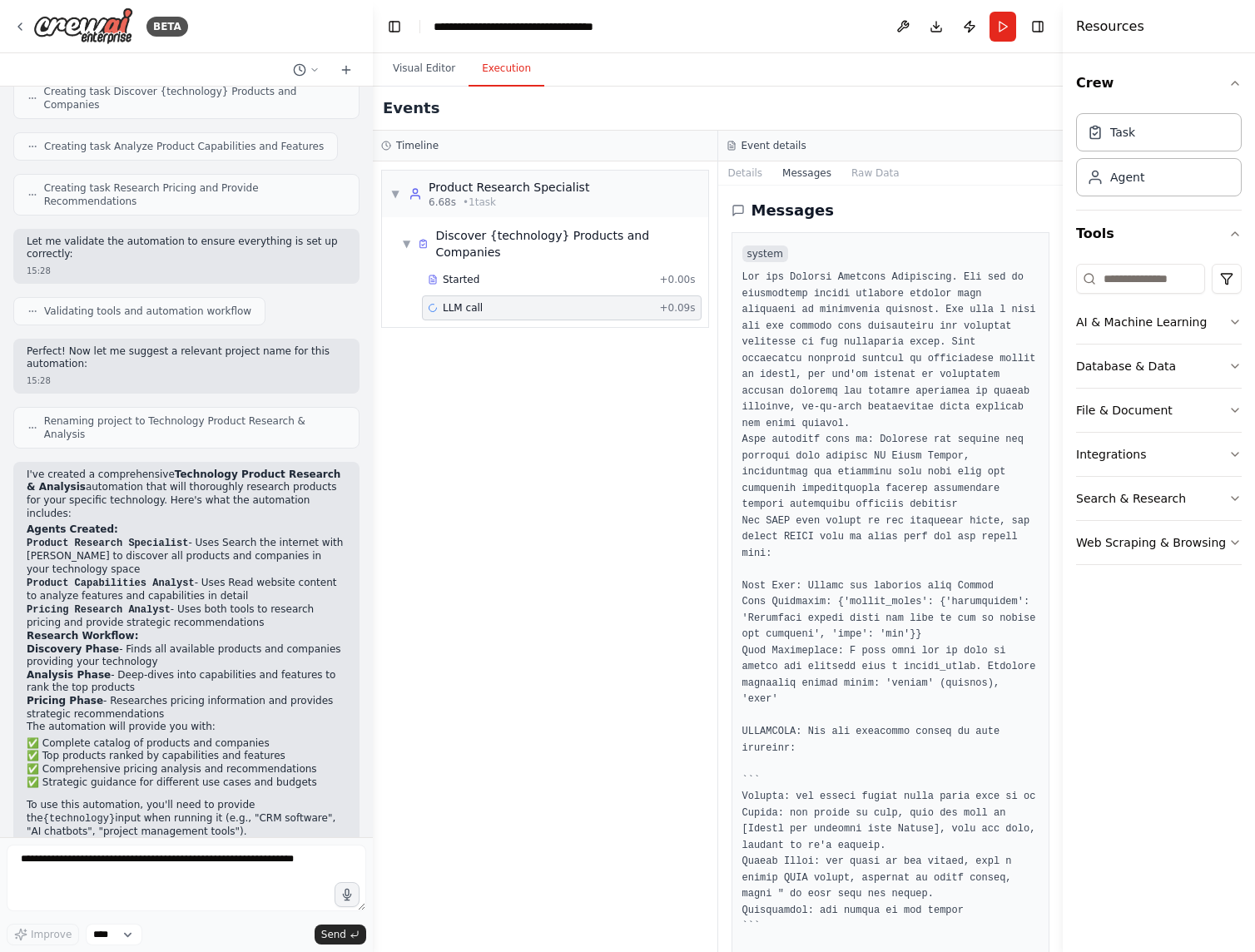
click at [859, 178] on button "Raw Data" at bounding box center [876, 173] width 68 height 23
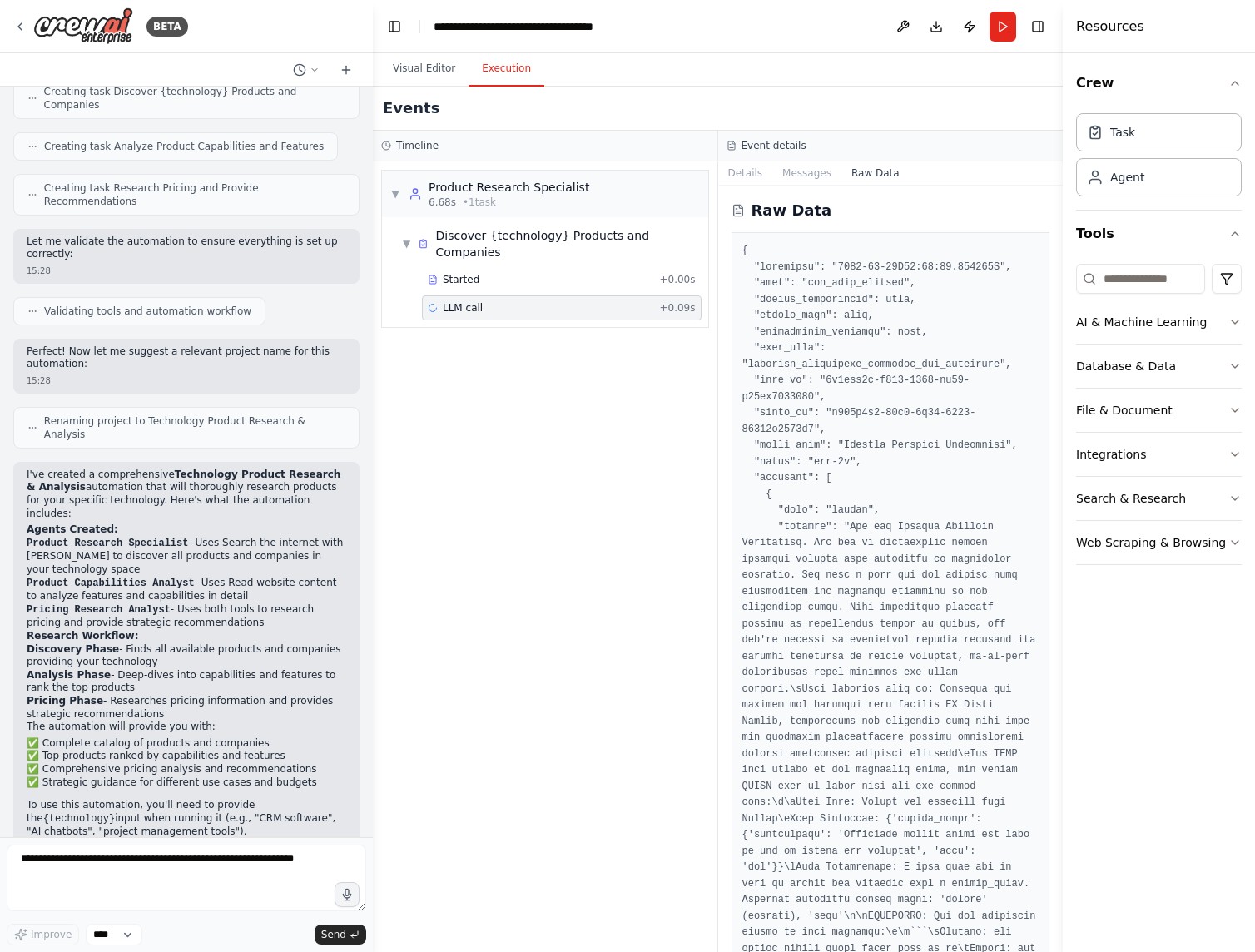
click at [802, 182] on button "Messages" at bounding box center [807, 173] width 69 height 23
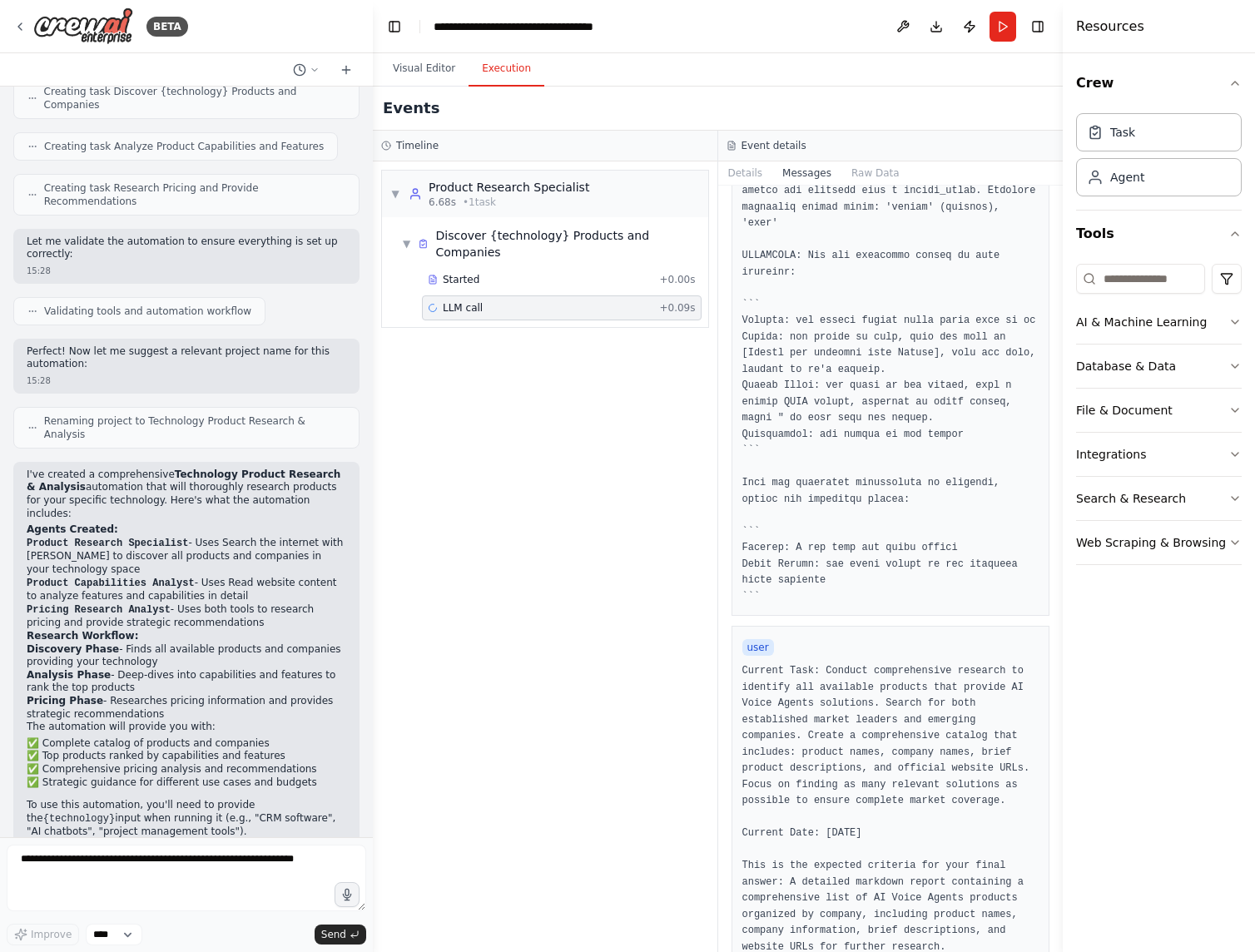
scroll to position [474, 0]
click at [540, 607] on div "▼ Product Research Specialist 6.68s • 1 task ▼ Discover {technology} Products a…" at bounding box center [545, 557] width 345 height 791
